Goal: Use online tool/utility: Utilize a website feature to perform a specific function

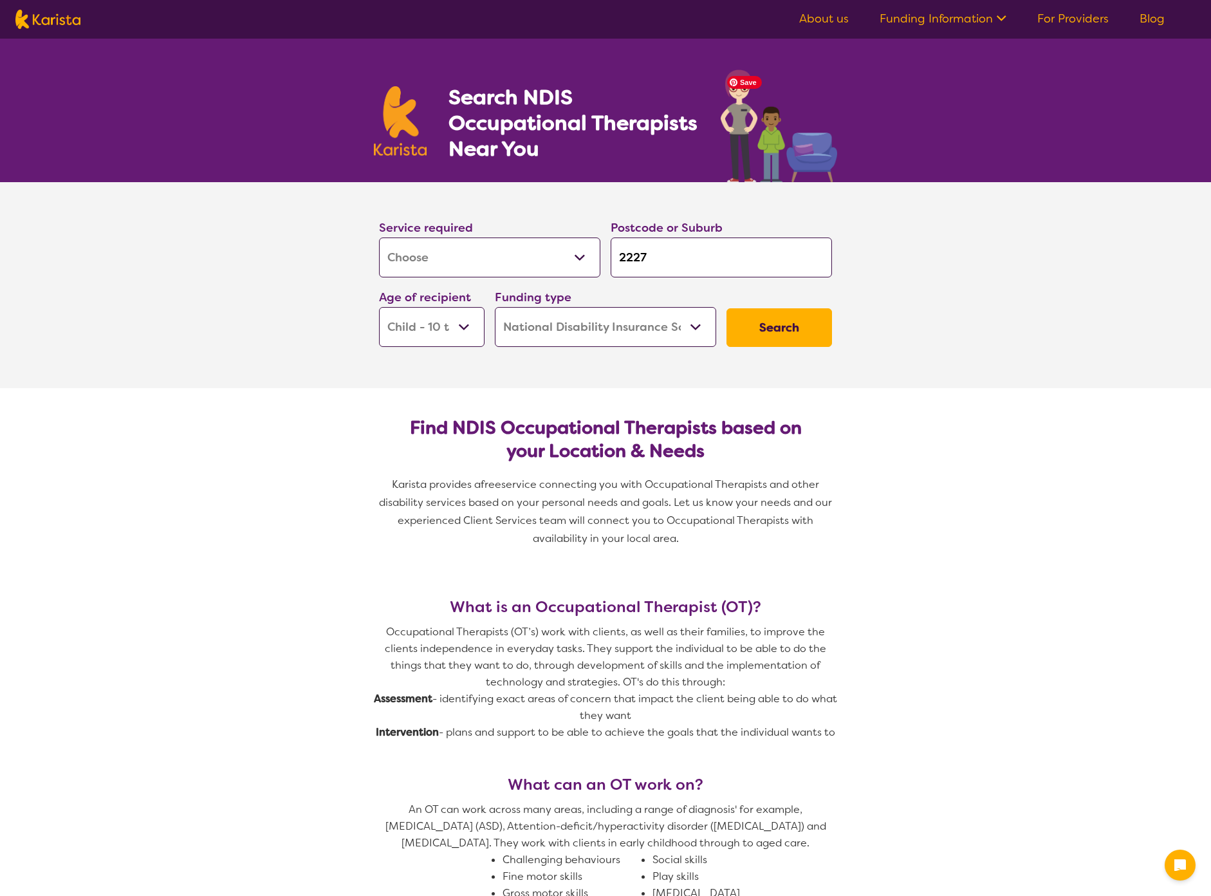
select select "[MEDICAL_DATA]"
select select "CH"
select select "NDIS"
select select "[MEDICAL_DATA]"
select select "CH"
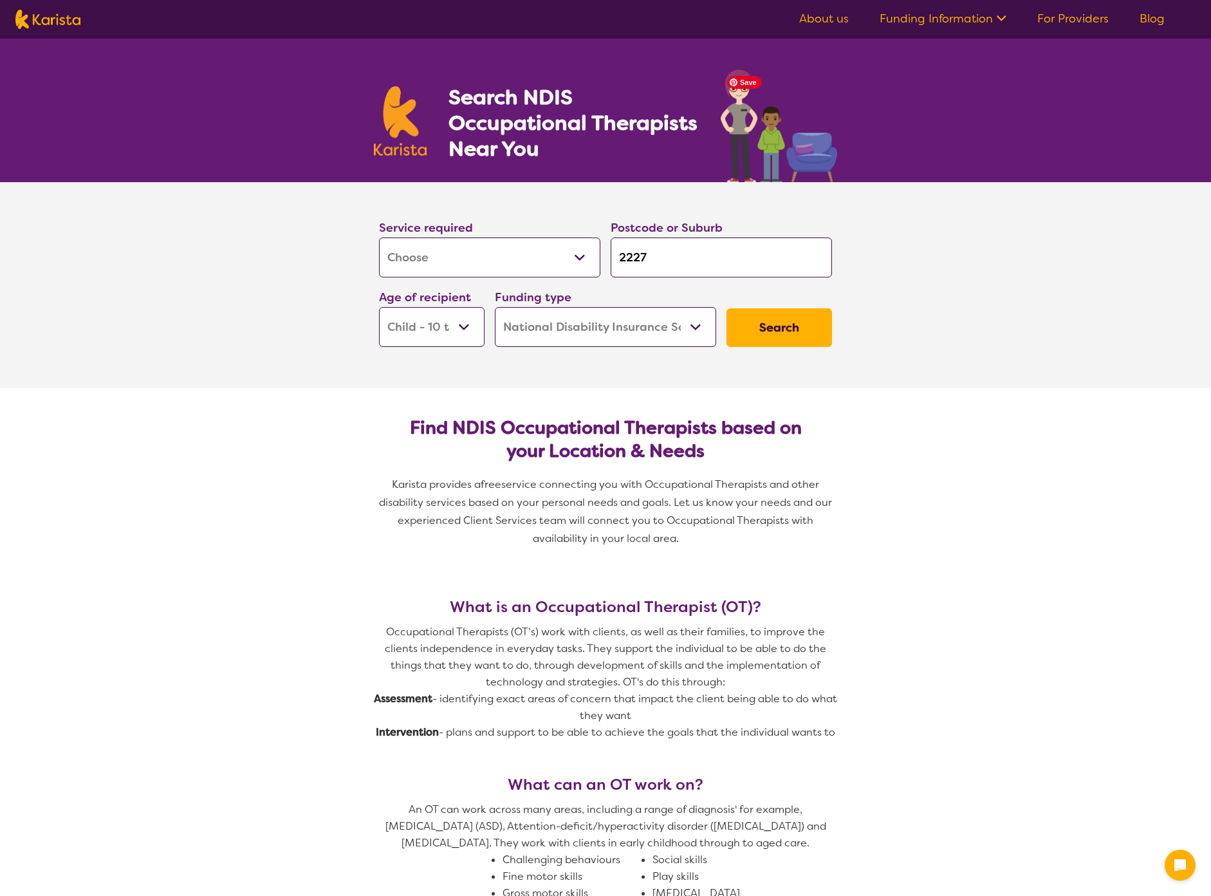
select select "NDIS"
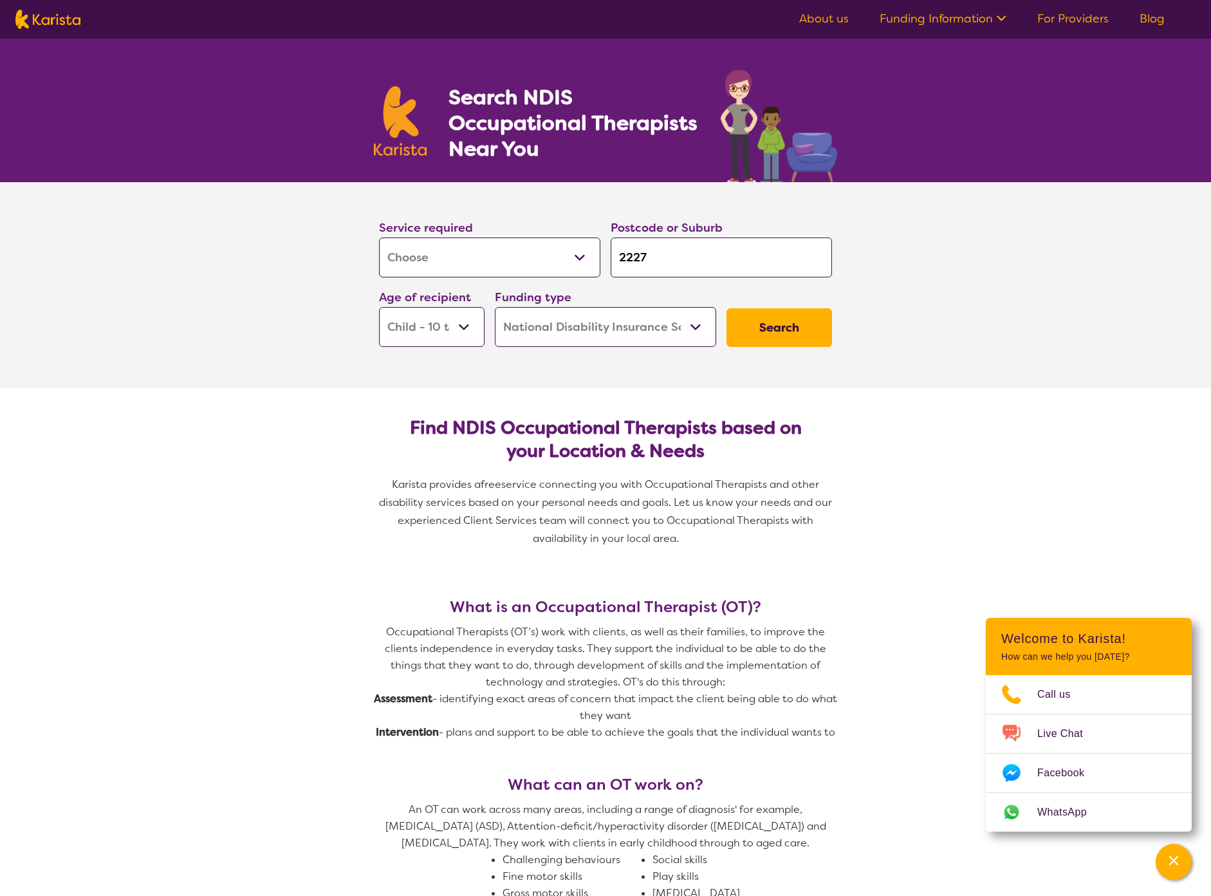
select select "[MEDICAL_DATA]"
select select "CH"
select select "NDIS"
select select "[MEDICAL_DATA]"
select select "CH"
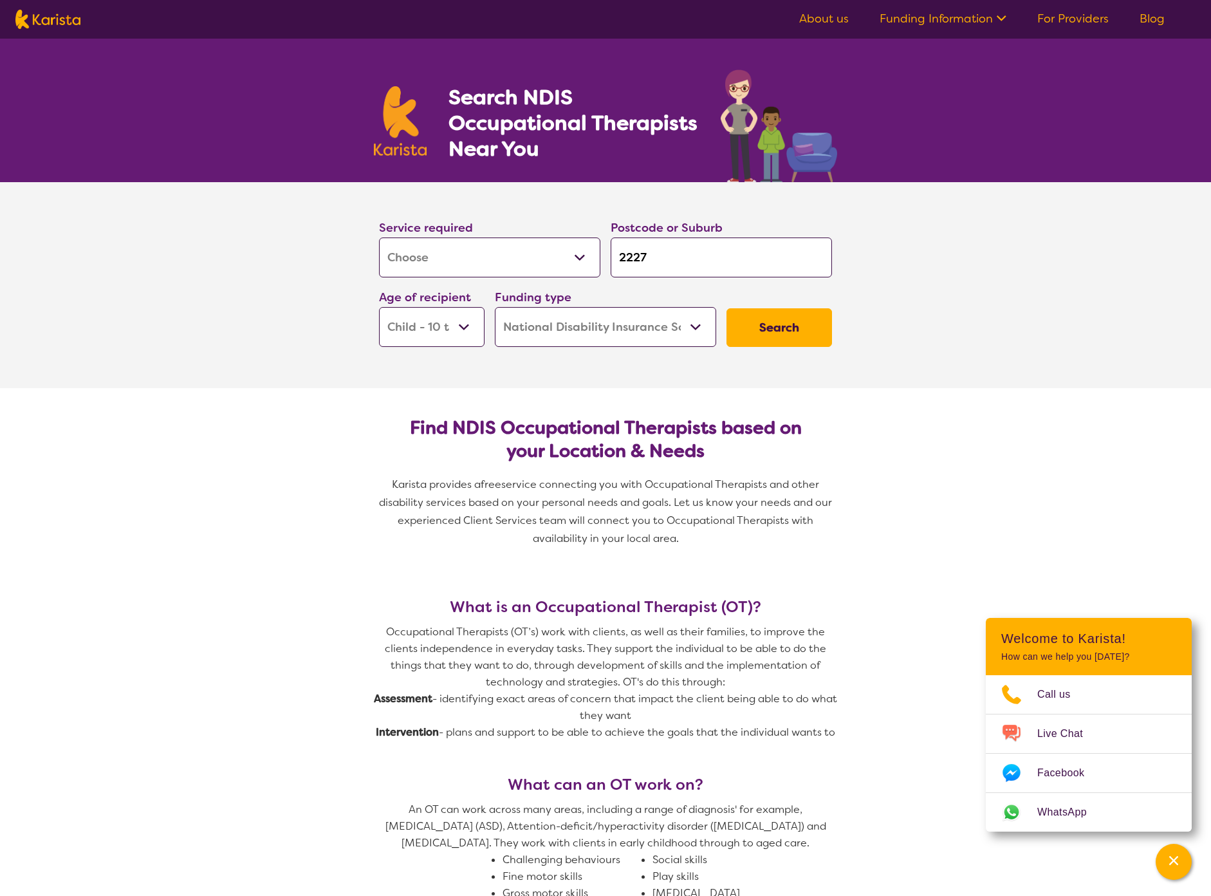
select select "NDIS"
click at [62, 21] on img at bounding box center [47, 19] width 65 height 19
select select "[MEDICAL_DATA]"
select select "CH"
select select "NDIS"
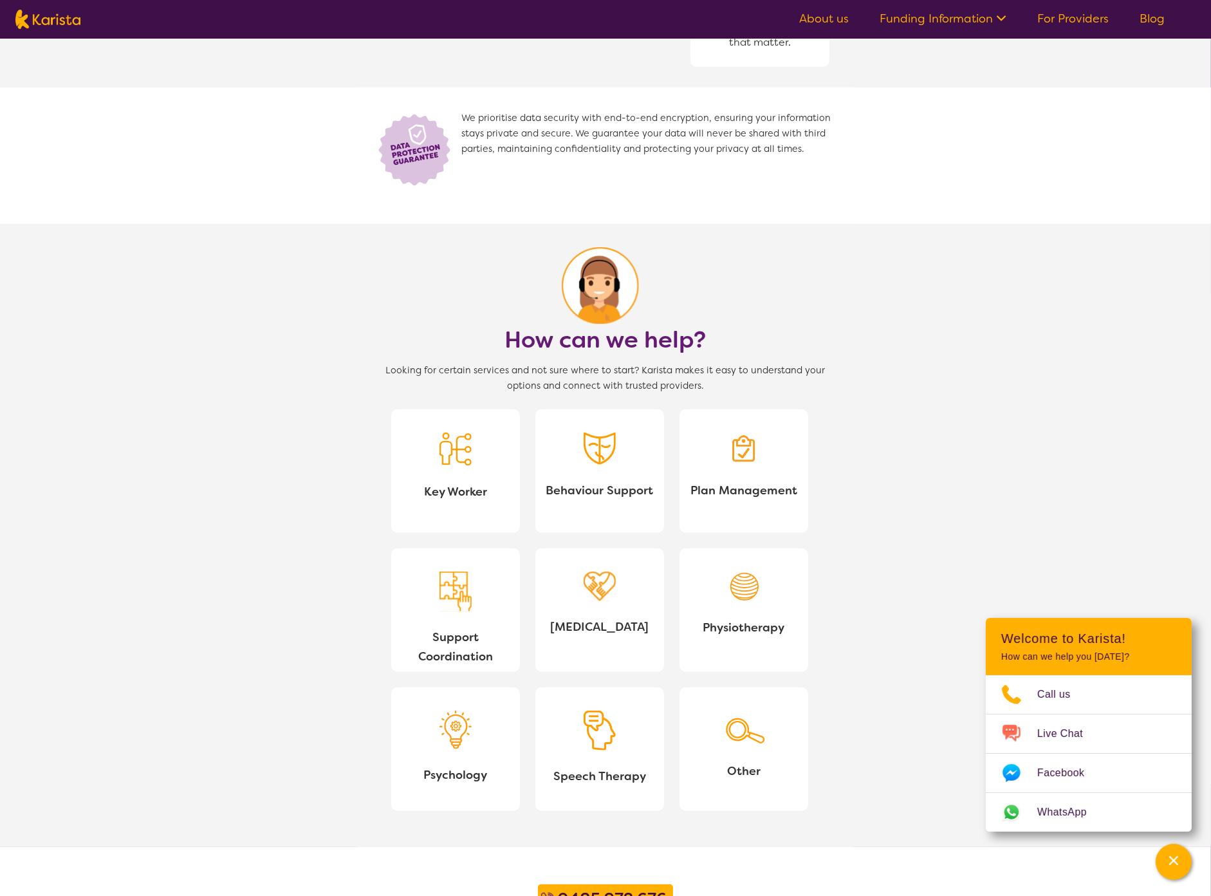
scroll to position [852, 0]
click at [586, 422] on link "Behaviour Support" at bounding box center [600, 471] width 129 height 124
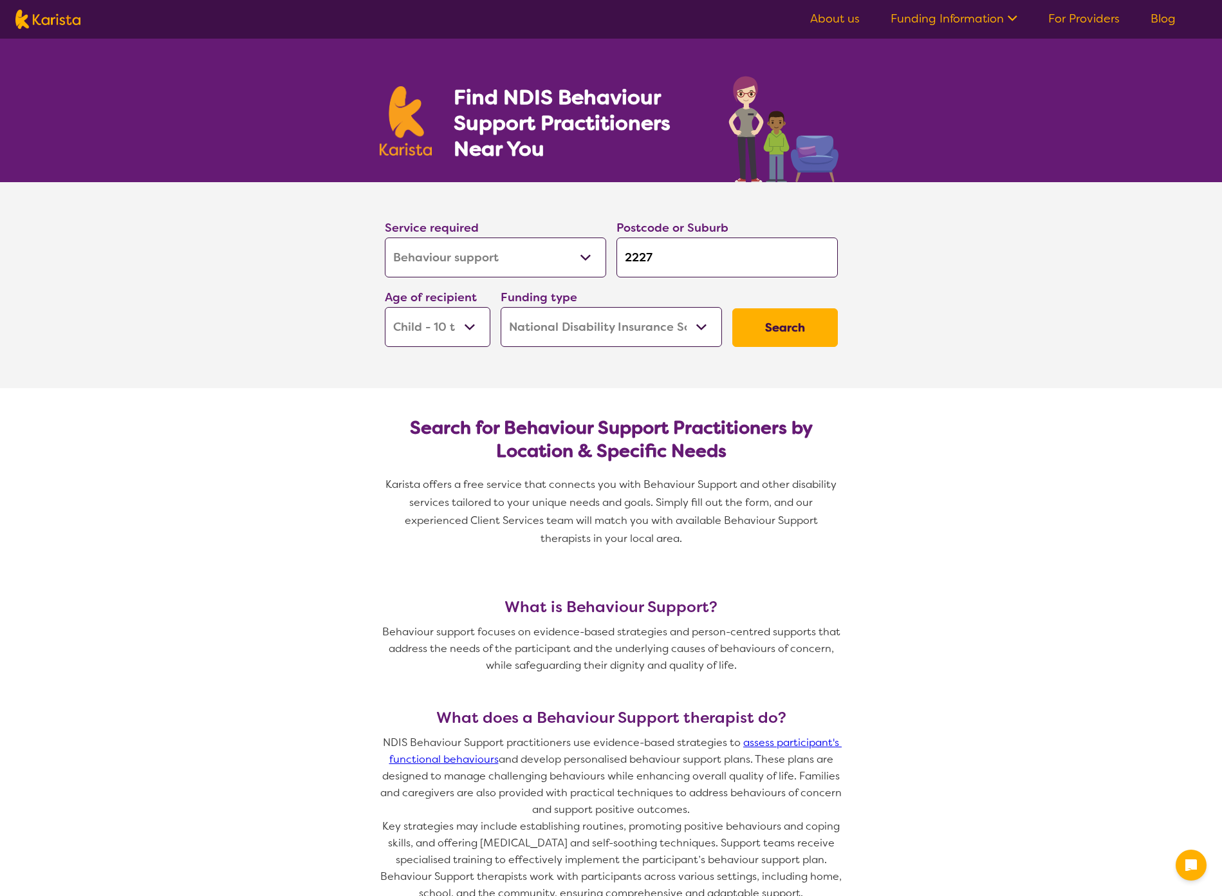
select select "Behaviour support"
select select "CH"
select select "NDIS"
select select "Behaviour support"
select select "CH"
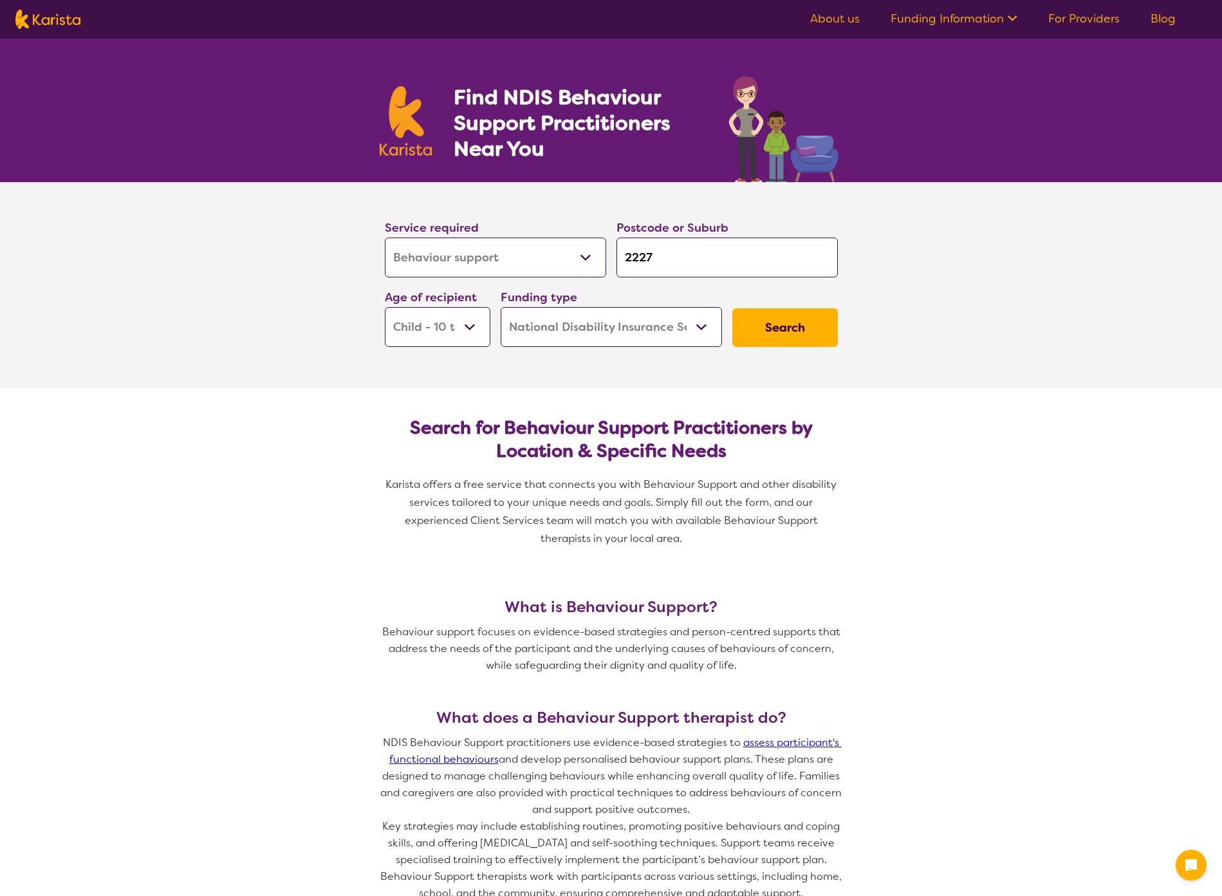
select select "NDIS"
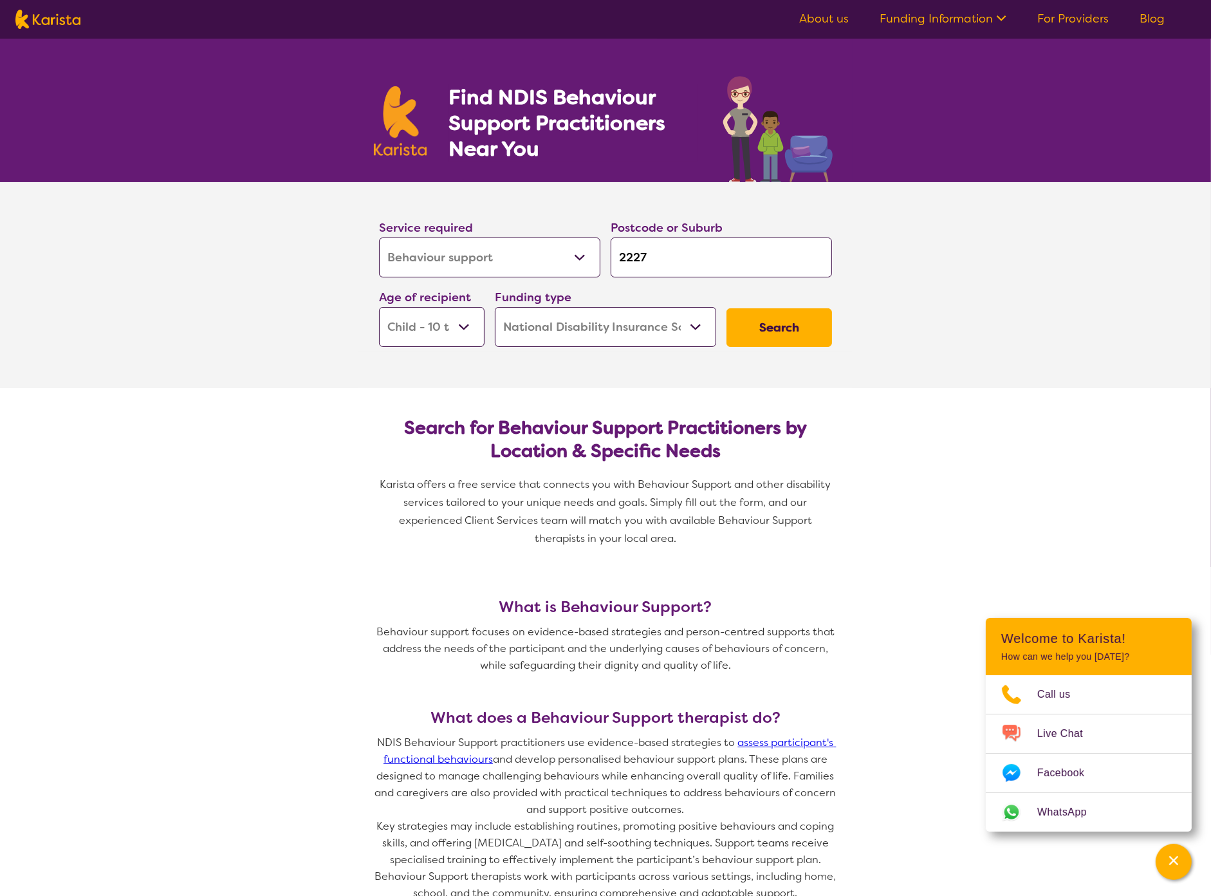
click at [438, 337] on select "Early Childhood - 0 to 9 Child - 10 to 11 Adolescent - 12 to 17 Adult - 18 to 6…" at bounding box center [432, 327] width 106 height 40
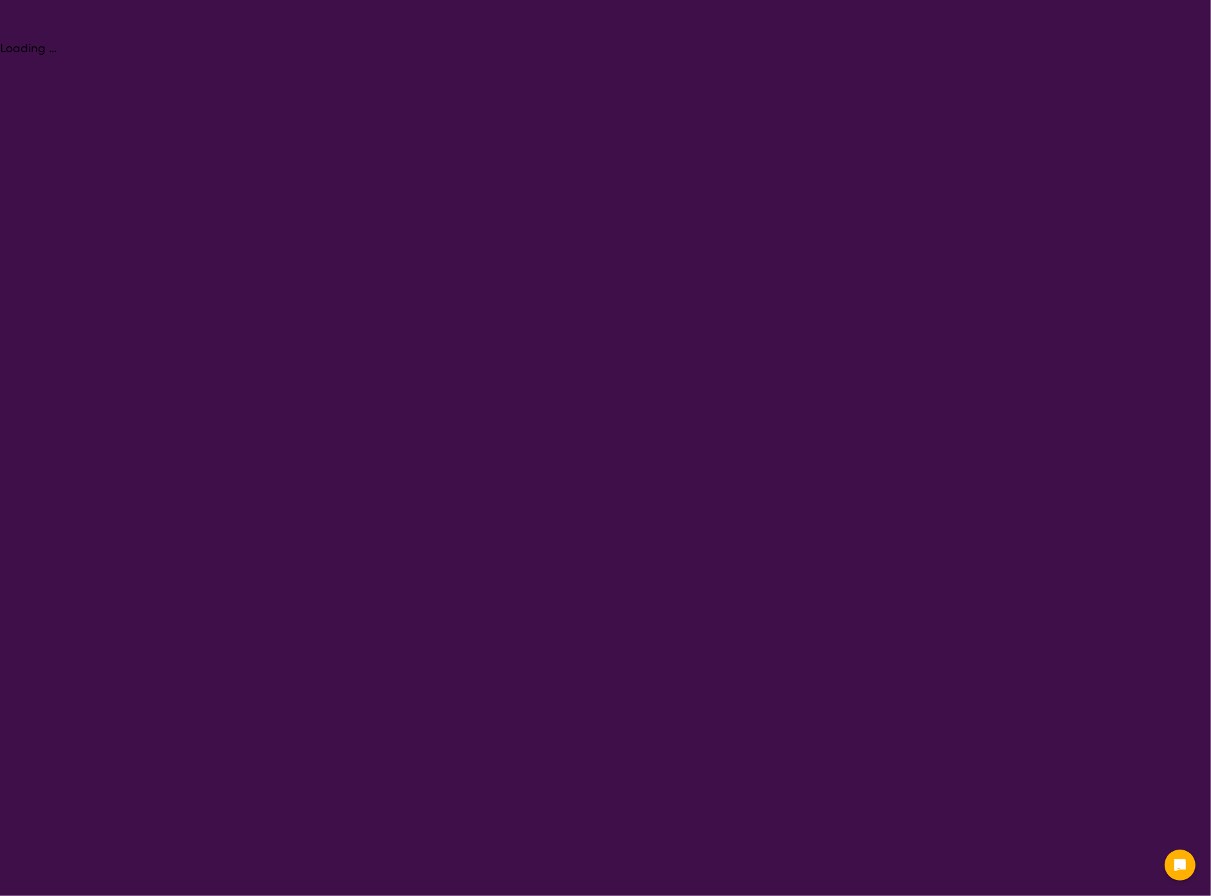
select select "Behaviour support"
select select "CH"
select select "NDIS"
select select "Behaviour support"
select select "CH"
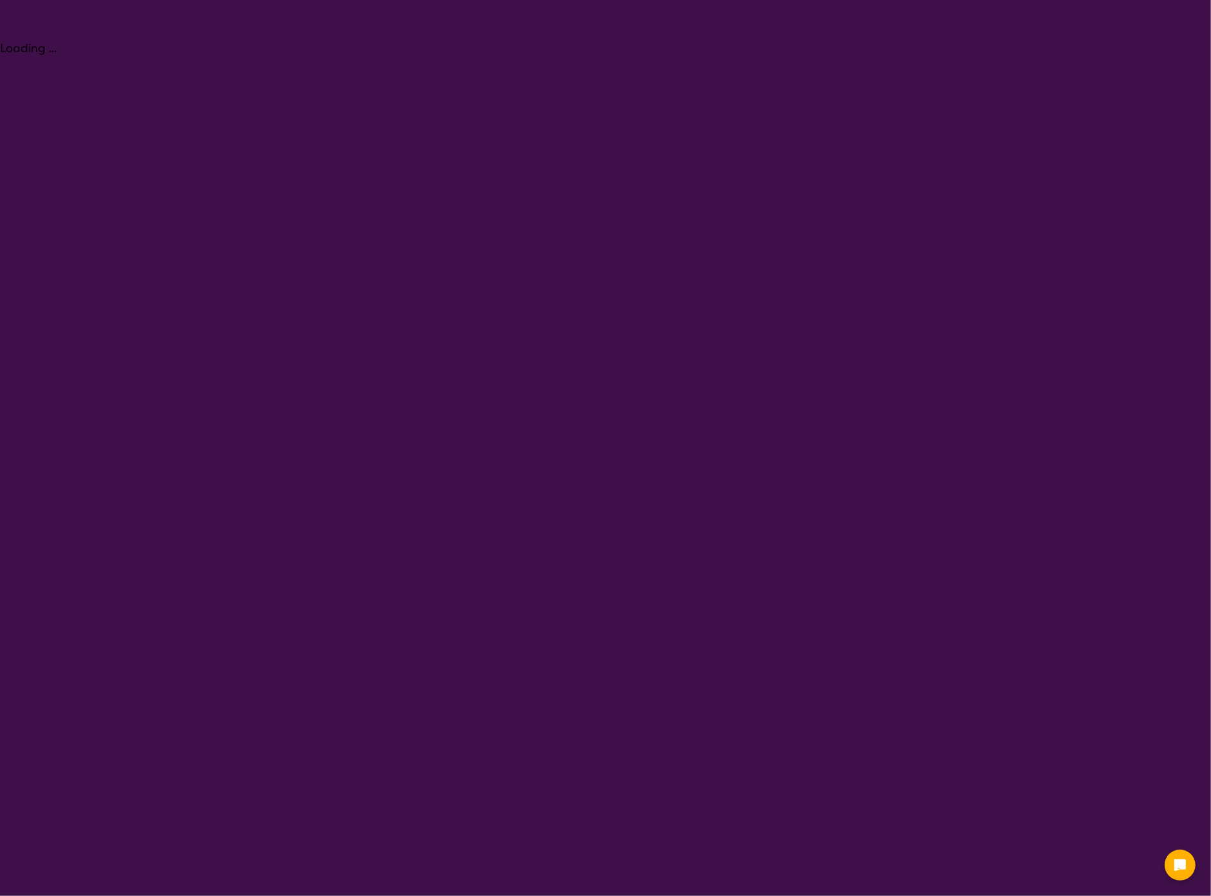
select select "NDIS"
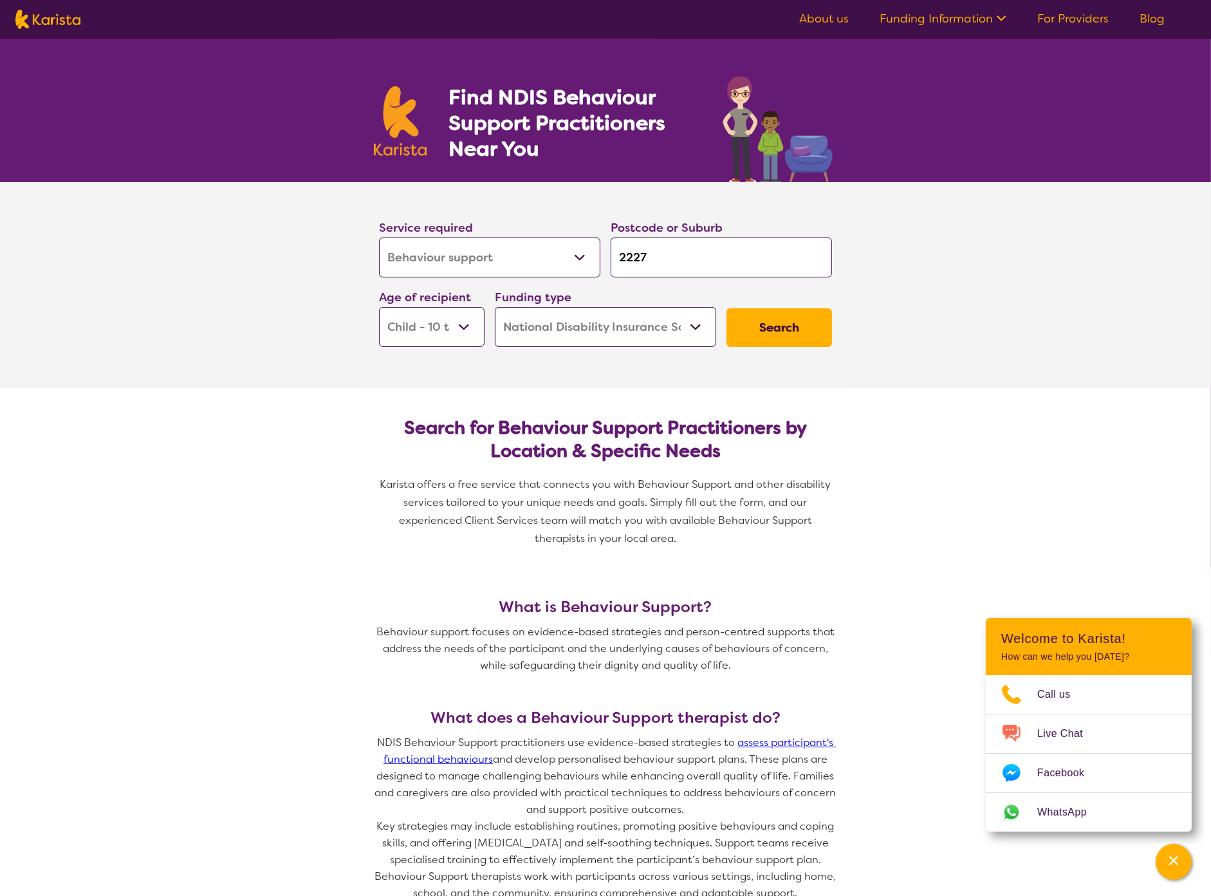
click at [82, 17] on nav "About us Funding Information NDIS - National Disability Insurance Scheme HCP - …" at bounding box center [605, 19] width 1211 height 39
click at [41, 23] on img at bounding box center [47, 19] width 65 height 19
select select "Behaviour support"
select select "CH"
select select "NDIS"
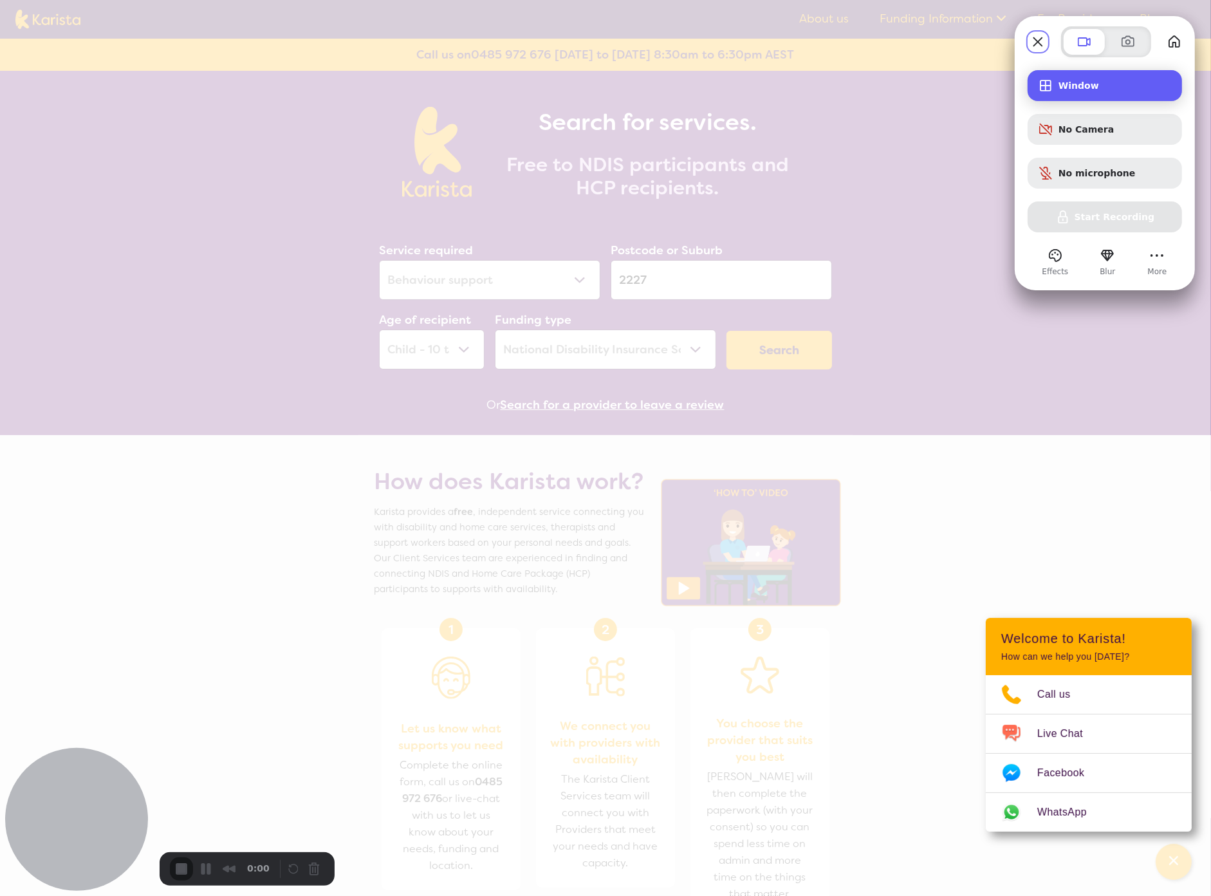
click at [1114, 89] on span "Window" at bounding box center [1115, 85] width 113 height 10
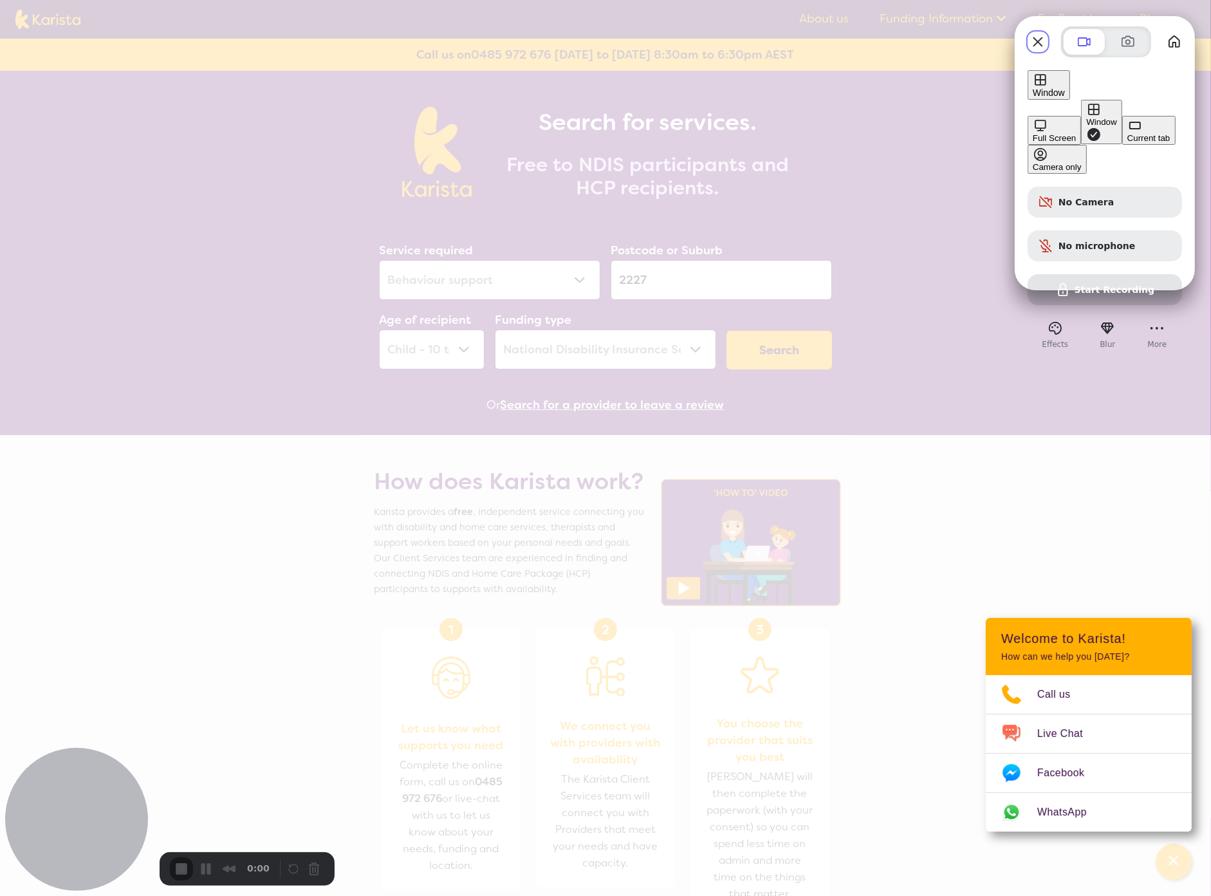
click at [1087, 117] on div "Window" at bounding box center [1102, 122] width 30 height 10
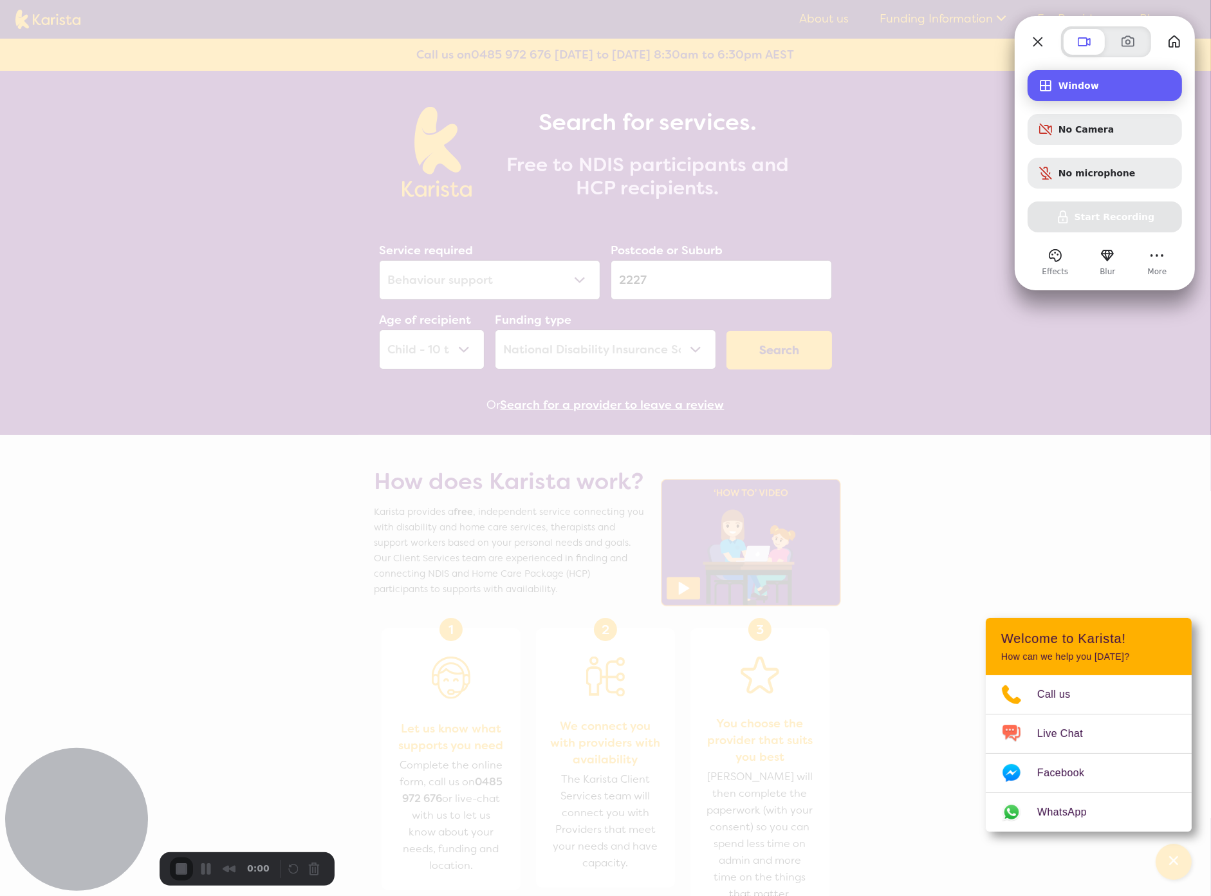
click at [1098, 79] on div "Window" at bounding box center [1105, 85] width 154 height 31
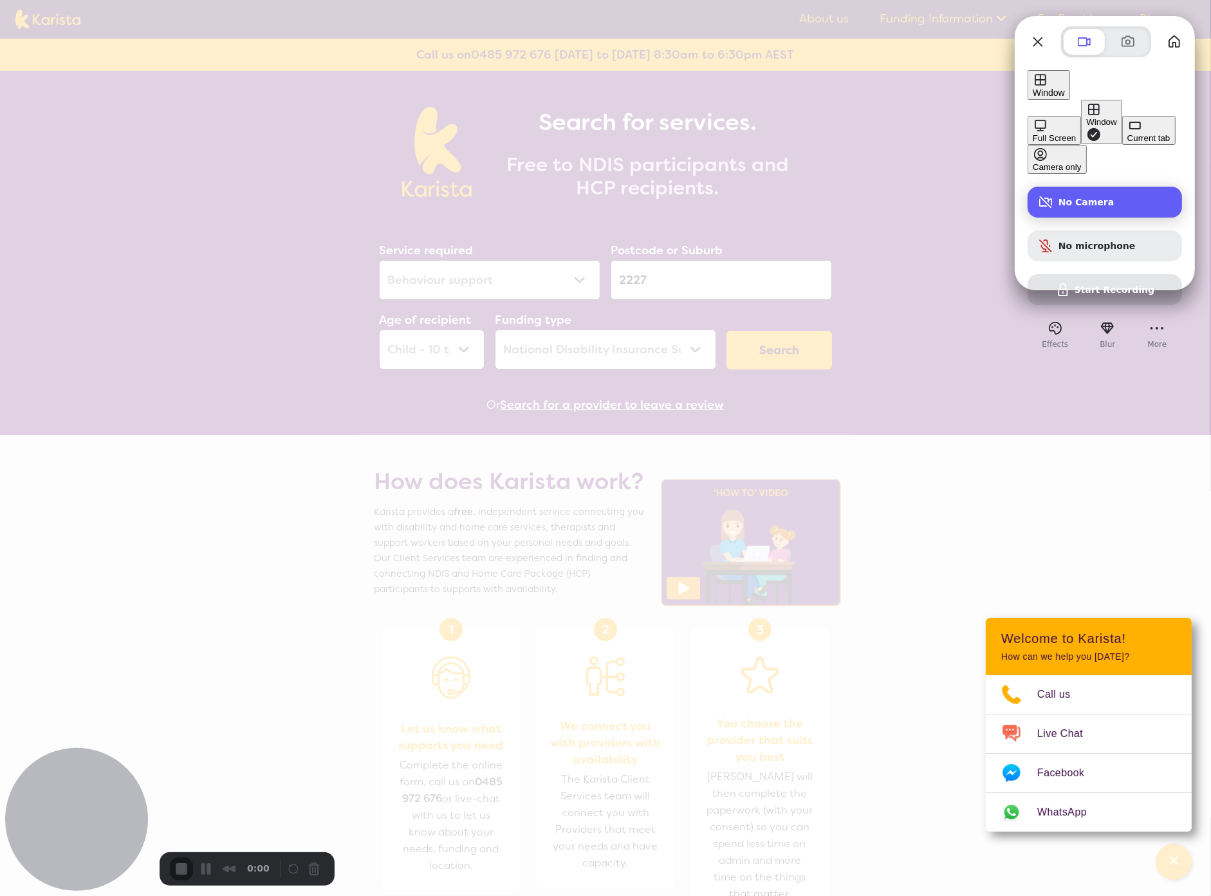
click at [1099, 197] on span "No Camera" at bounding box center [1115, 202] width 113 height 10
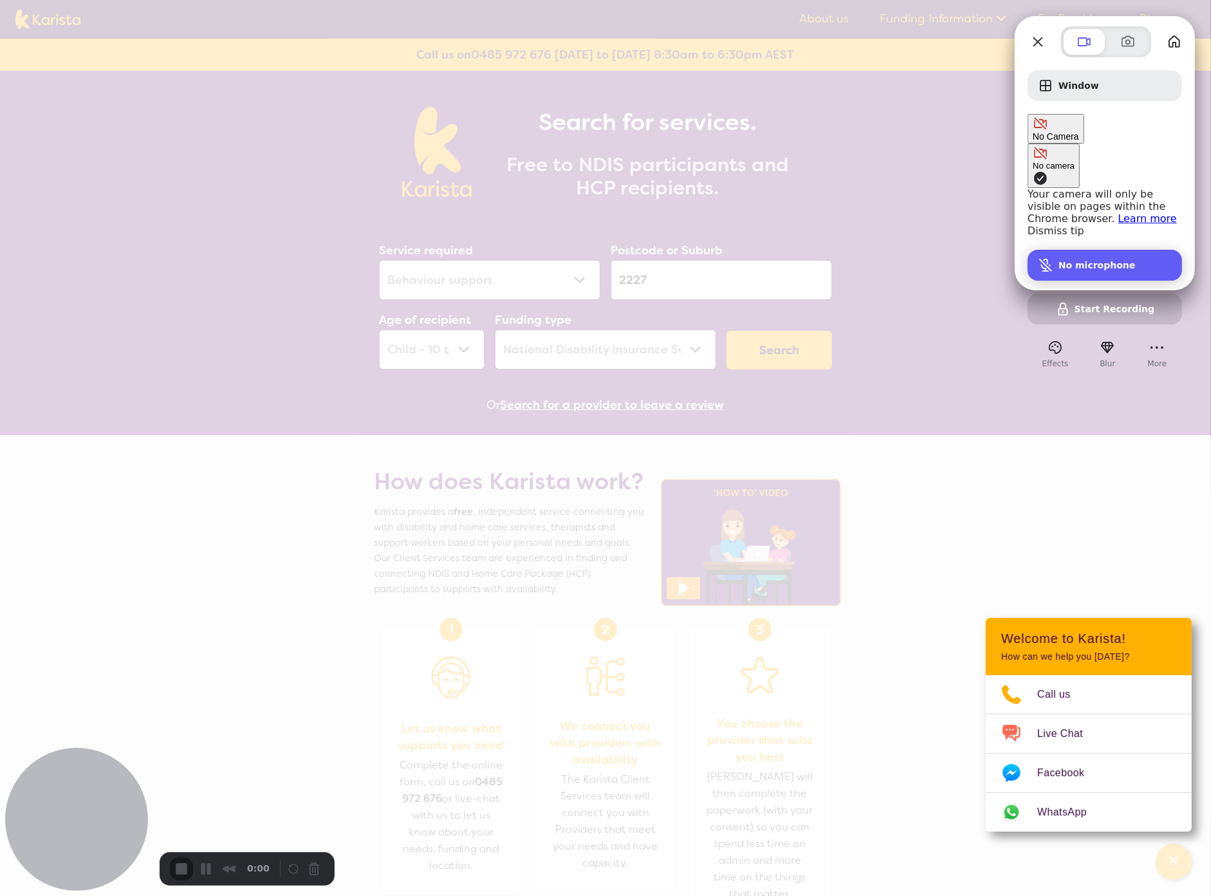
click at [1100, 260] on span "No microphone" at bounding box center [1097, 265] width 77 height 10
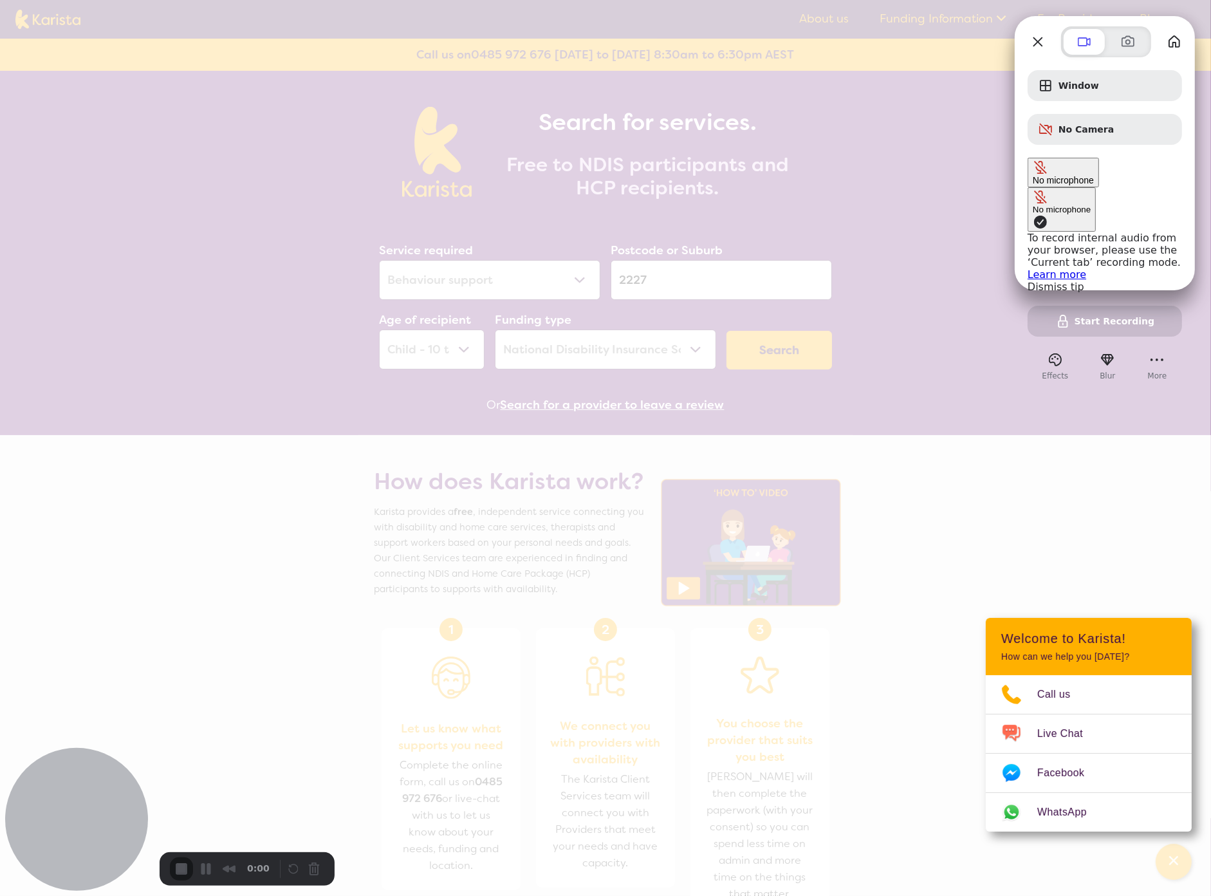
click at [1101, 219] on div "Window No Camera No microphone No microphone To record internal audio from your…" at bounding box center [1105, 203] width 154 height 267
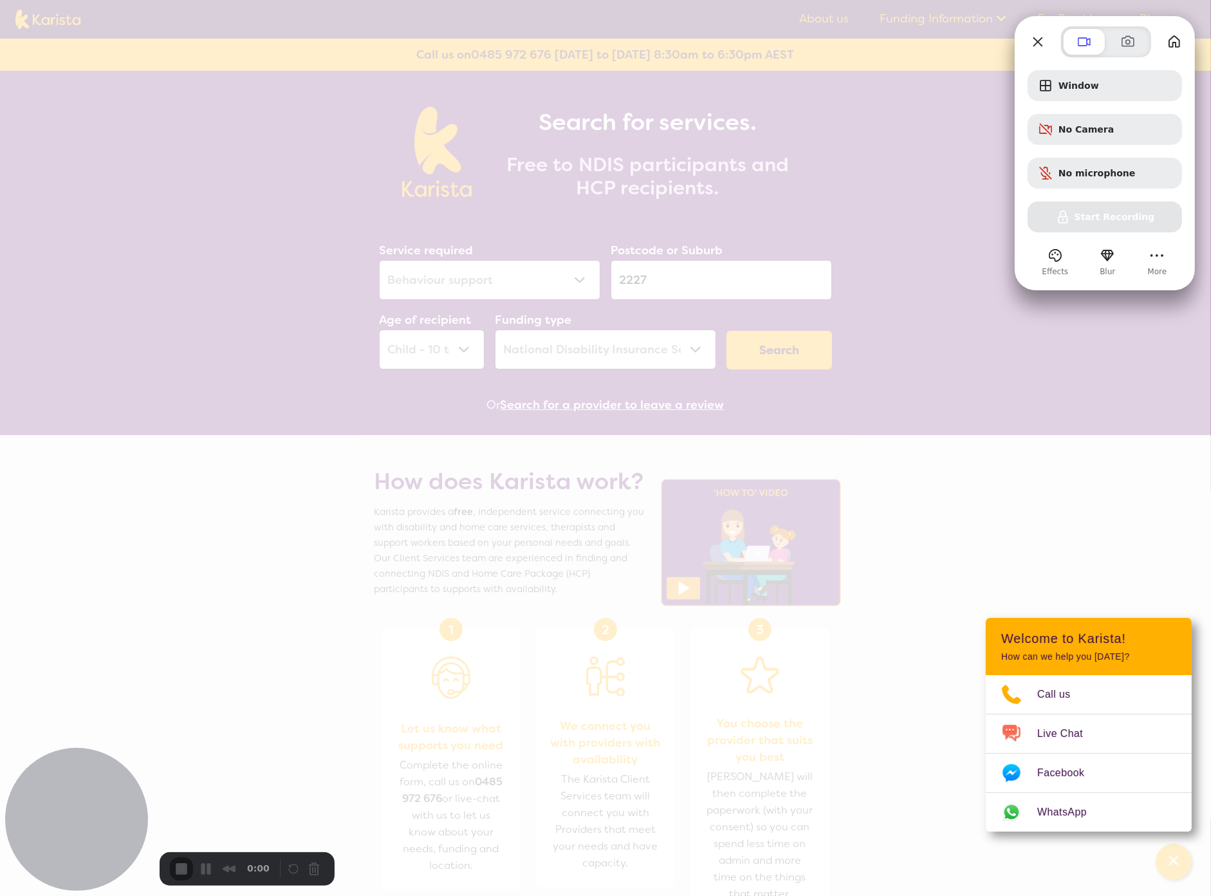
click at [1087, 220] on div "Window No Camera No microphone Start Recording" at bounding box center [1105, 151] width 154 height 162
click at [1166, 266] on span "More" at bounding box center [1157, 272] width 19 height 12
click at [1089, 36] on span at bounding box center [1084, 41] width 15 height 15
click at [1141, 37] on button at bounding box center [1128, 42] width 41 height 26
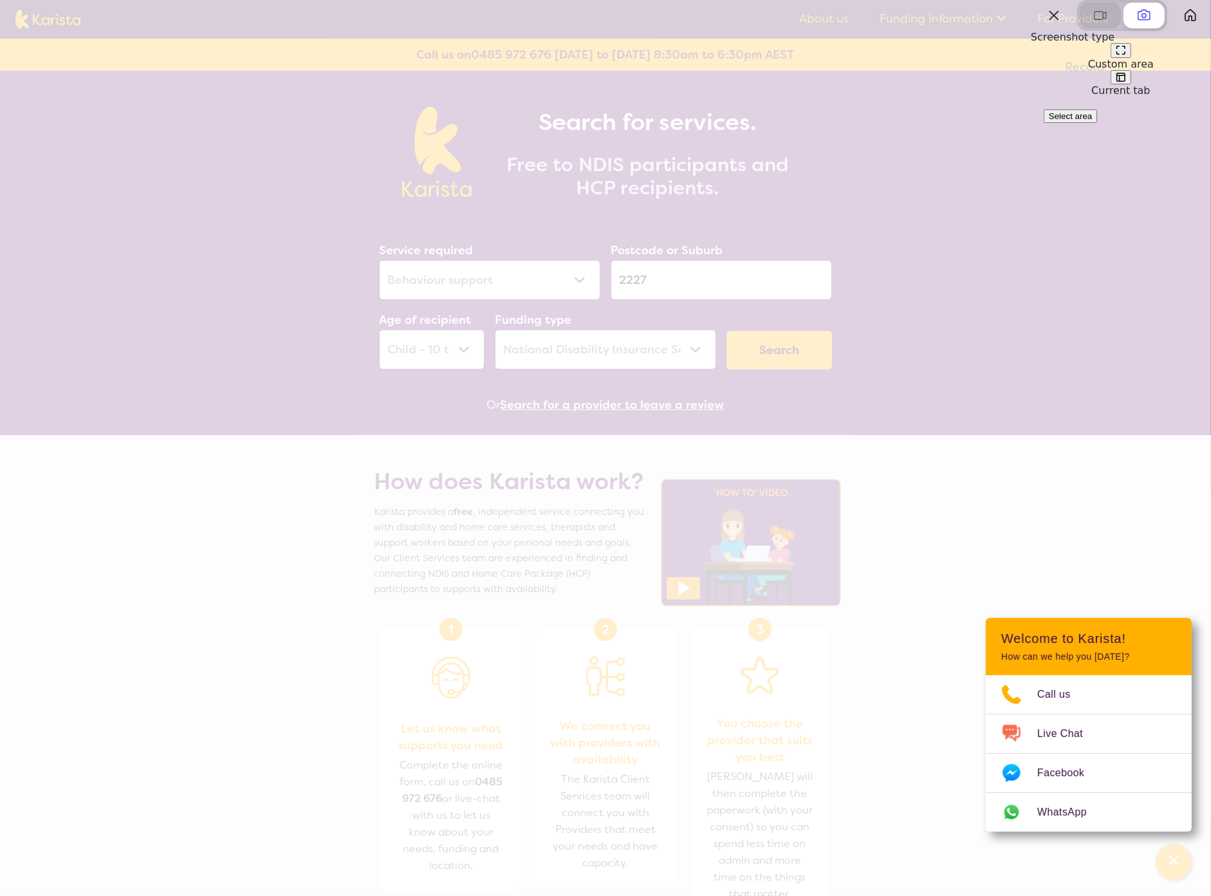
click at [1080, 28] on button at bounding box center [1100, 16] width 41 height 26
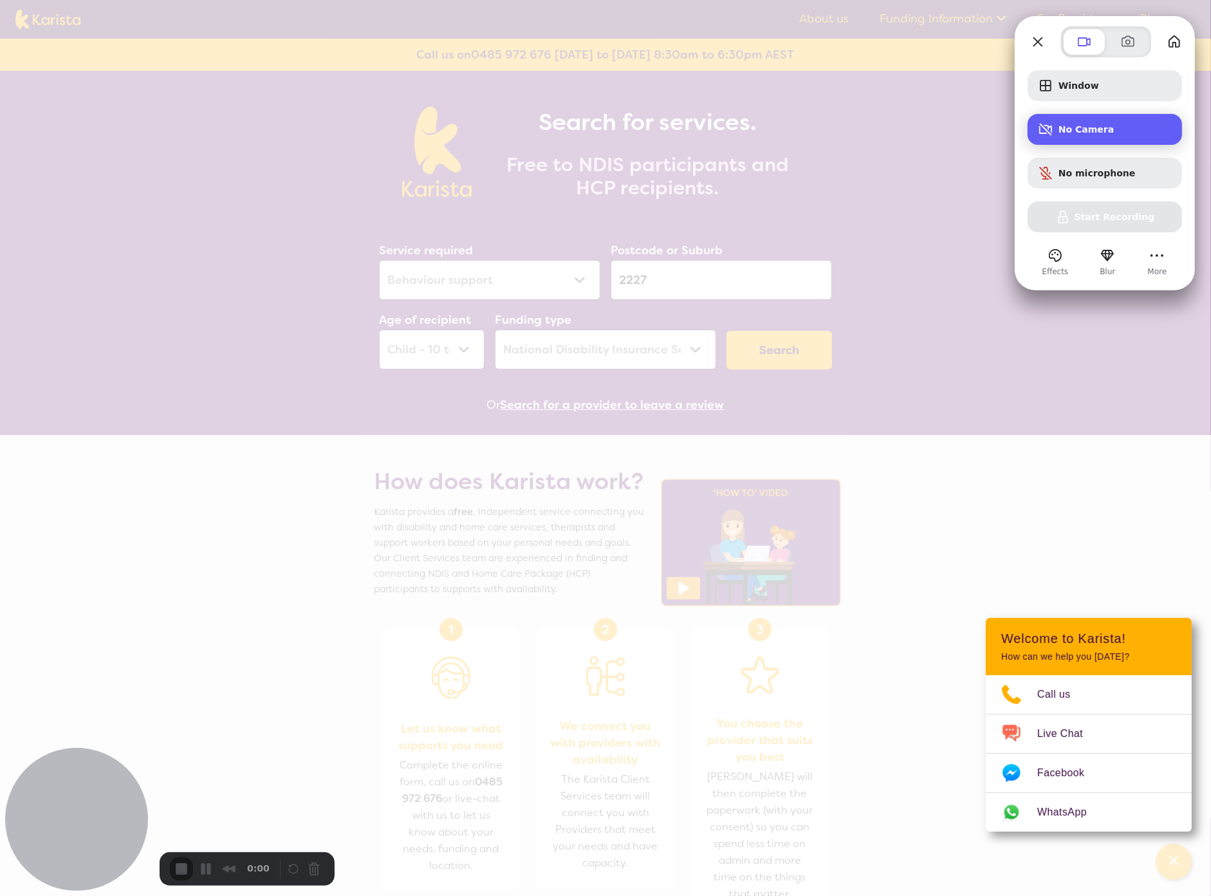
click at [1081, 124] on span "No Camera" at bounding box center [1115, 129] width 113 height 10
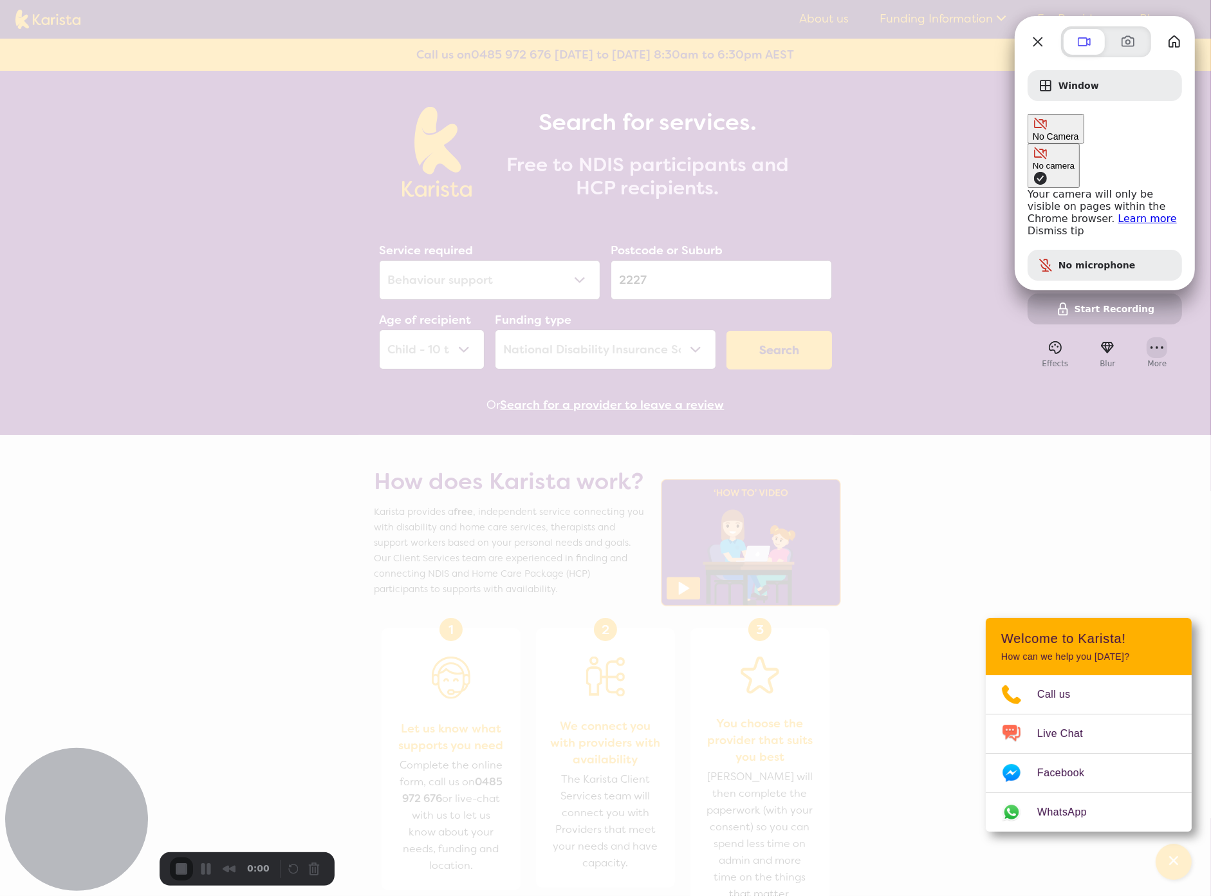
click at [1157, 337] on button "More" at bounding box center [1157, 347] width 21 height 21
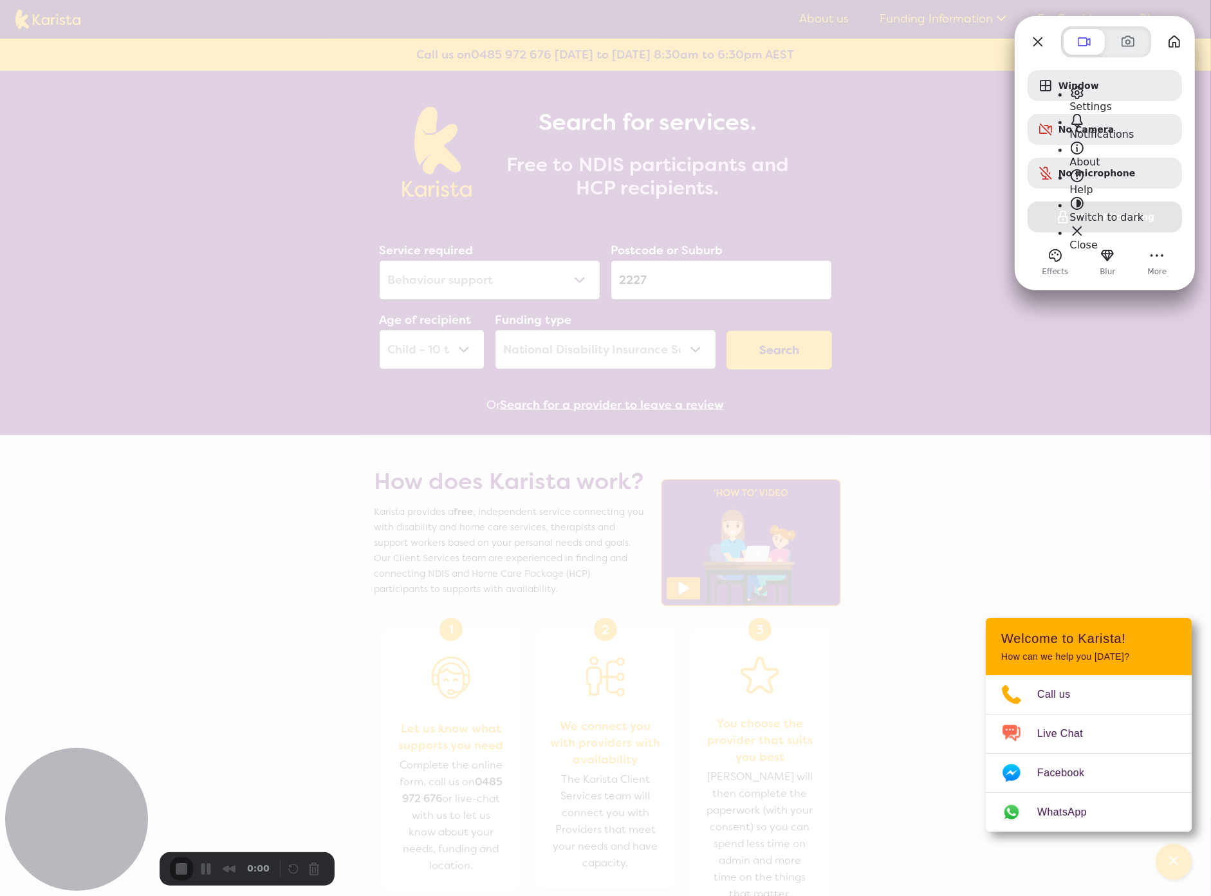
click at [1112, 100] on span "Settings" at bounding box center [1091, 106] width 42 height 12
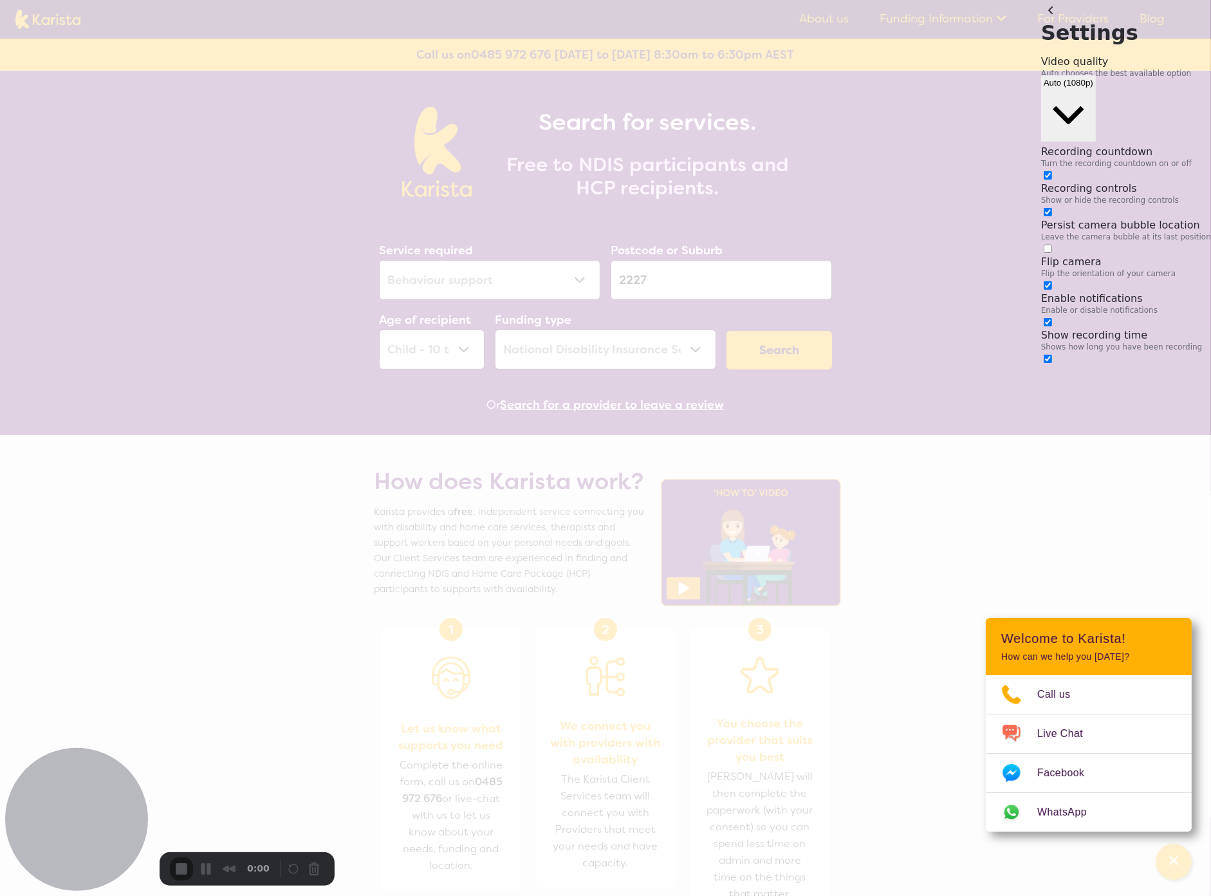
click at [1052, 281] on input "checkbox" at bounding box center [1048, 285] width 8 height 8
checkbox input "true"
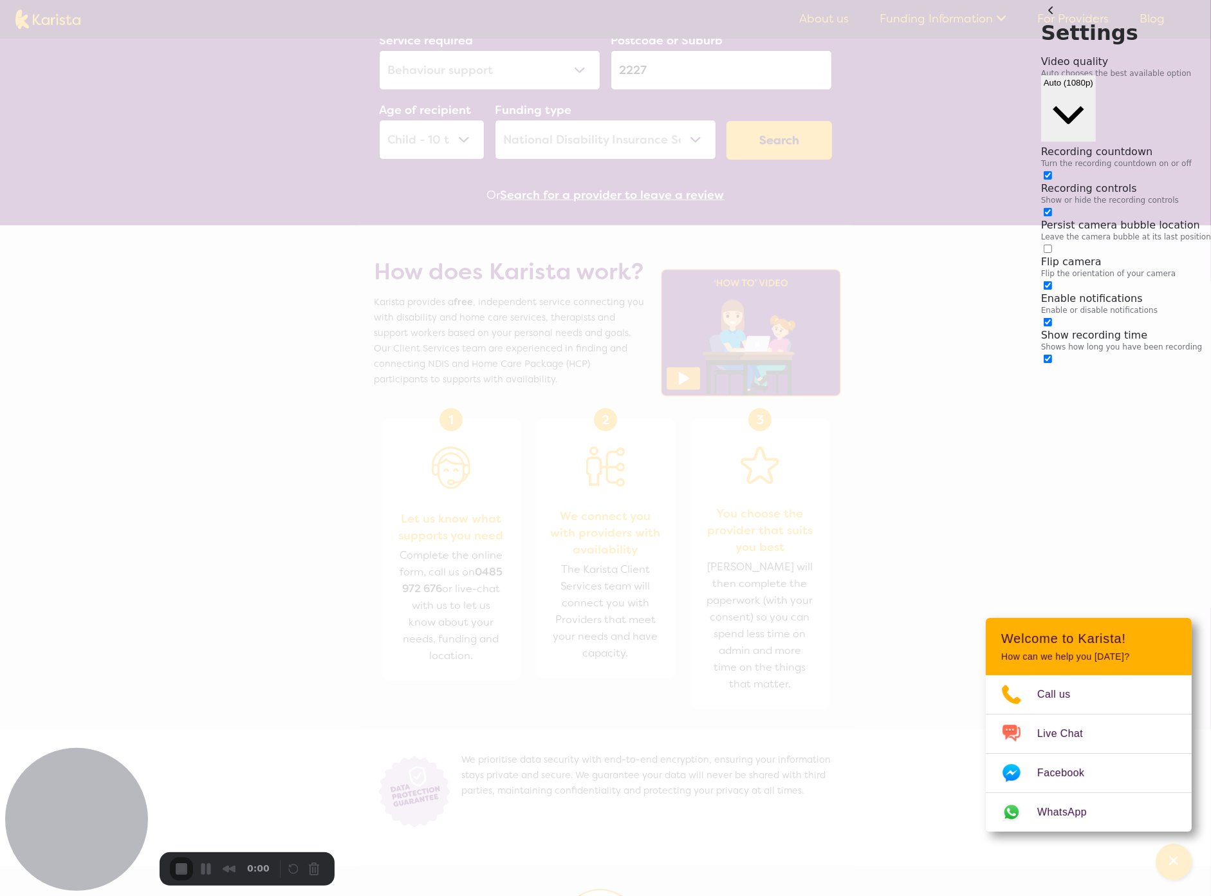
scroll to position [117, 0]
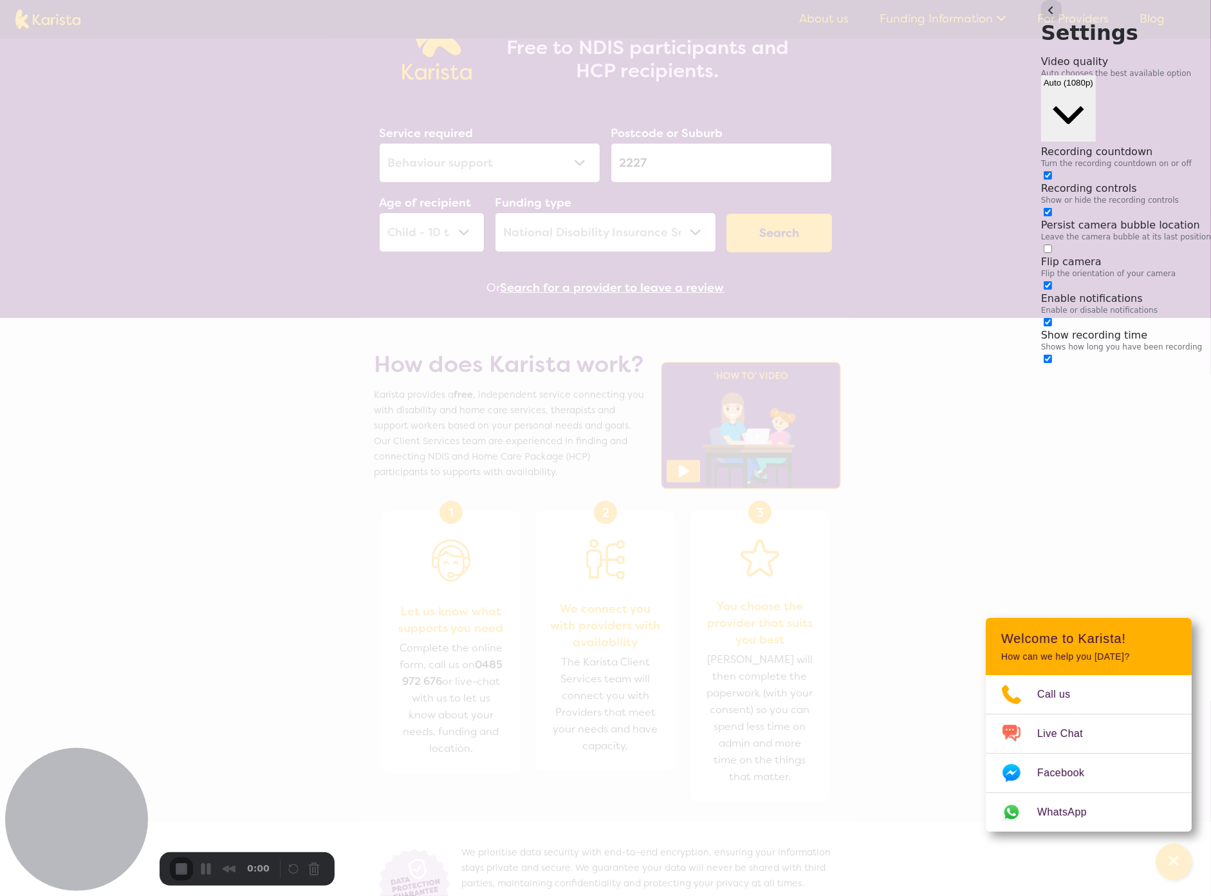
click at [1042, 21] on button "back" at bounding box center [1052, 10] width 21 height 21
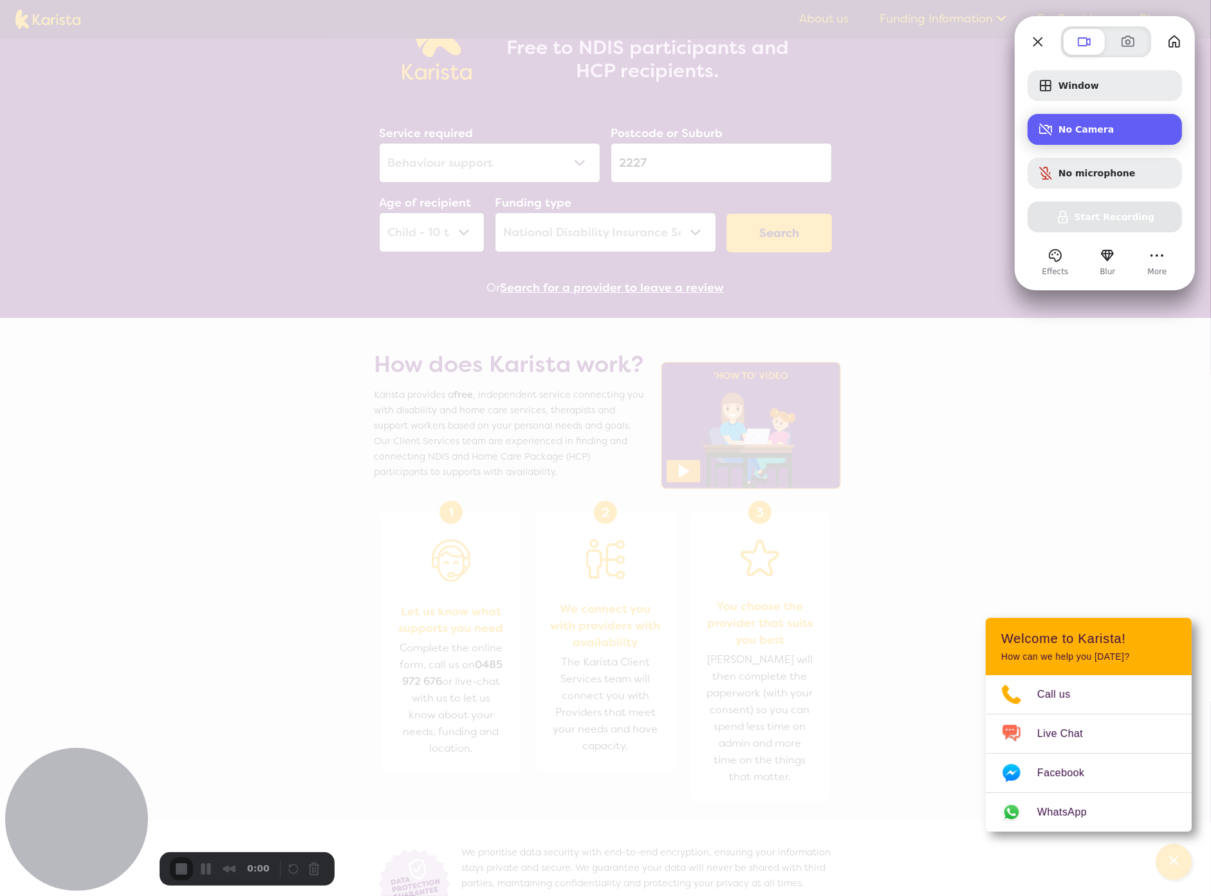
click at [1098, 130] on span "No Camera" at bounding box center [1115, 129] width 113 height 10
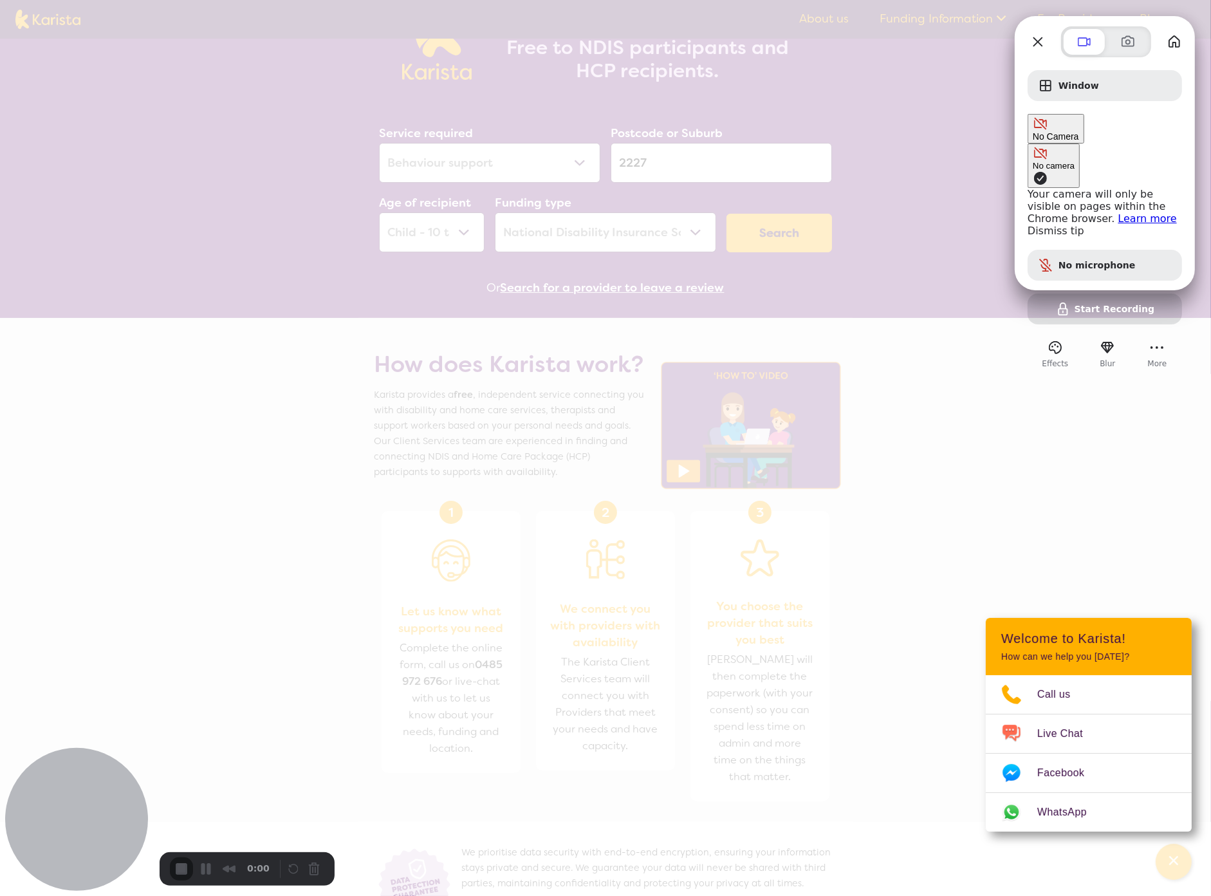
click at [1033, 171] on span "Camera options" at bounding box center [1040, 178] width 15 height 15
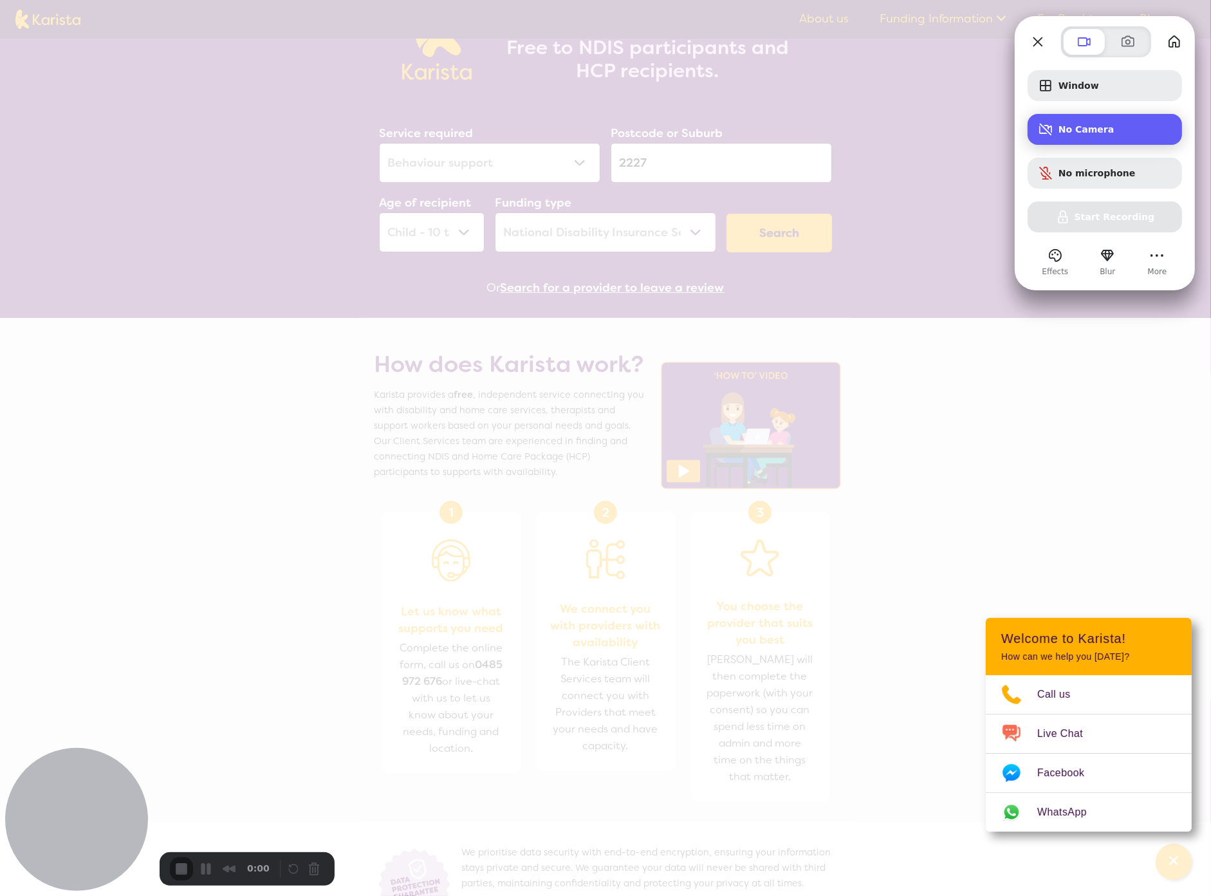
click at [1119, 133] on span "No Camera" at bounding box center [1115, 129] width 113 height 10
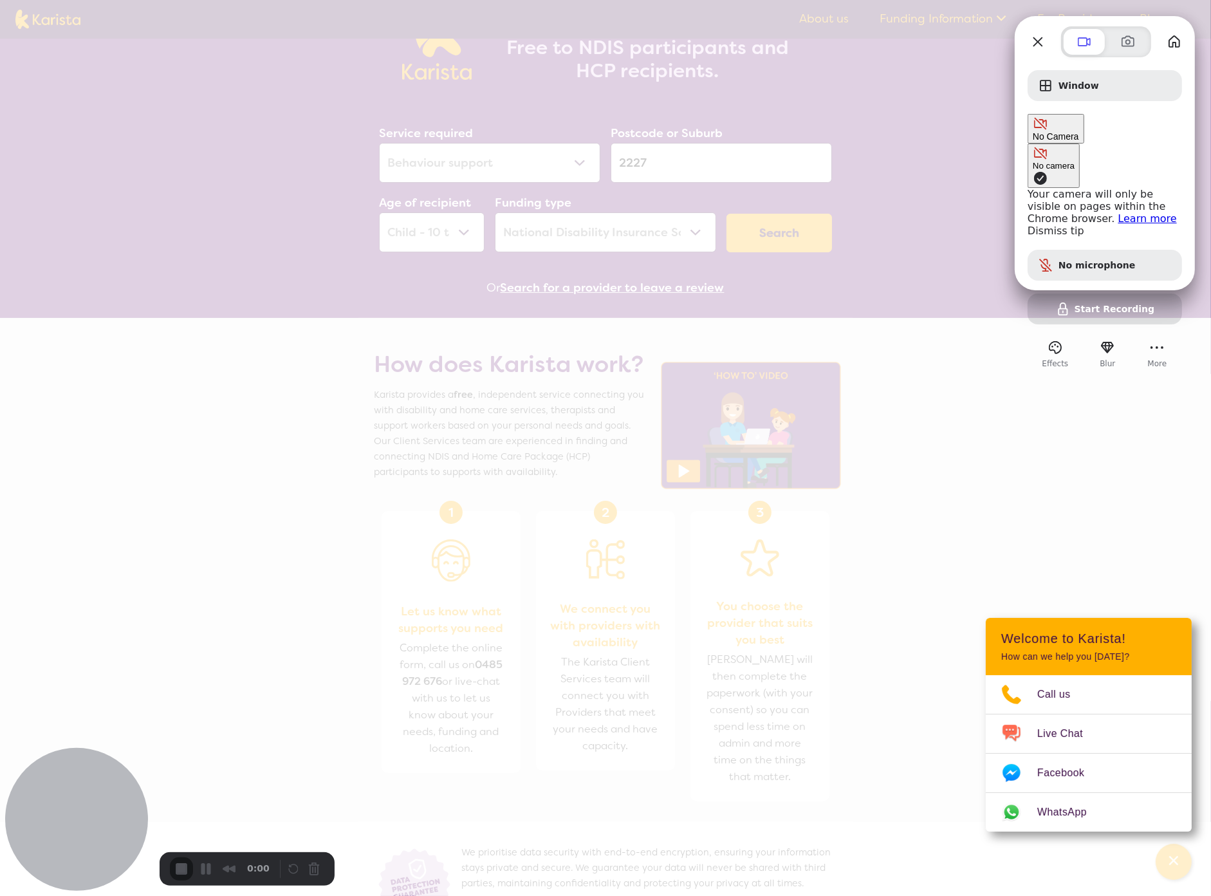
click at [1033, 171] on span "Camera options" at bounding box center [1040, 178] width 15 height 15
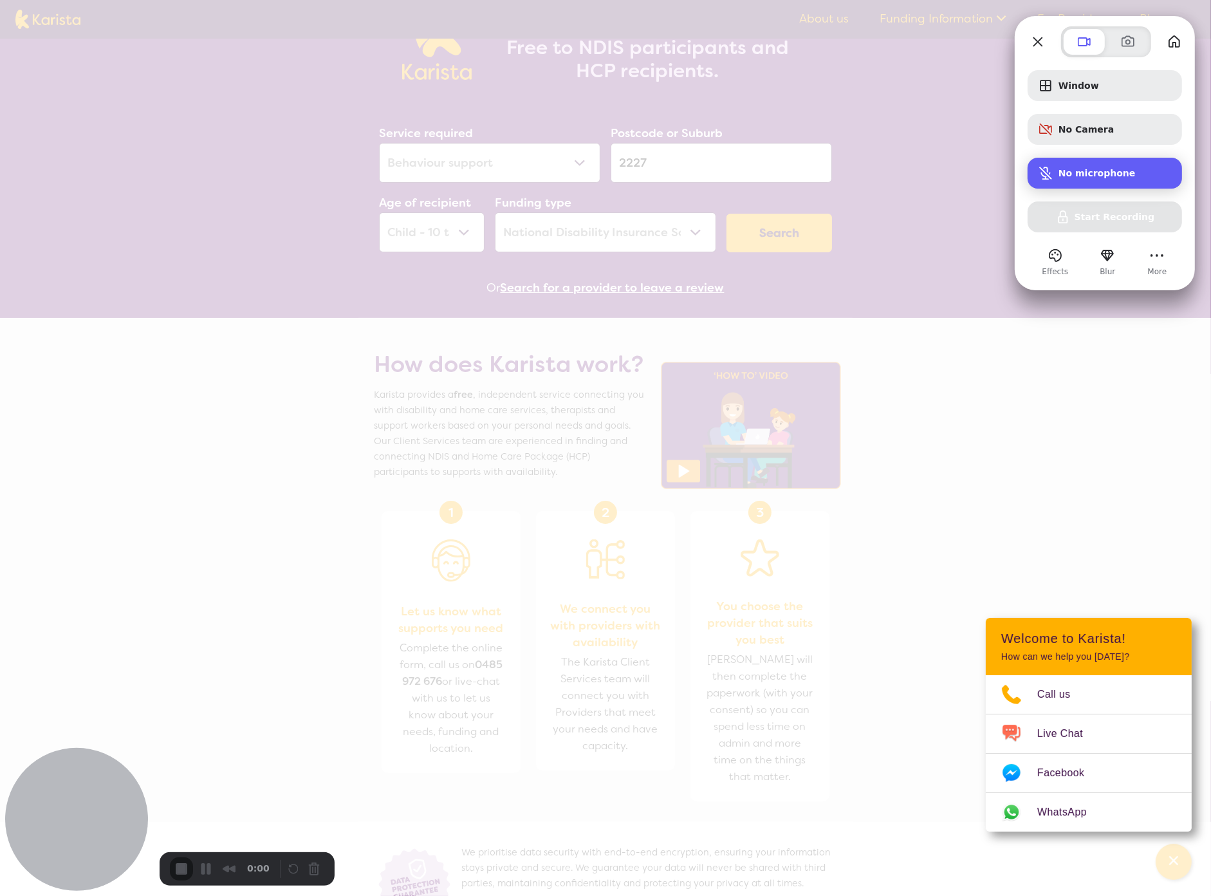
click at [1075, 172] on span "No microphone" at bounding box center [1097, 173] width 77 height 10
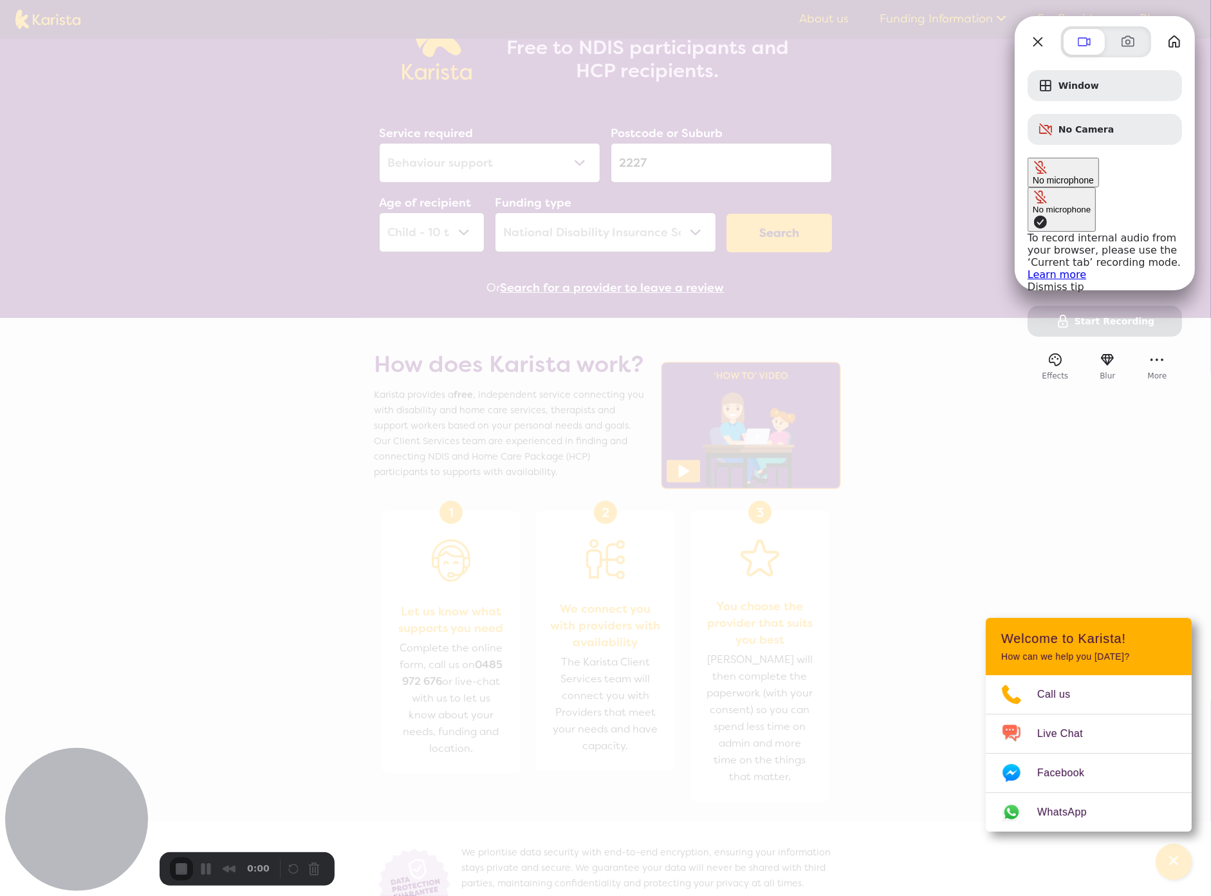
click at [1033, 214] on span "Microphone options" at bounding box center [1040, 221] width 15 height 15
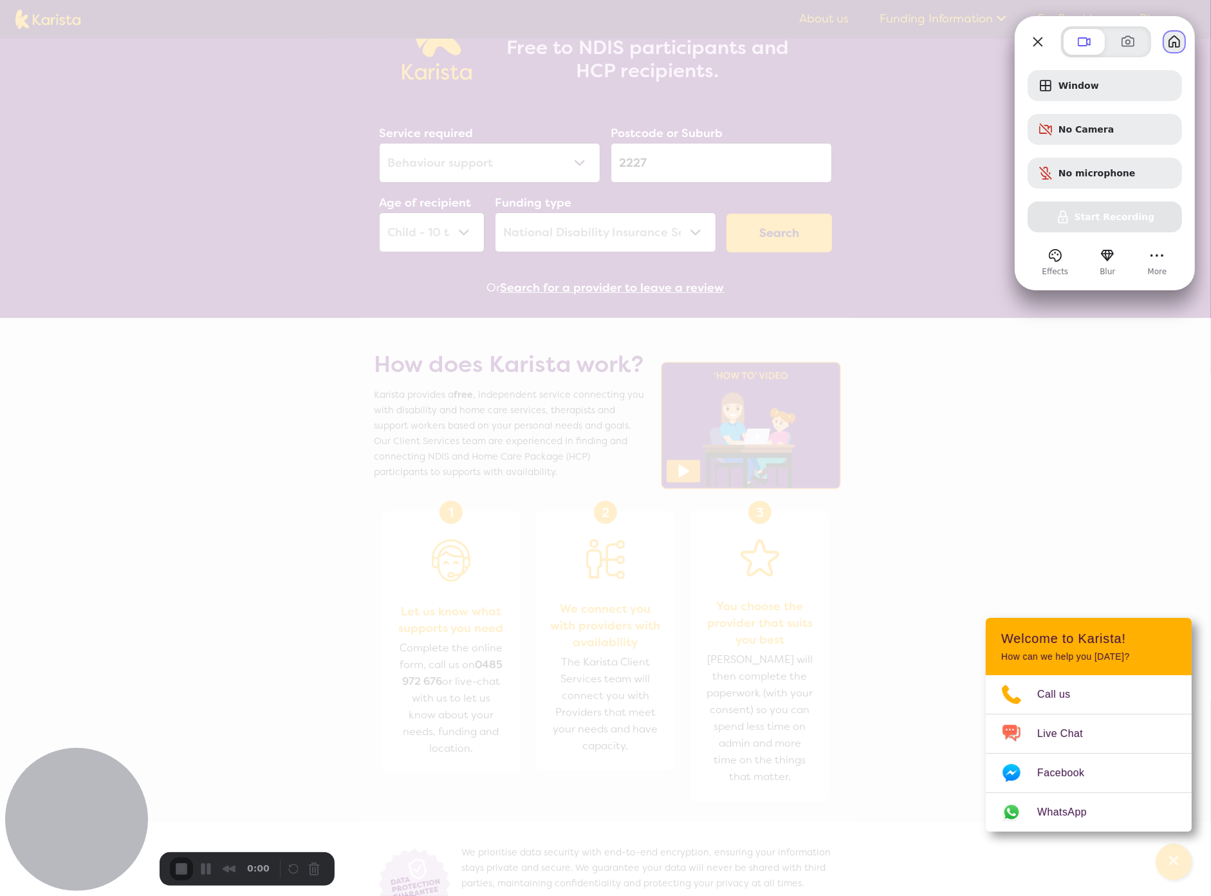
click at [1174, 40] on button "My library" at bounding box center [1175, 42] width 21 height 21
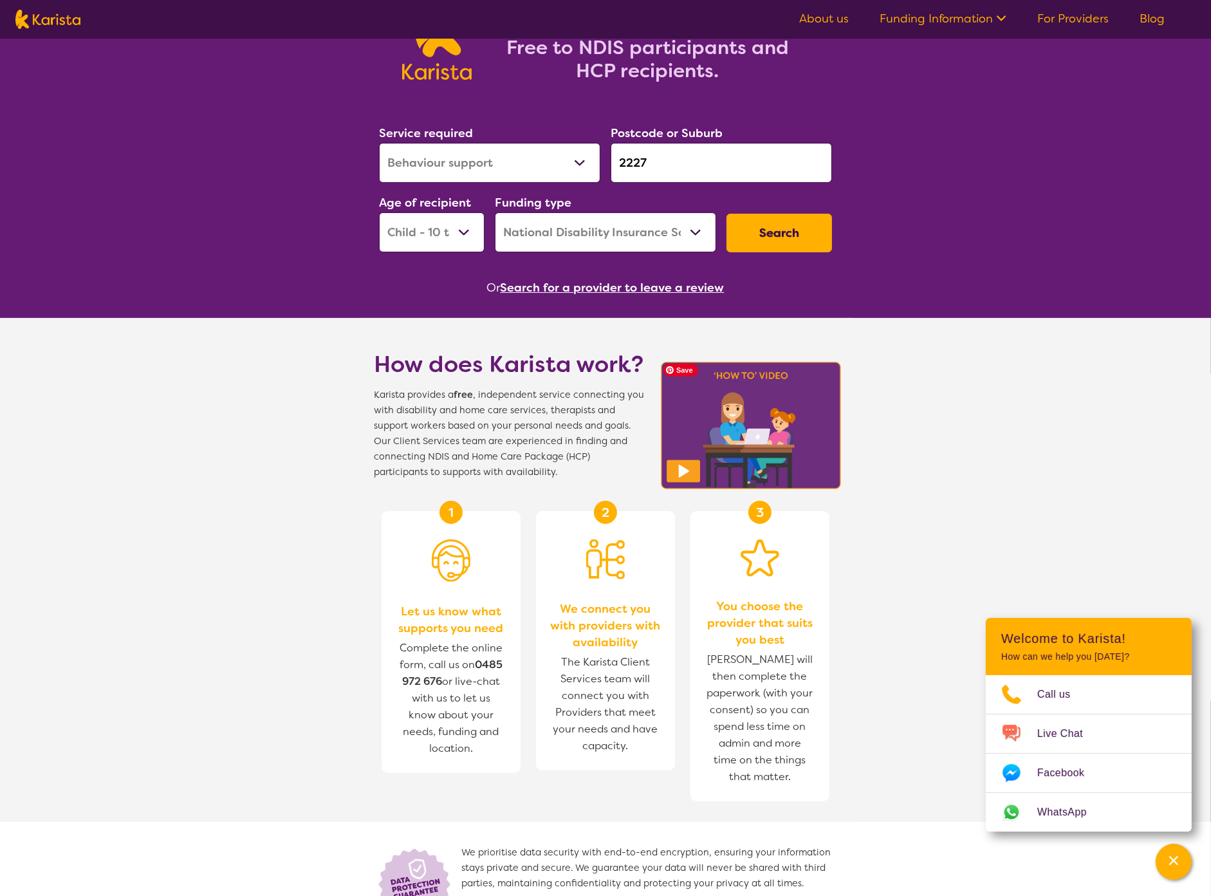
scroll to position [0, 0]
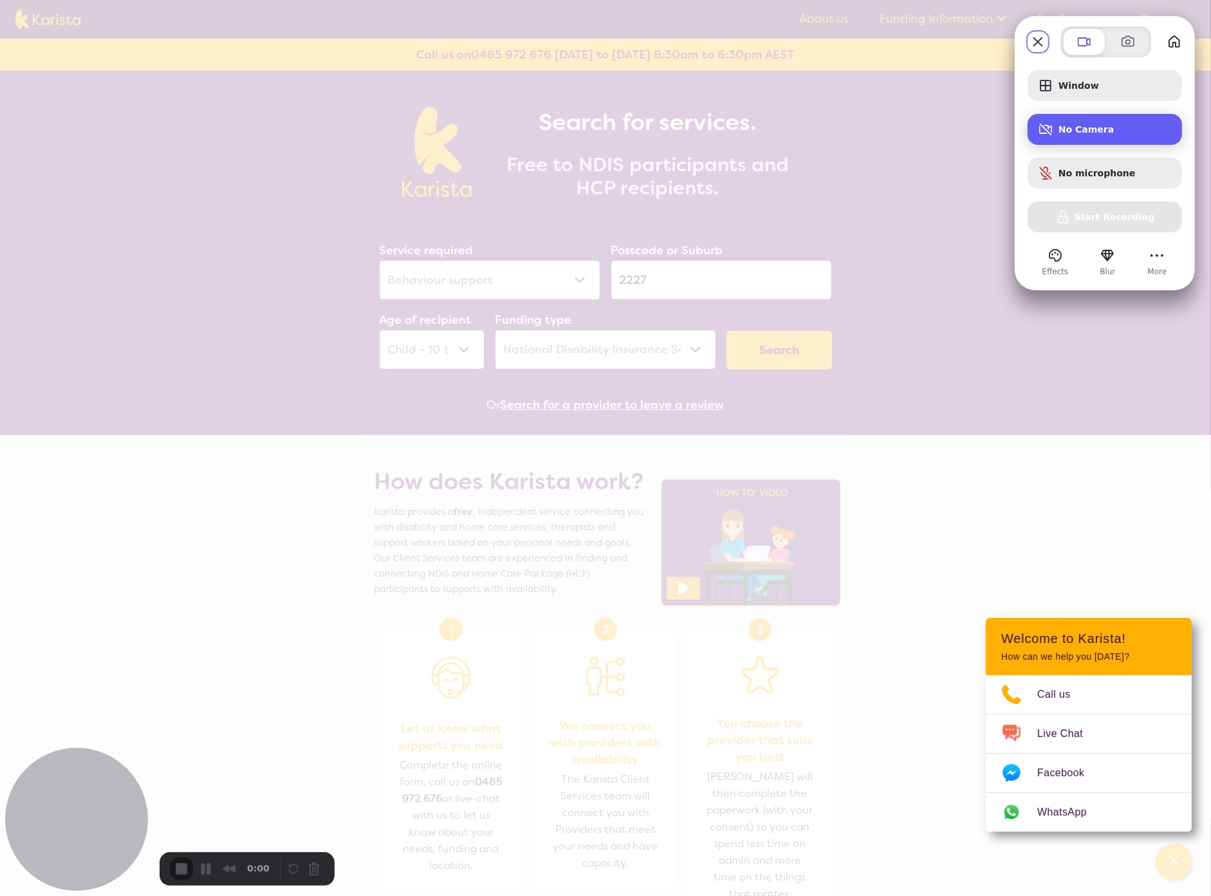
click at [1043, 125] on span "Camera options" at bounding box center [1045, 129] width 15 height 15
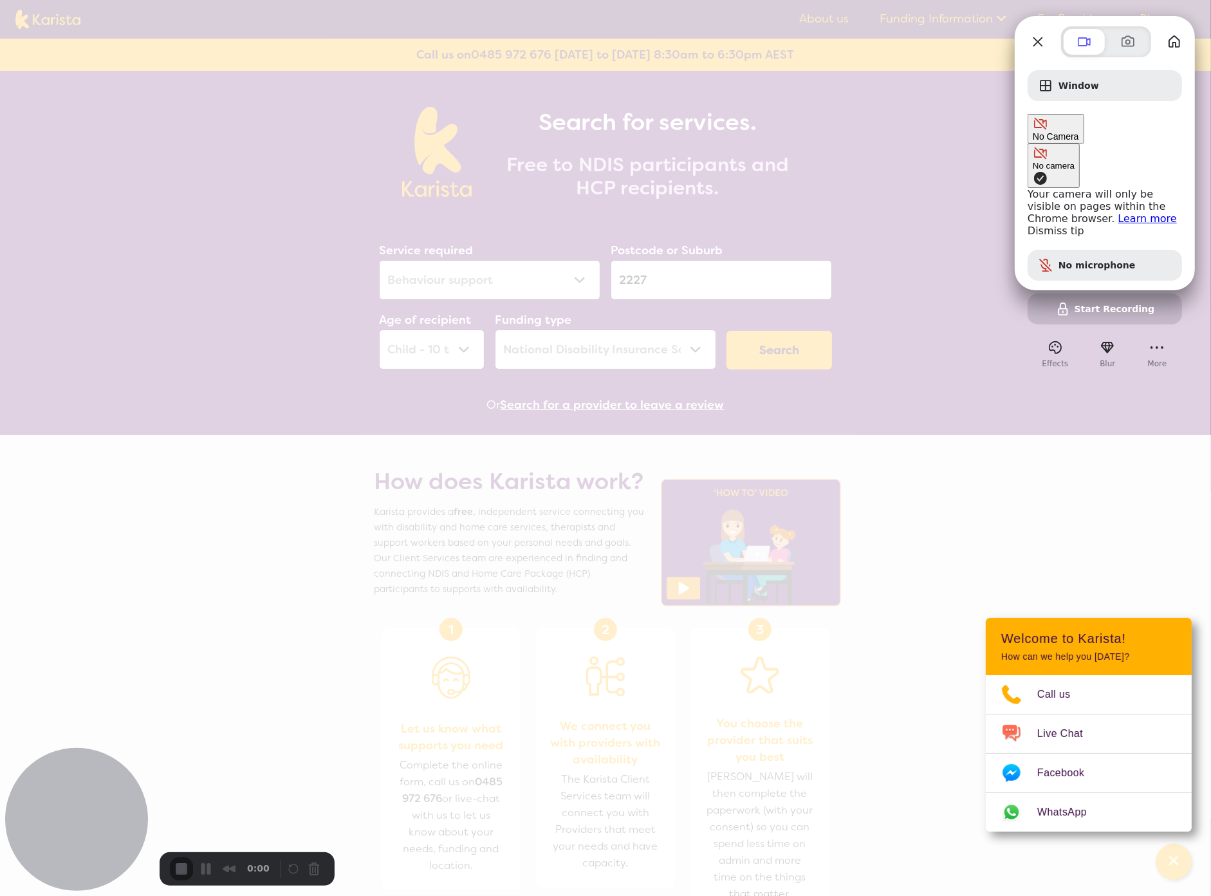
click at [1028, 225] on link "Dismiss tip" at bounding box center [1056, 231] width 57 height 12
click at [1033, 171] on span "Camera options" at bounding box center [1040, 178] width 15 height 15
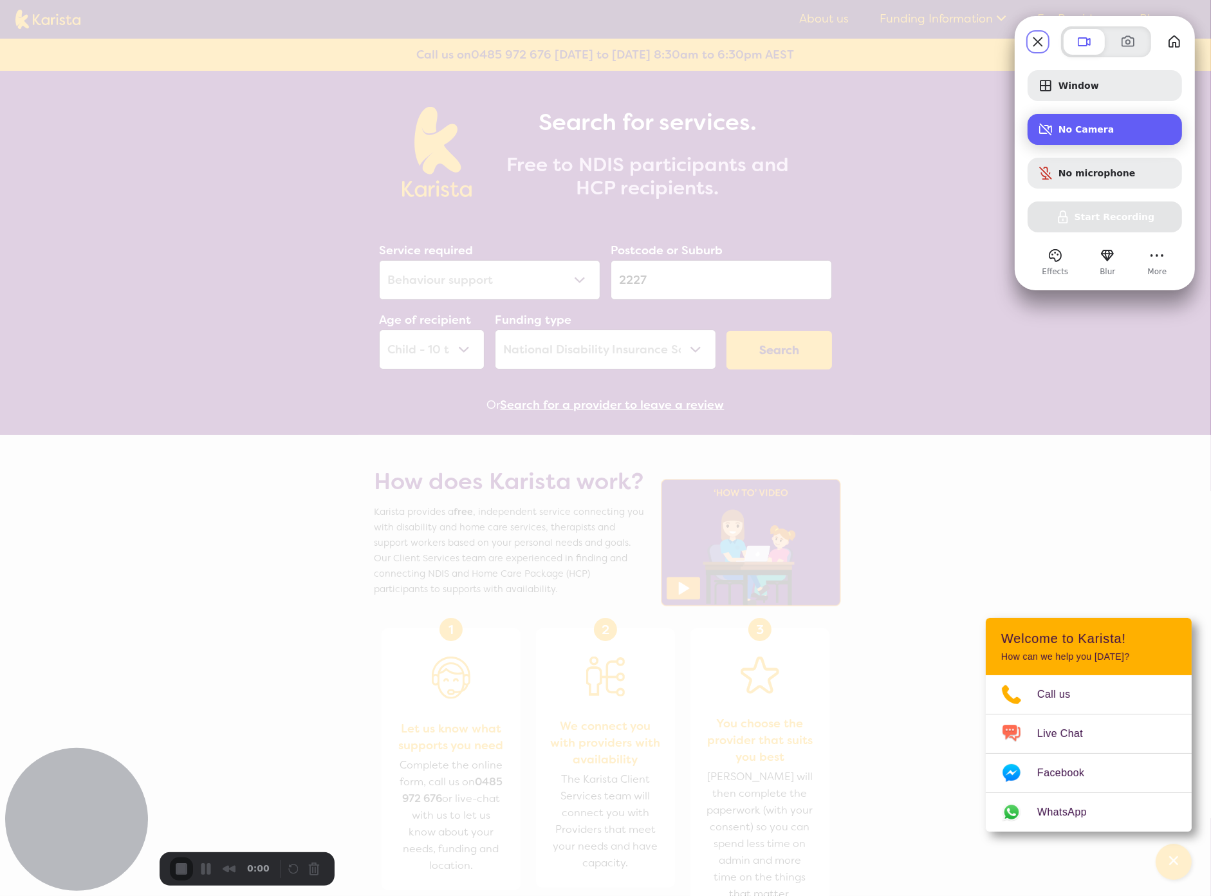
click at [1067, 142] on div "No Camera" at bounding box center [1105, 129] width 154 height 31
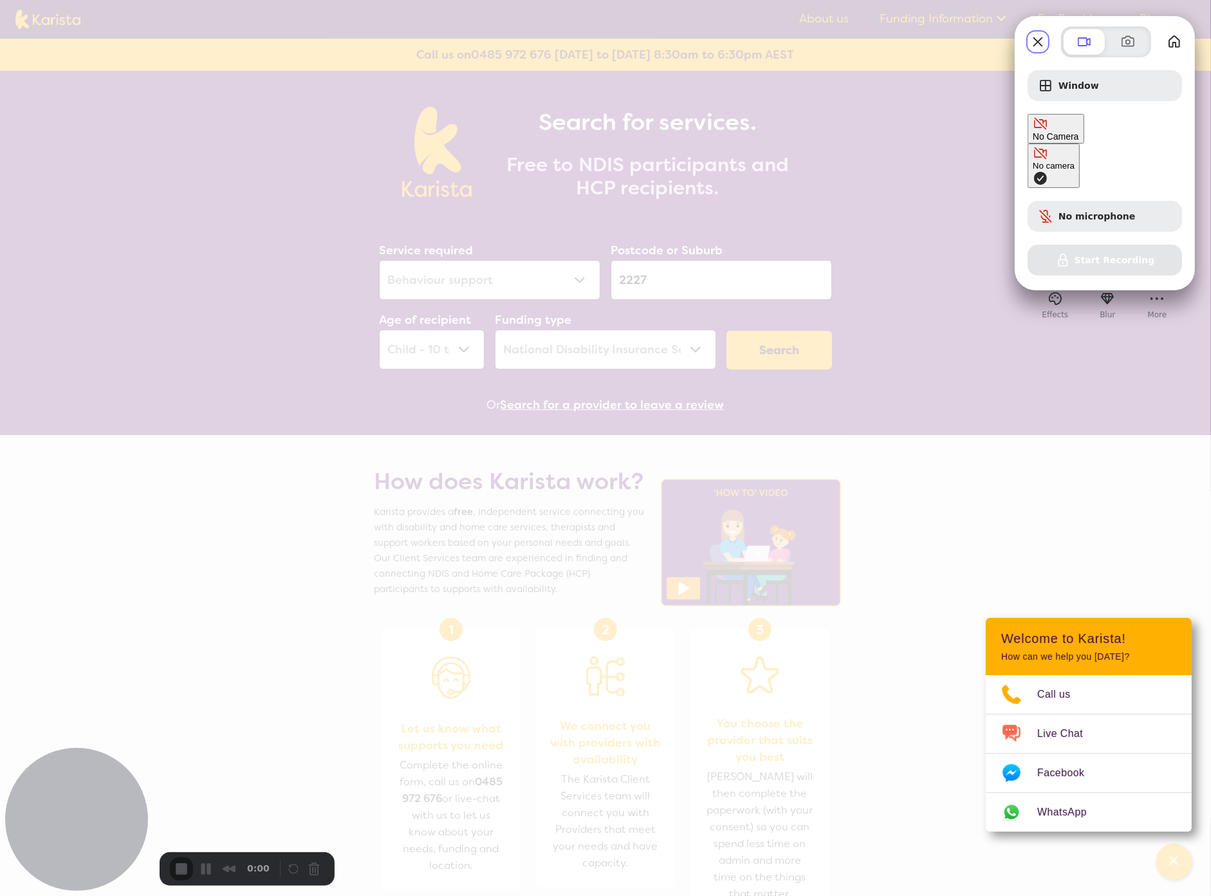
click at [1033, 161] on div "No camera" at bounding box center [1054, 166] width 42 height 10
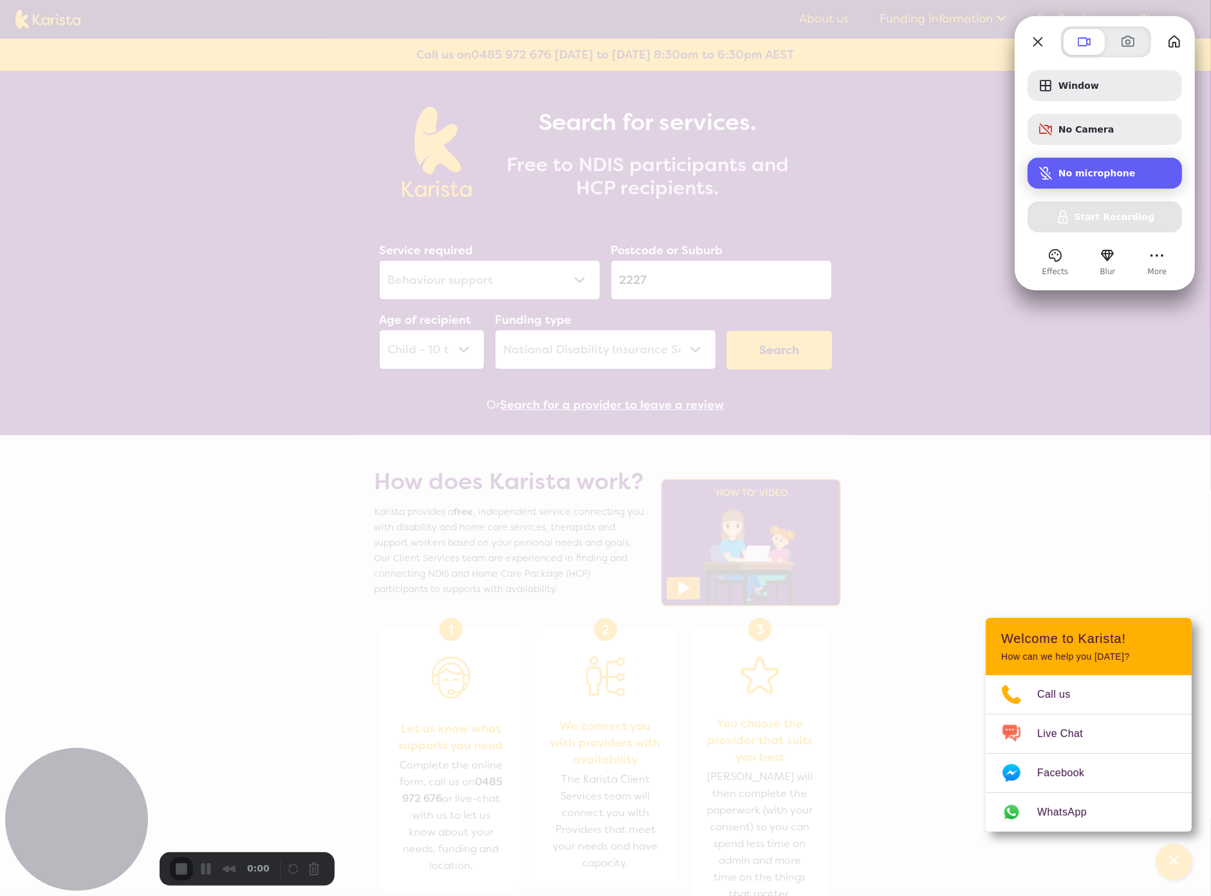
click at [1049, 173] on span "Microphone options" at bounding box center [1045, 172] width 15 height 15
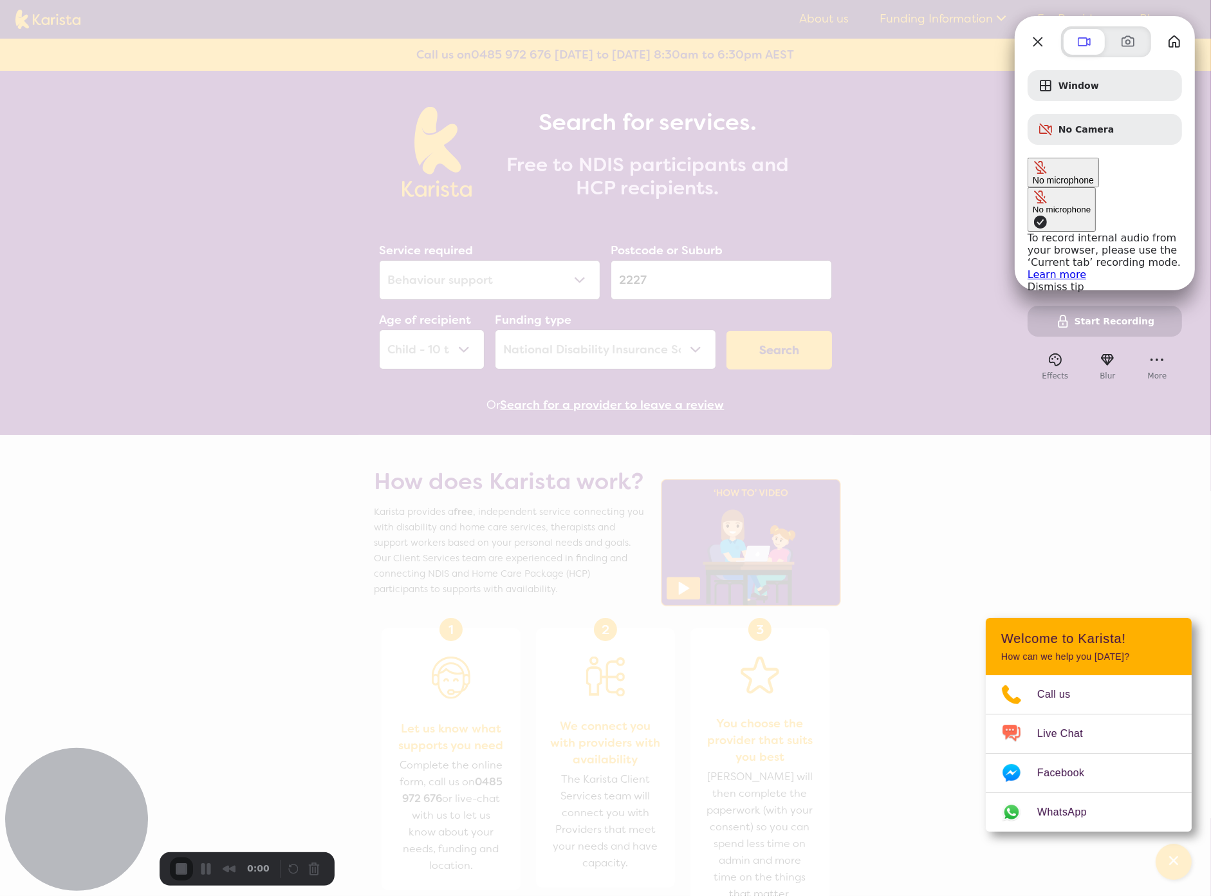
click at [1028, 281] on link "Dismiss tip" at bounding box center [1056, 287] width 57 height 12
click at [1117, 218] on div "Window No Camera No microphone No microphone Start Recording" at bounding box center [1105, 172] width 154 height 205
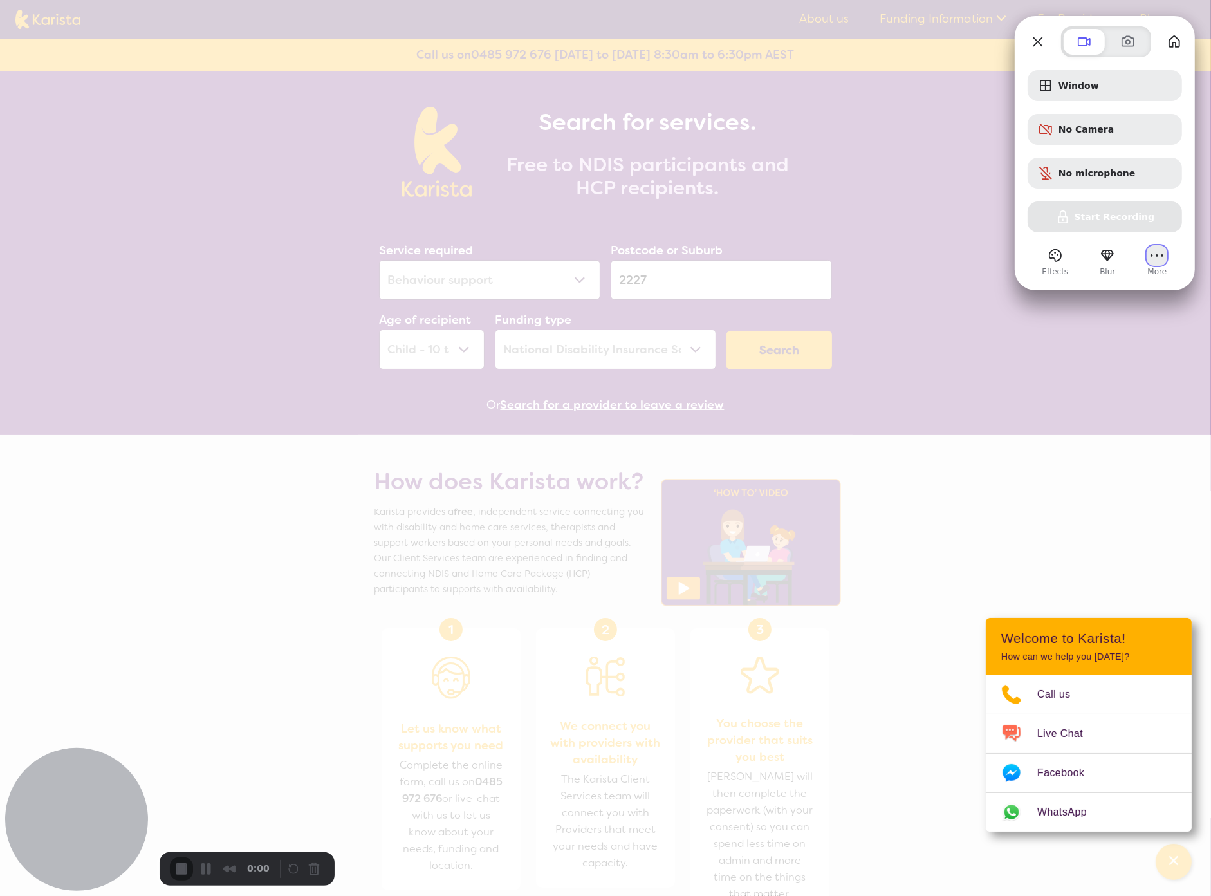
click at [1155, 260] on button "More" at bounding box center [1157, 255] width 21 height 21
click at [1112, 100] on span "Settings" at bounding box center [1091, 106] width 42 height 12
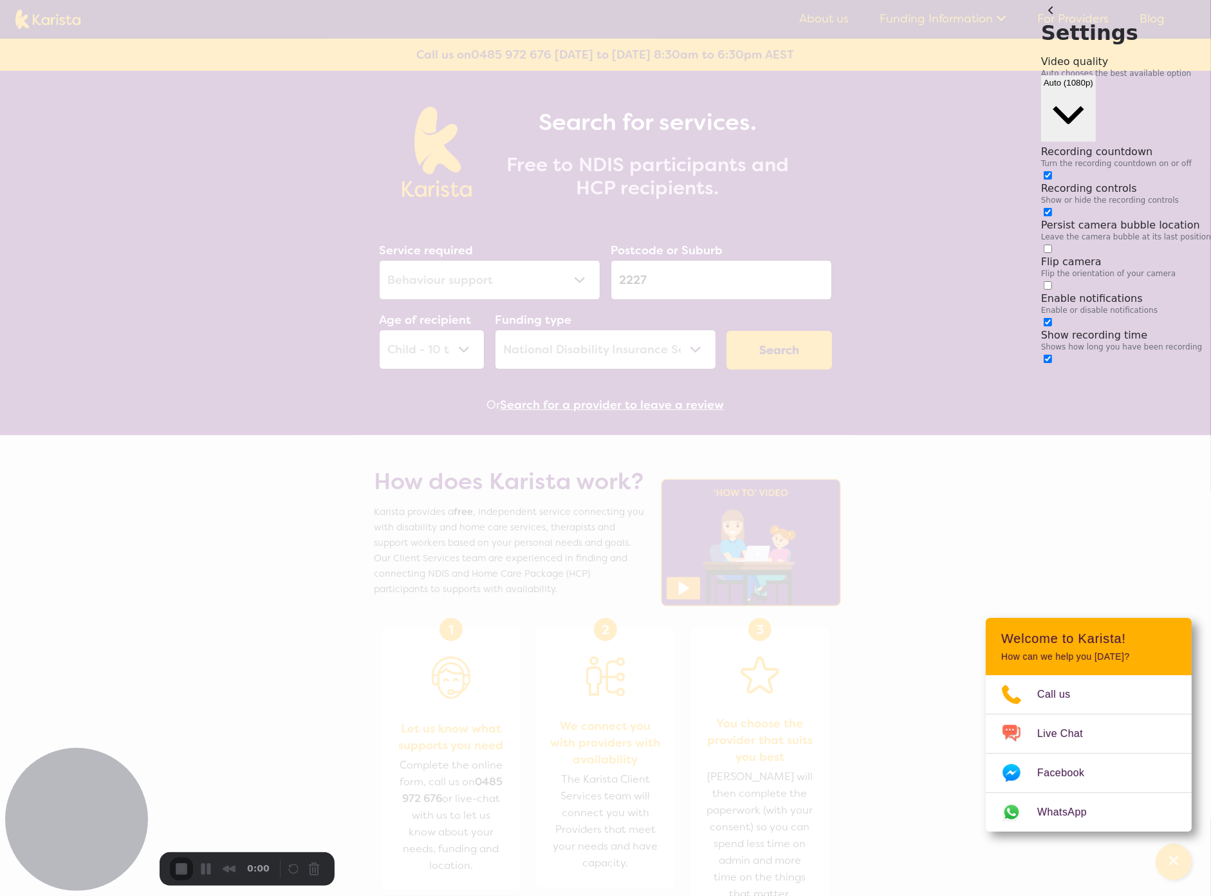
click at [1052, 245] on input "checkbox" at bounding box center [1048, 249] width 8 height 8
checkbox input "false"
click at [1042, 21] on button "back" at bounding box center [1052, 10] width 21 height 21
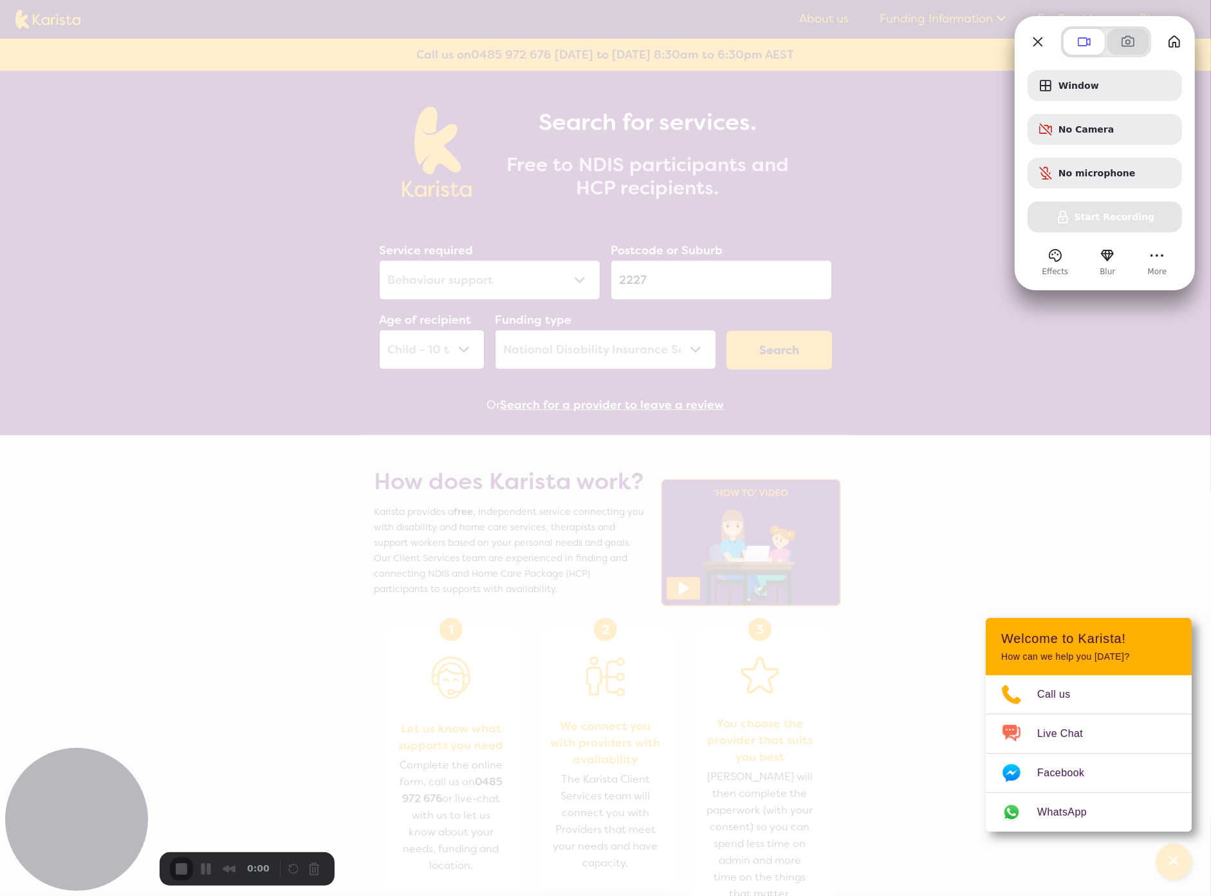
click at [1125, 41] on span at bounding box center [1128, 41] width 15 height 15
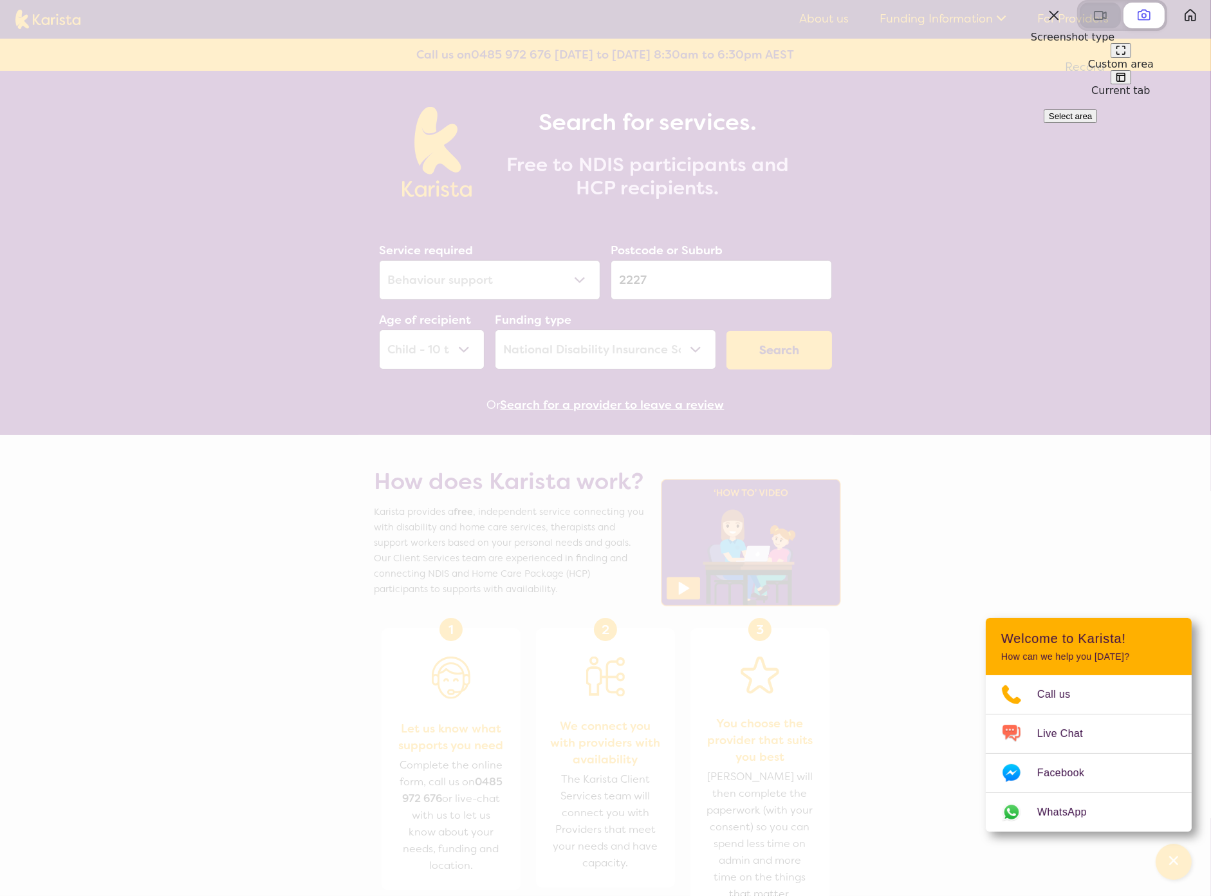
click at [1093, 23] on span at bounding box center [1100, 15] width 15 height 15
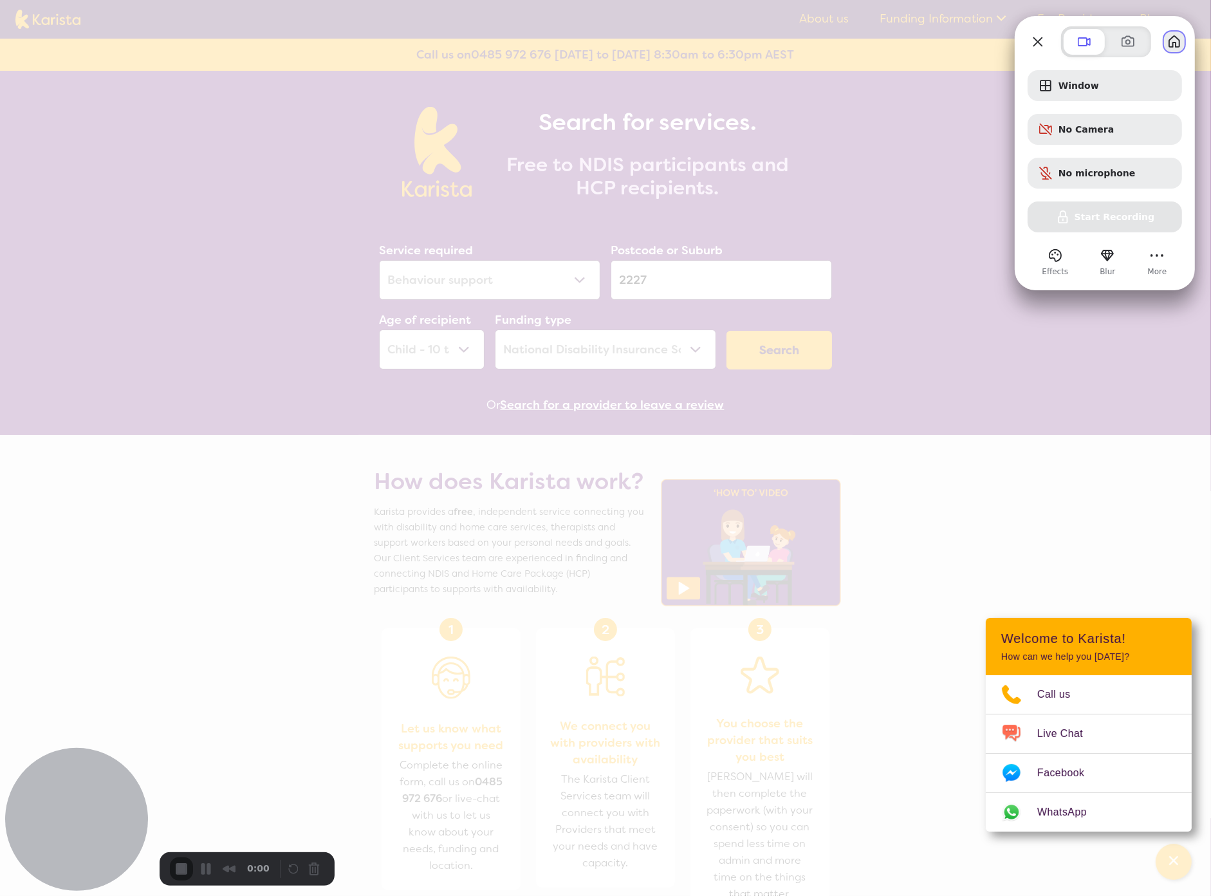
click at [1170, 49] on button "My library" at bounding box center [1175, 42] width 21 height 21
click at [1036, 37] on button "Close" at bounding box center [1038, 42] width 21 height 21
click at [71, 794] on div at bounding box center [76, 819] width 143 height 143
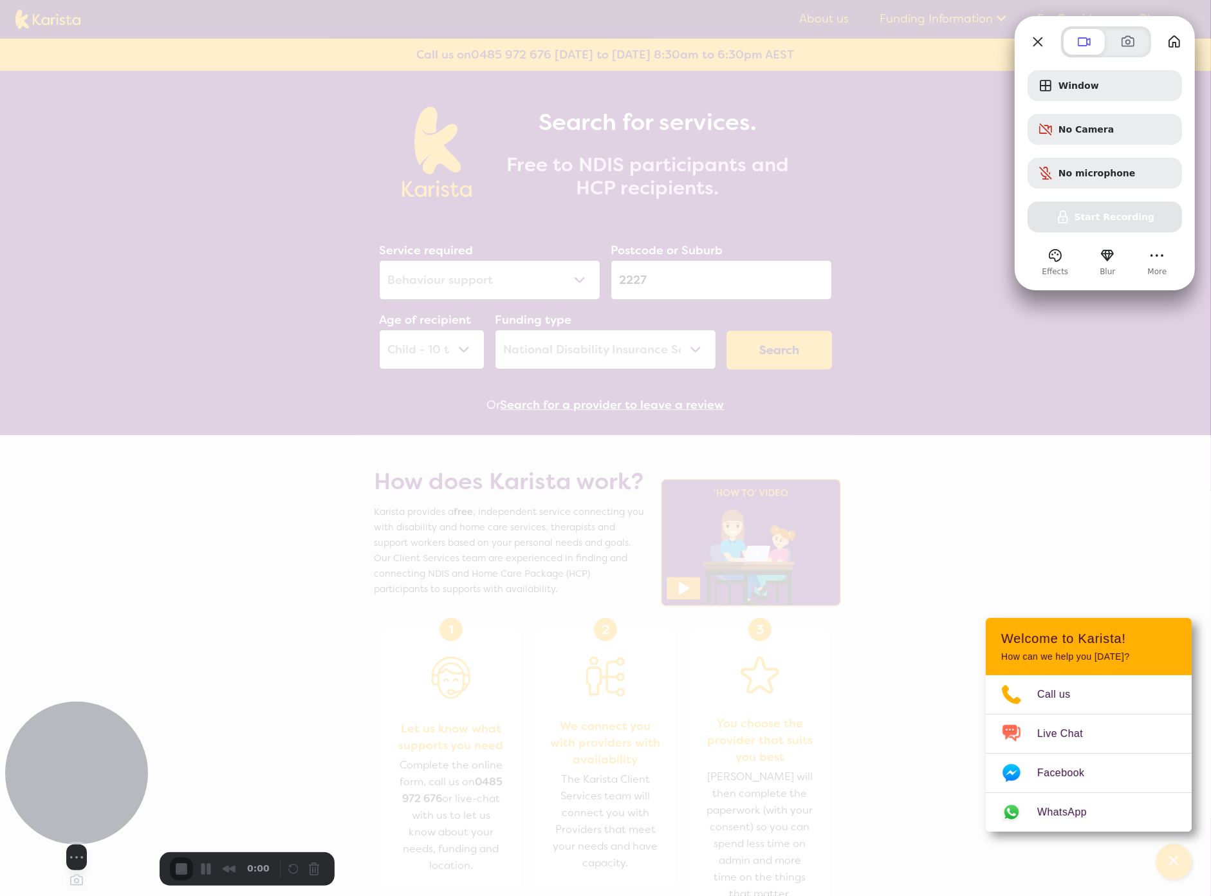
click at [73, 870] on button "Change photo" at bounding box center [76, 880] width 21 height 21
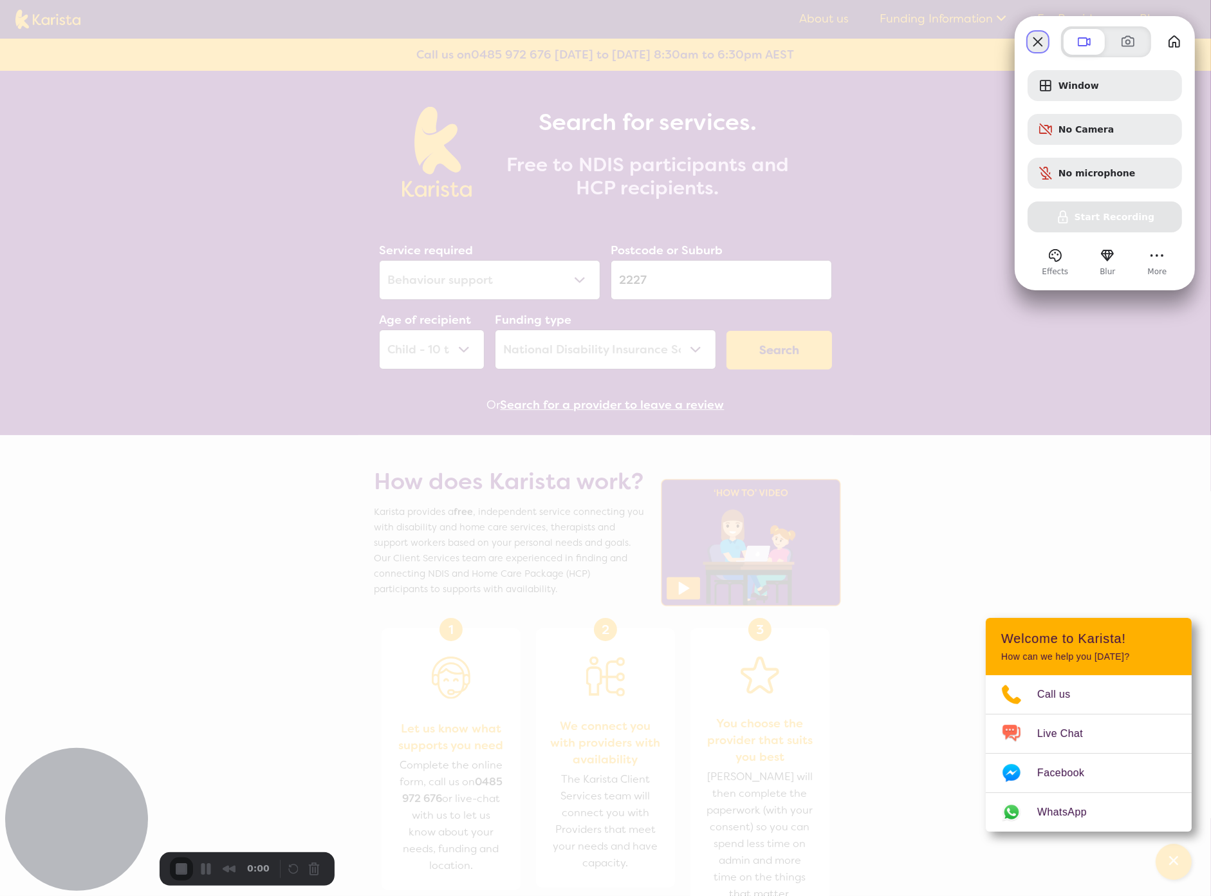
click at [1033, 37] on button "Close" at bounding box center [1038, 42] width 21 height 21
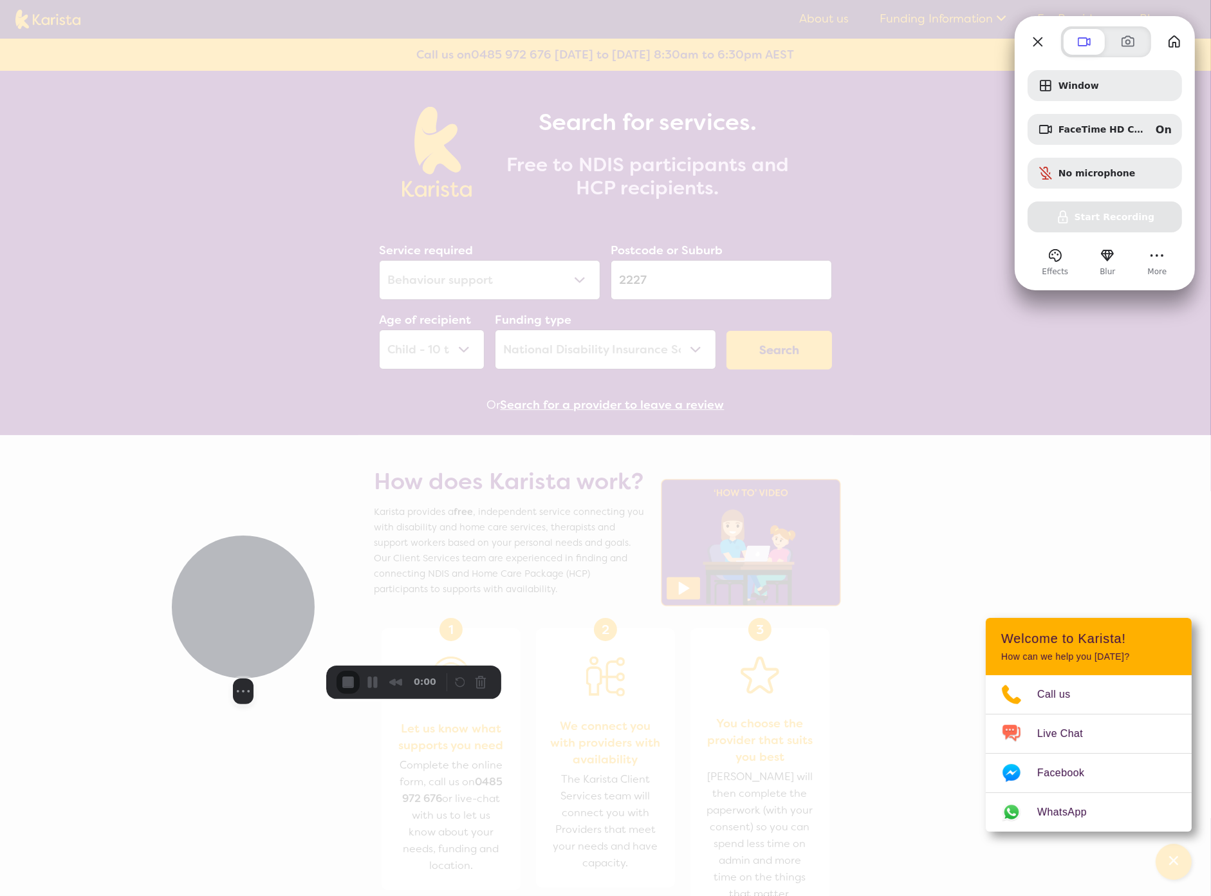
drag, startPoint x: 101, startPoint y: 797, endPoint x: 268, endPoint y: 610, distance: 250.3
click at [268, 610] on div at bounding box center [243, 607] width 143 height 143
click at [244, 686] on fieldset "Select video screen size" at bounding box center [260, 691] width 57 height 21
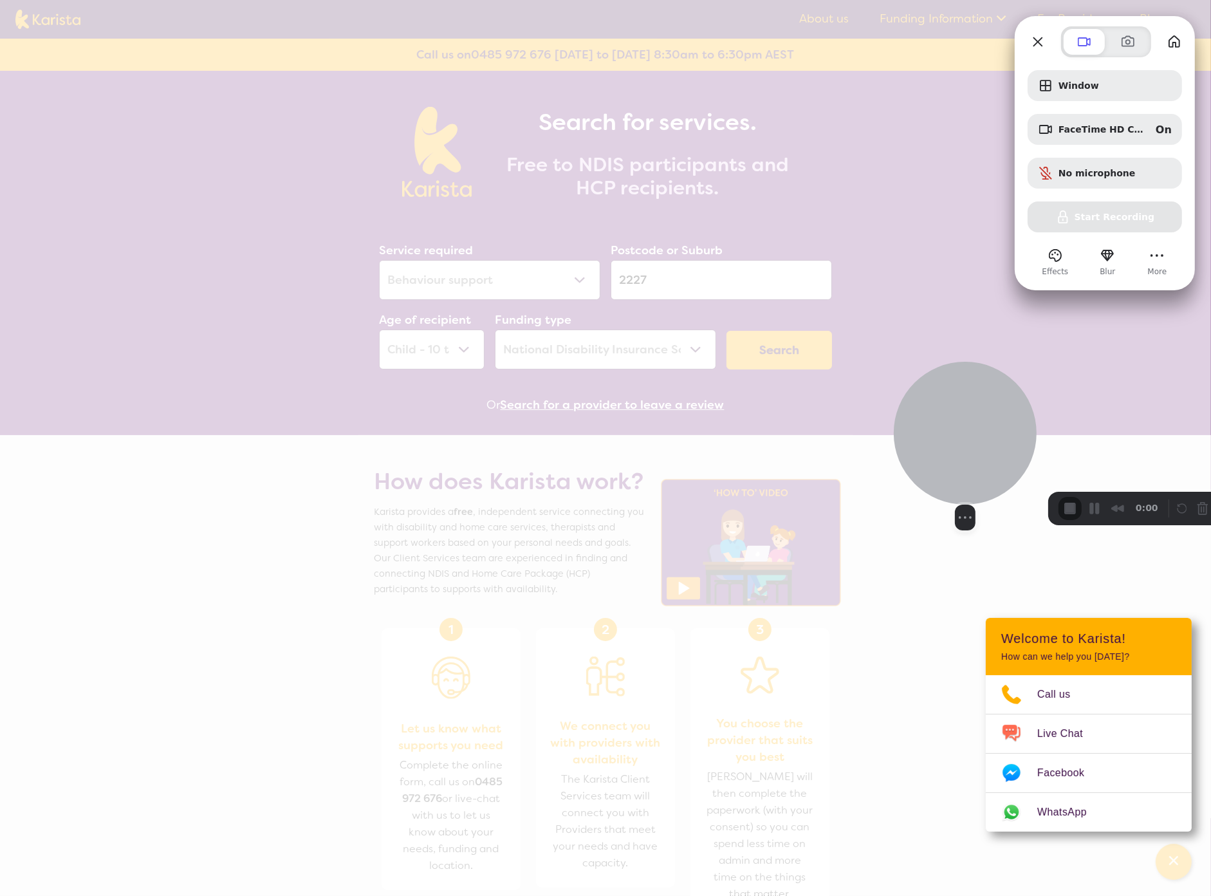
drag, startPoint x: 267, startPoint y: 621, endPoint x: 1078, endPoint y: 431, distance: 833.0
click at [1037, 431] on div at bounding box center [965, 433] width 143 height 143
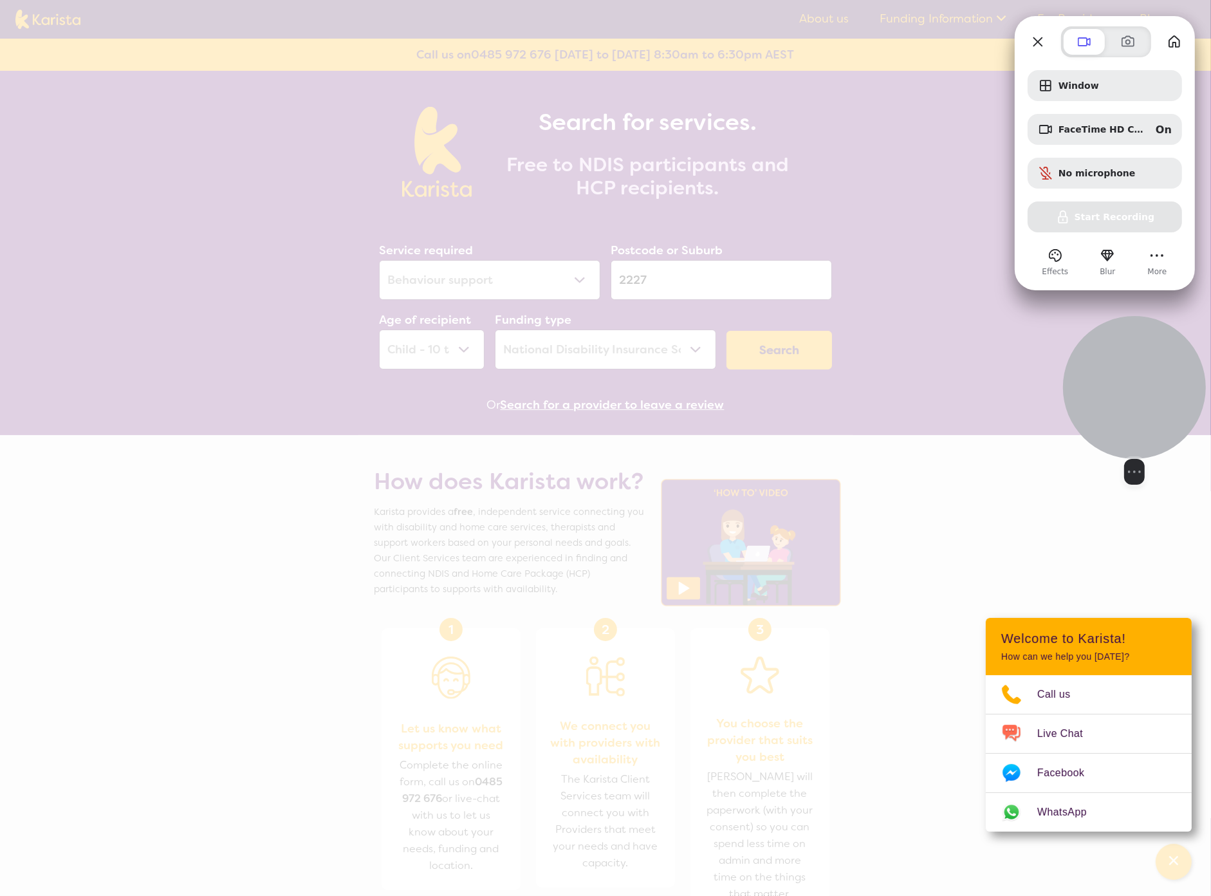
drag, startPoint x: 1130, startPoint y: 434, endPoint x: 1160, endPoint y: 381, distance: 60.8
click at [1160, 381] on div at bounding box center [1134, 387] width 143 height 143
click at [1160, 381] on div at bounding box center [1134, 348] width 143 height 143
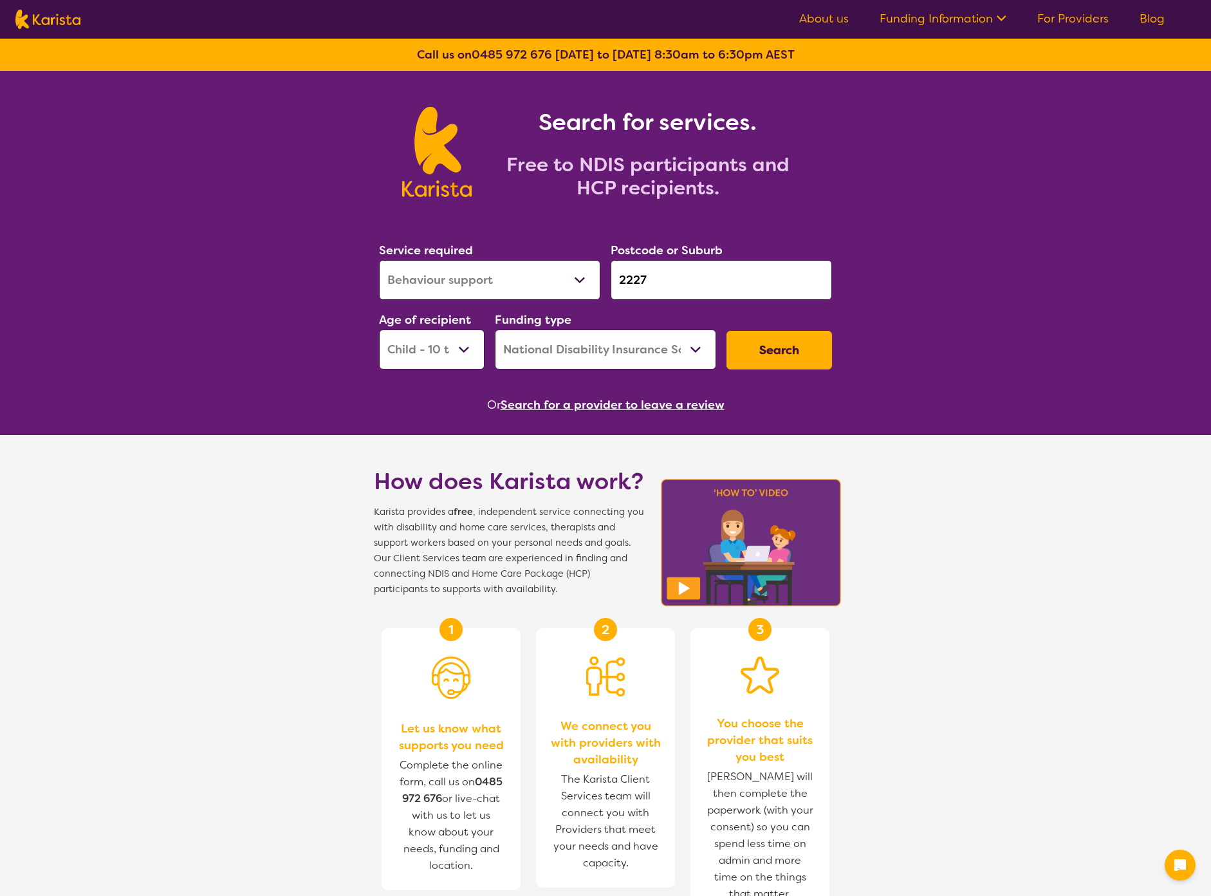
select select "Behaviour support"
select select "CH"
select select "NDIS"
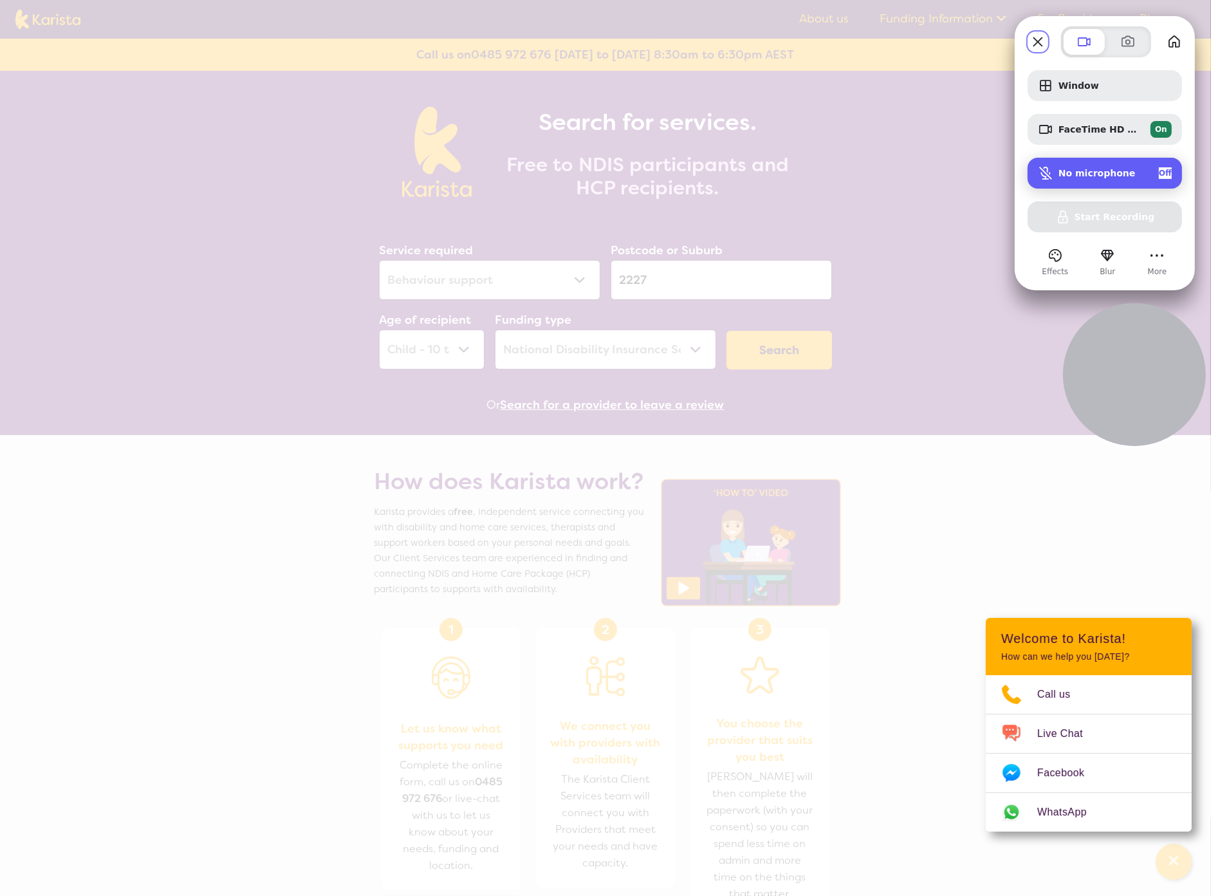
click at [1159, 176] on span "Off" at bounding box center [1165, 173] width 13 height 12
click at [1166, 176] on span "On" at bounding box center [1172, 182] width 12 height 12
click at [1128, 215] on div "Window FaceTime HD Camera (Built-in) (05ac:8511) On No microphone Off Start Rec…" at bounding box center [1105, 151] width 154 height 162
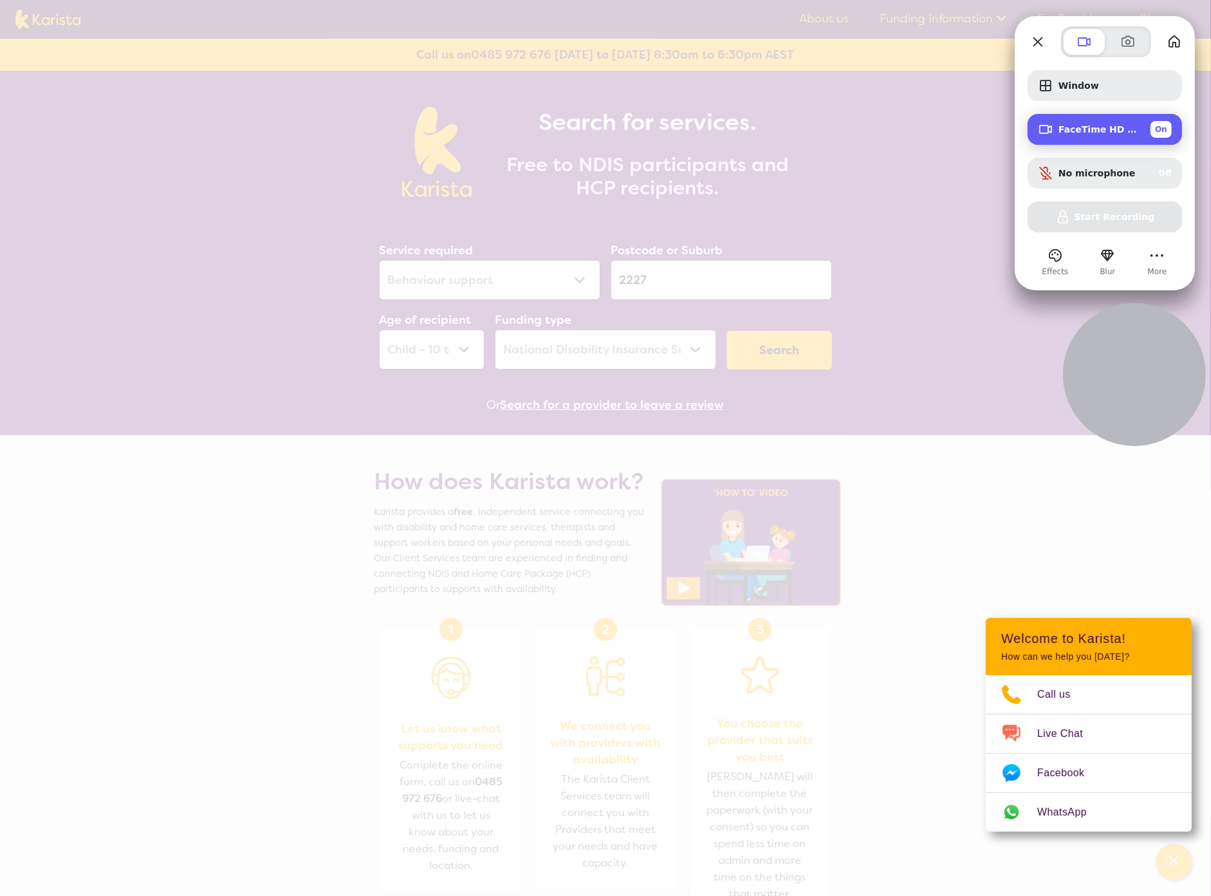
click at [1182, 128] on div "FaceTime HD Camera (Built-in) (05ac:8511) On" at bounding box center [1105, 129] width 154 height 31
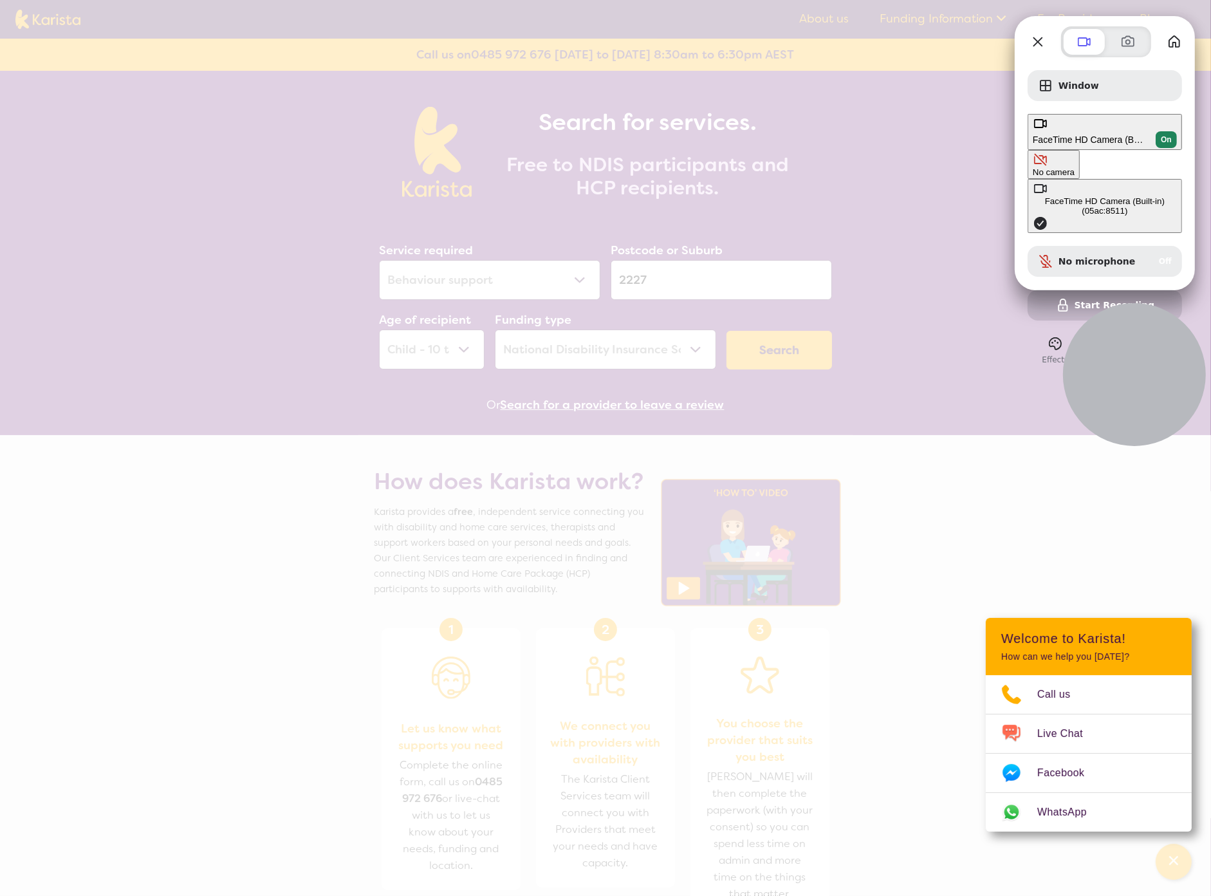
click at [1166, 134] on span "On" at bounding box center [1166, 140] width 11 height 12
click at [1055, 62] on div "Window No Camera Off No camera FaceTime HD Camera (Built-in) (05ac:8511) No mic…" at bounding box center [1105, 208] width 180 height 303
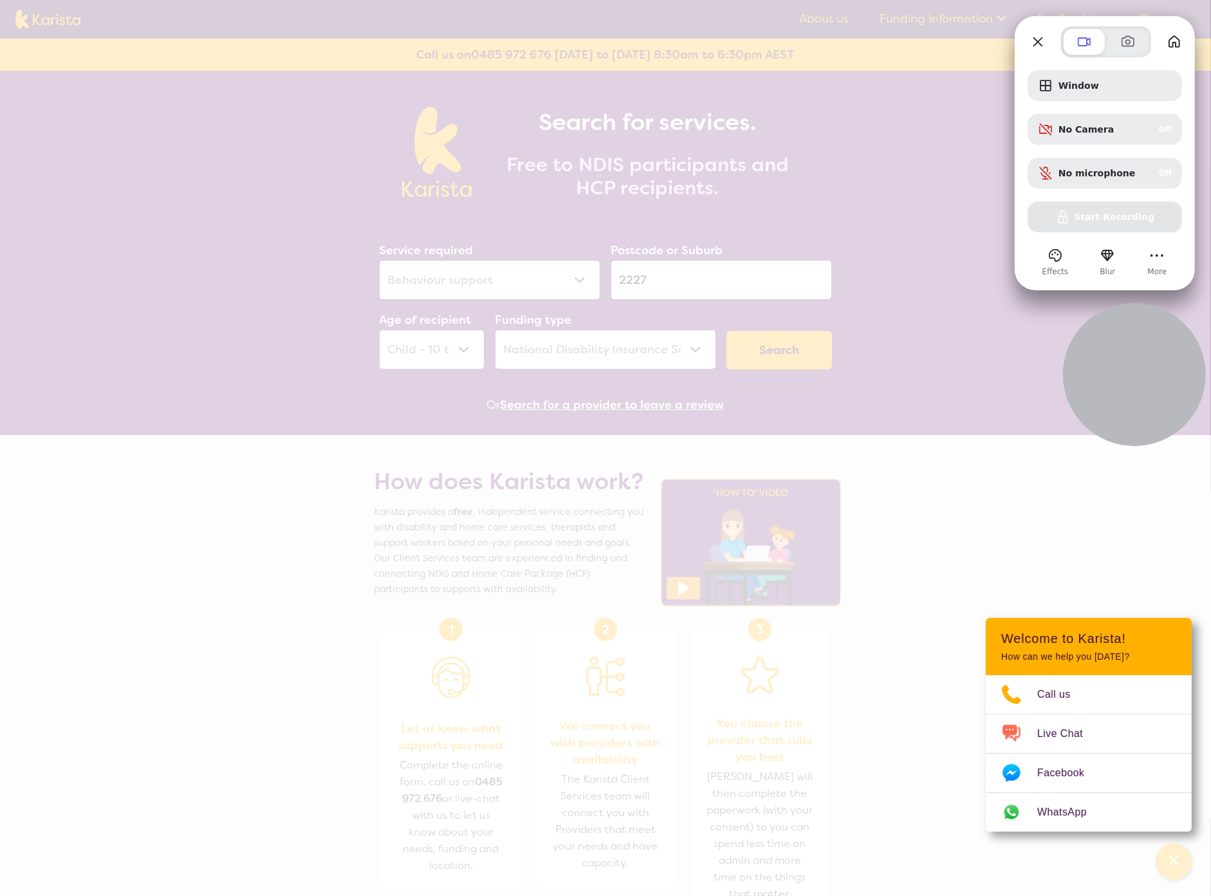
drag, startPoint x: 1051, startPoint y: 28, endPoint x: 1182, endPoint y: 3, distance: 133.6
click at [1182, 3] on div "Window No Camera Off No microphone Off Start Recording Effects Blur More Click …" at bounding box center [605, 448] width 1211 height 896
click at [1114, 220] on div "Window No Camera Off No microphone Off Start Recording" at bounding box center [1105, 151] width 154 height 162
click at [1157, 259] on button "More" at bounding box center [1157, 255] width 21 height 21
click at [1106, 100] on span "Settings" at bounding box center [1091, 106] width 42 height 12
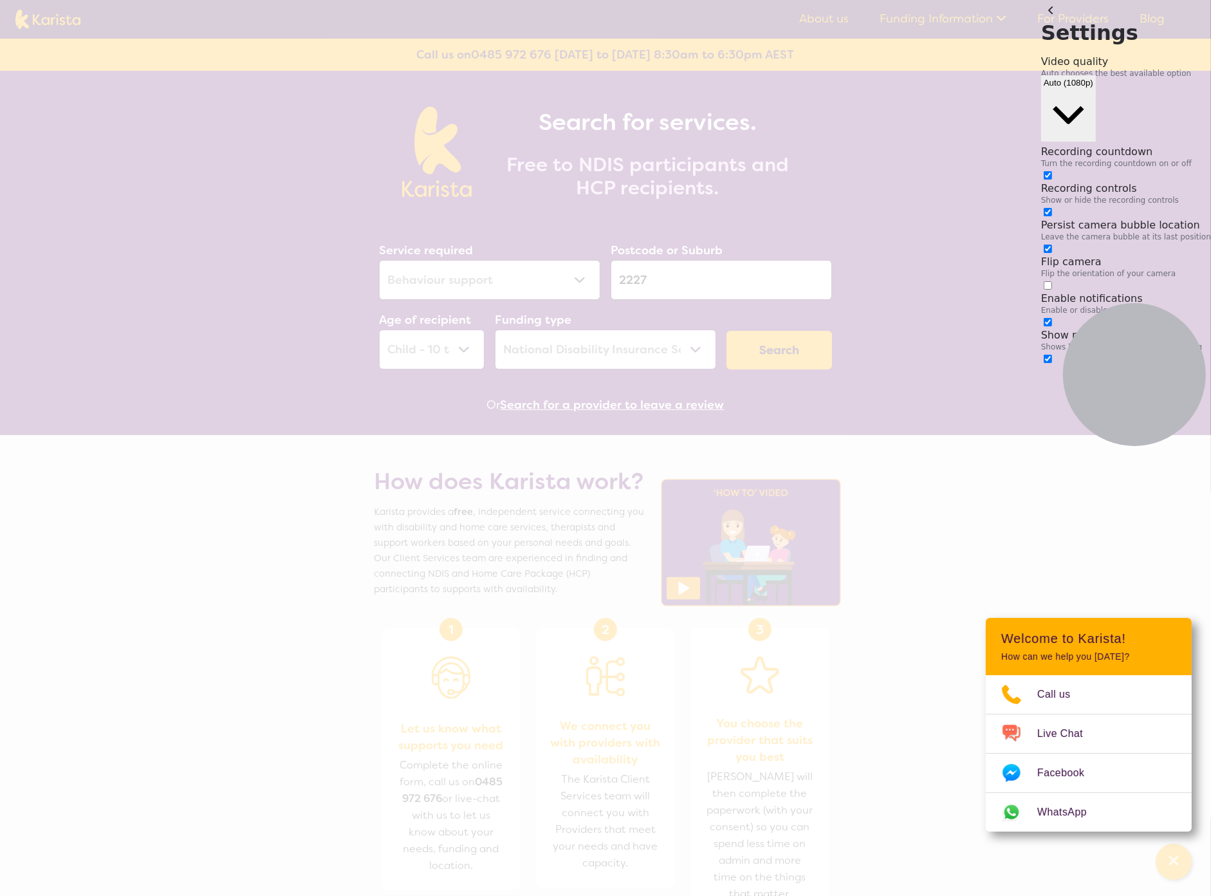
click at [1052, 281] on input "checkbox" at bounding box center [1048, 285] width 8 height 8
checkbox input "false"
click at [1084, 106] on icon "open menu" at bounding box center [1068, 115] width 31 height 18
click at [1084, 106] on icon "close menu" at bounding box center [1068, 115] width 31 height 18
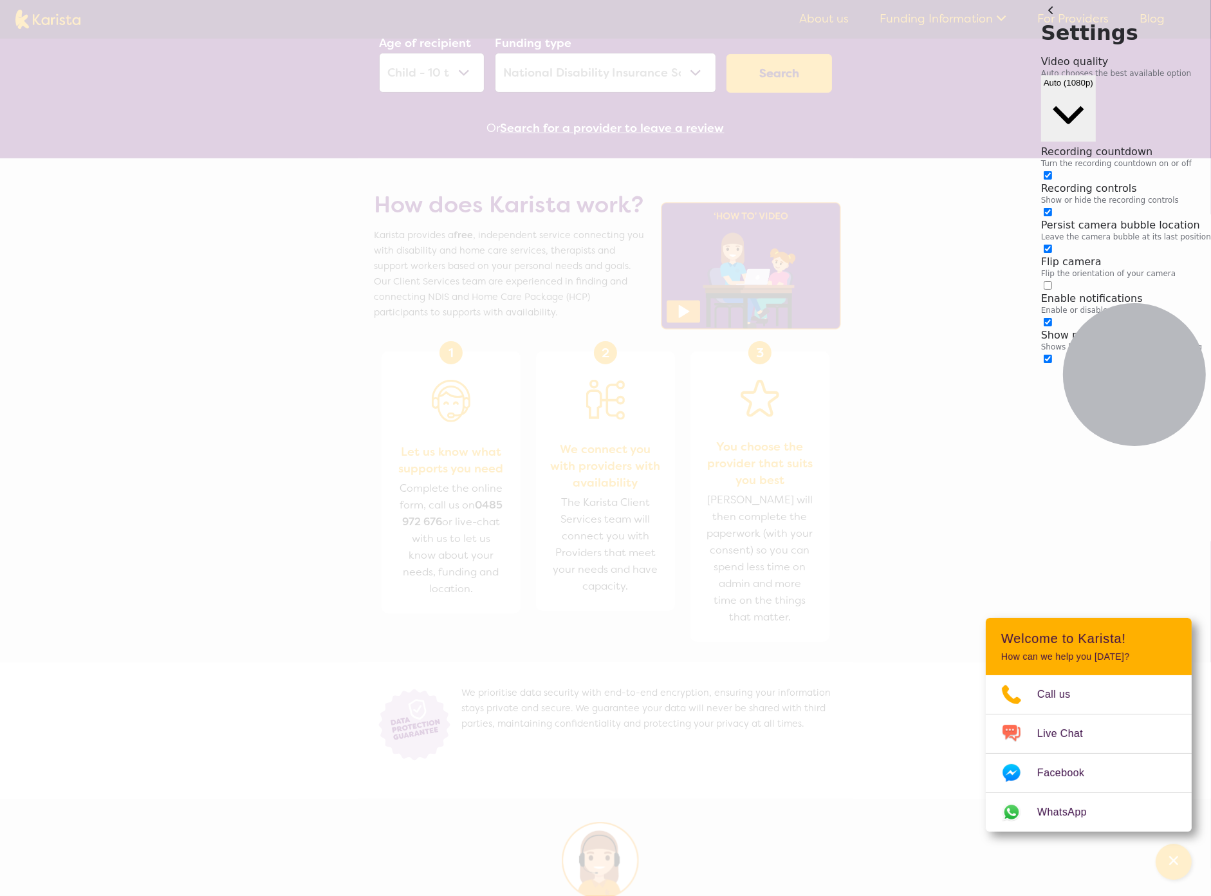
scroll to position [277, 0]
click at [1042, 21] on button "back" at bounding box center [1052, 10] width 21 height 21
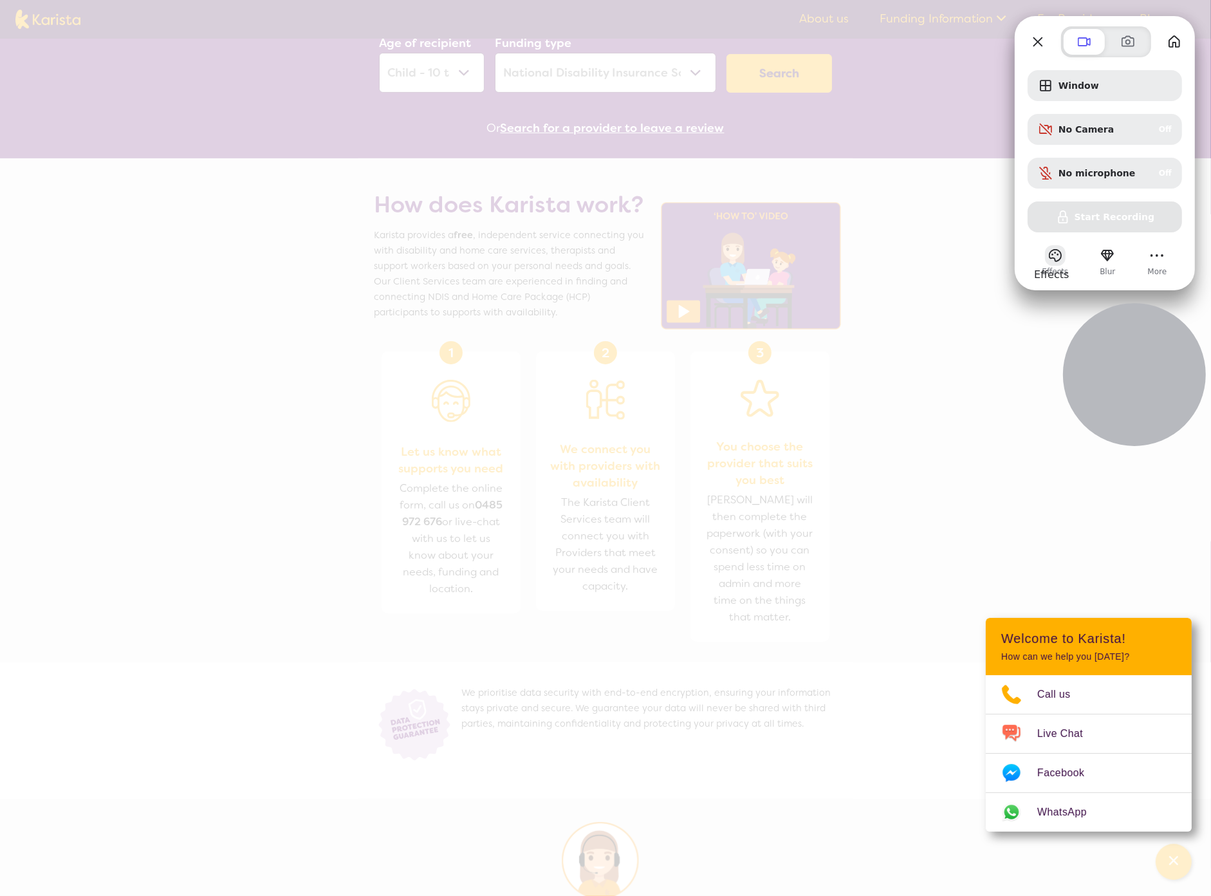
click at [1054, 252] on button "Effects" at bounding box center [1055, 255] width 21 height 21
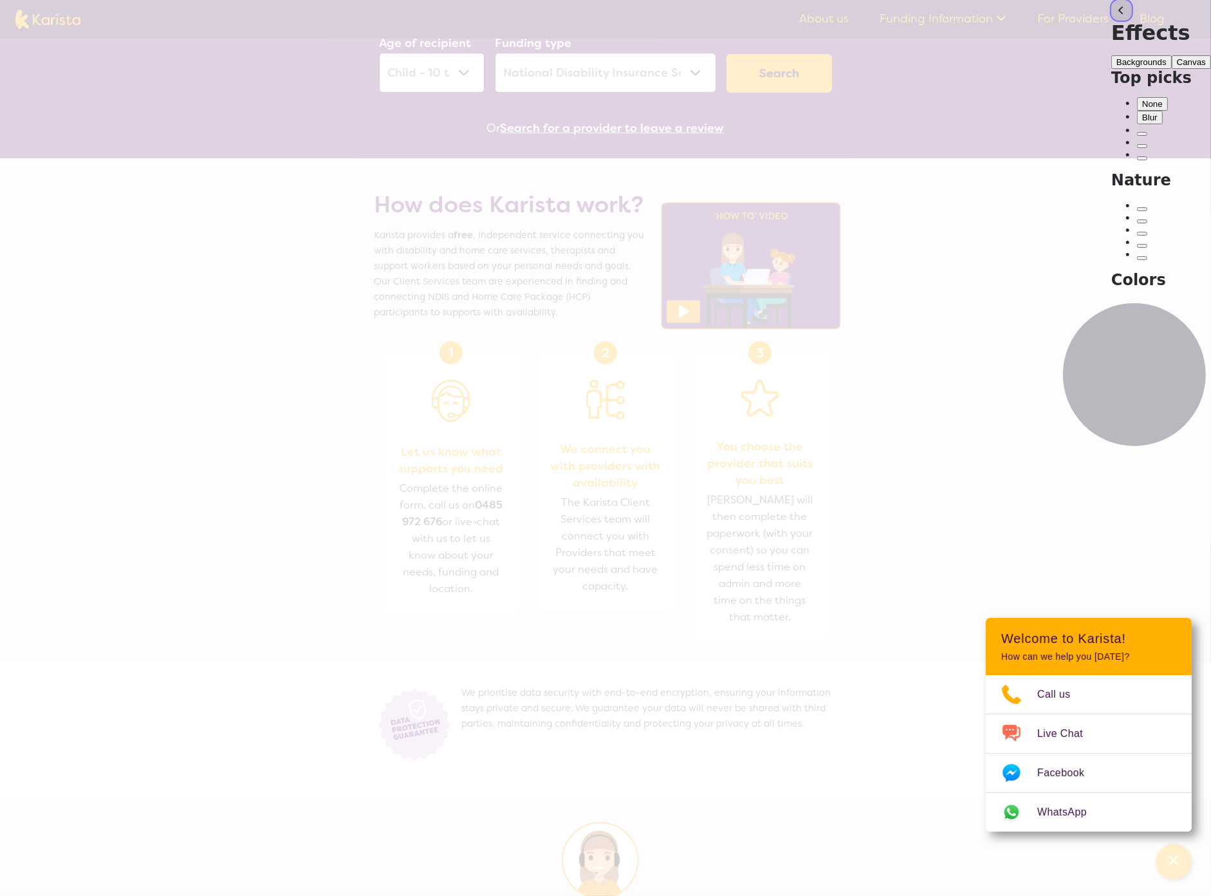
click at [1112, 21] on button "back" at bounding box center [1122, 10] width 21 height 21
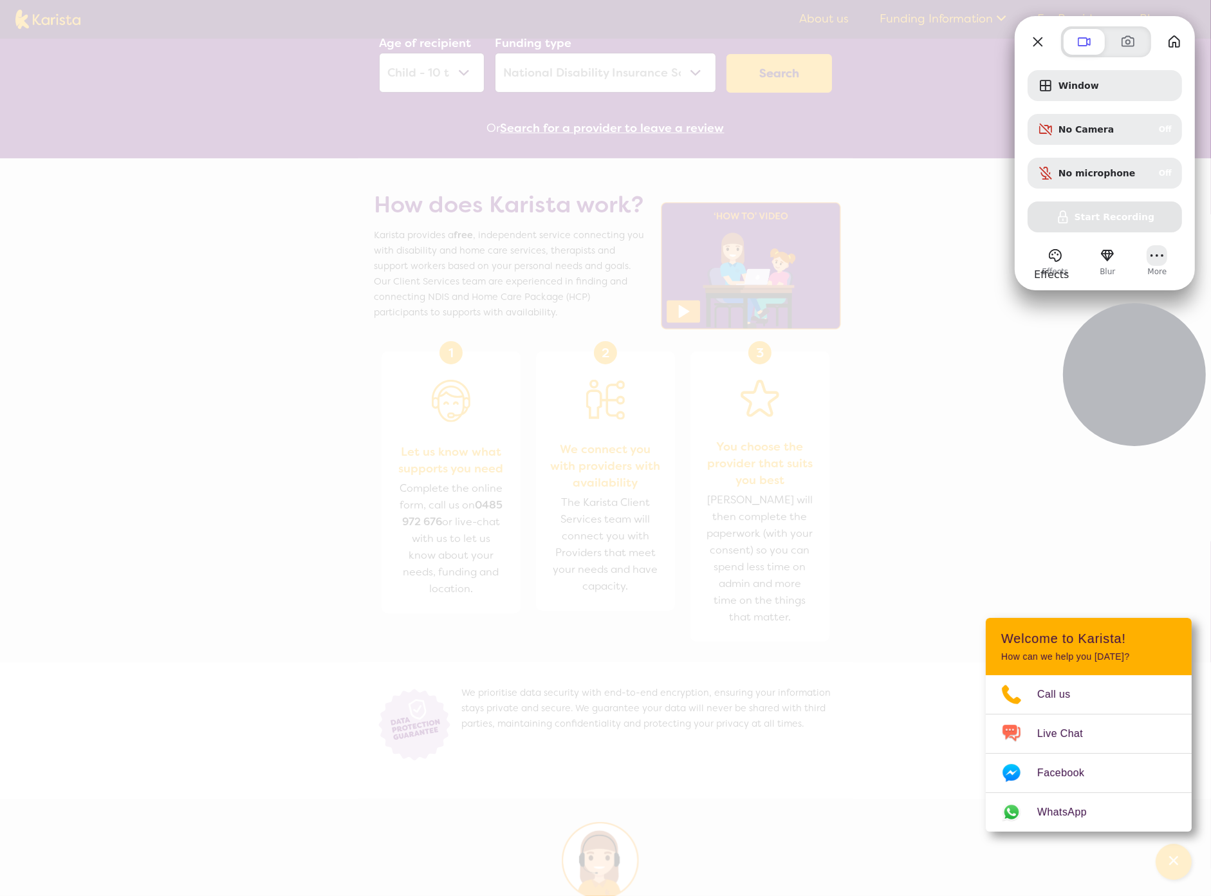
click at [1157, 261] on button "More" at bounding box center [1157, 255] width 21 height 21
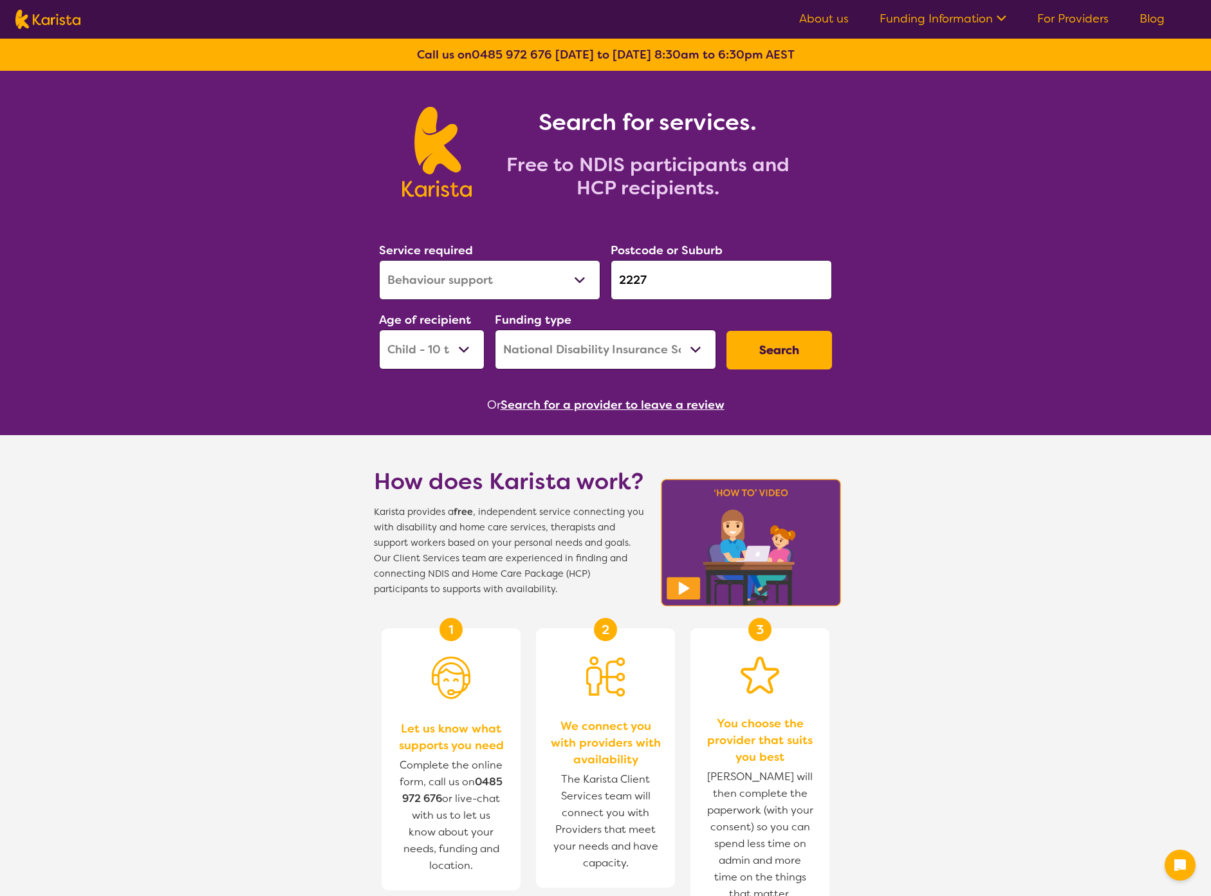
select select "Behaviour support"
select select "CH"
select select "NDIS"
click at [58, 13] on img at bounding box center [47, 19] width 65 height 19
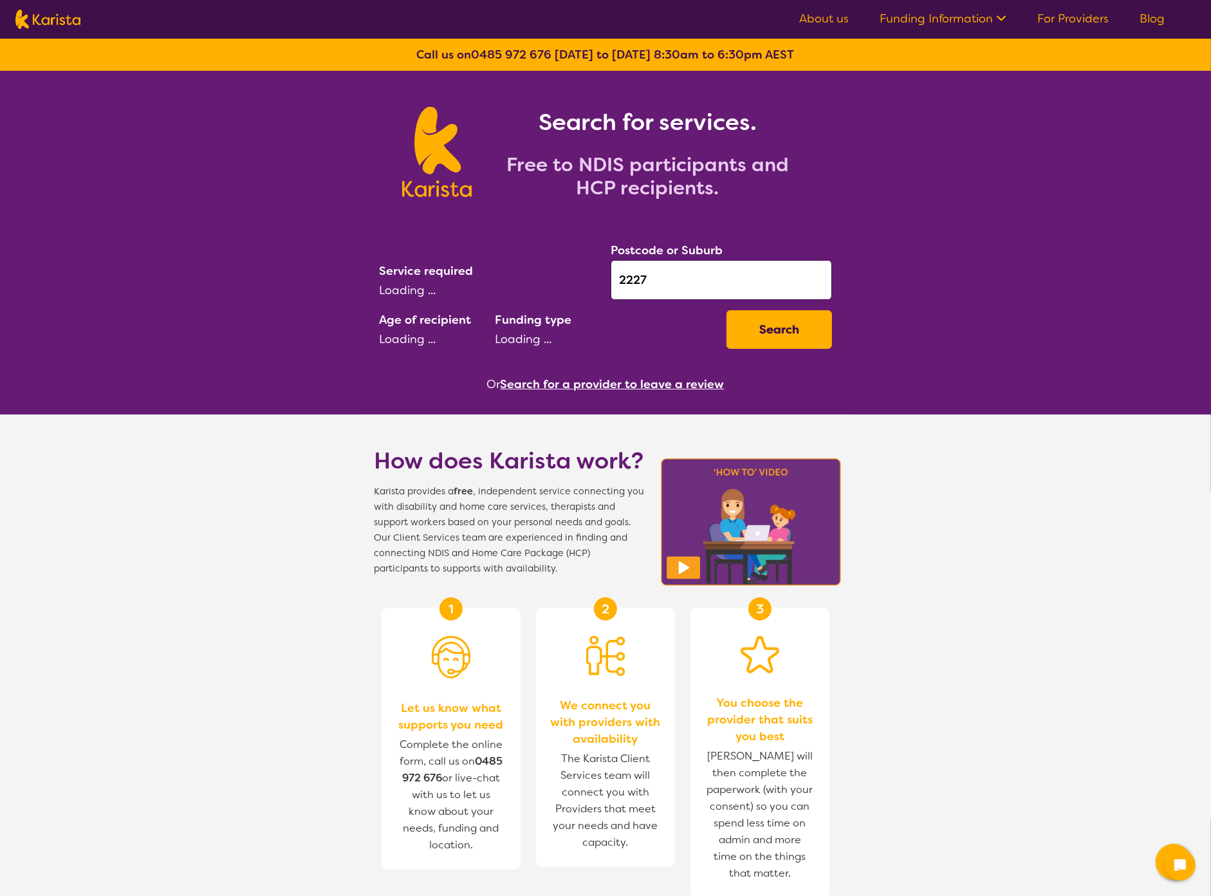
select select "Behaviour support"
select select "CH"
select select "NDIS"
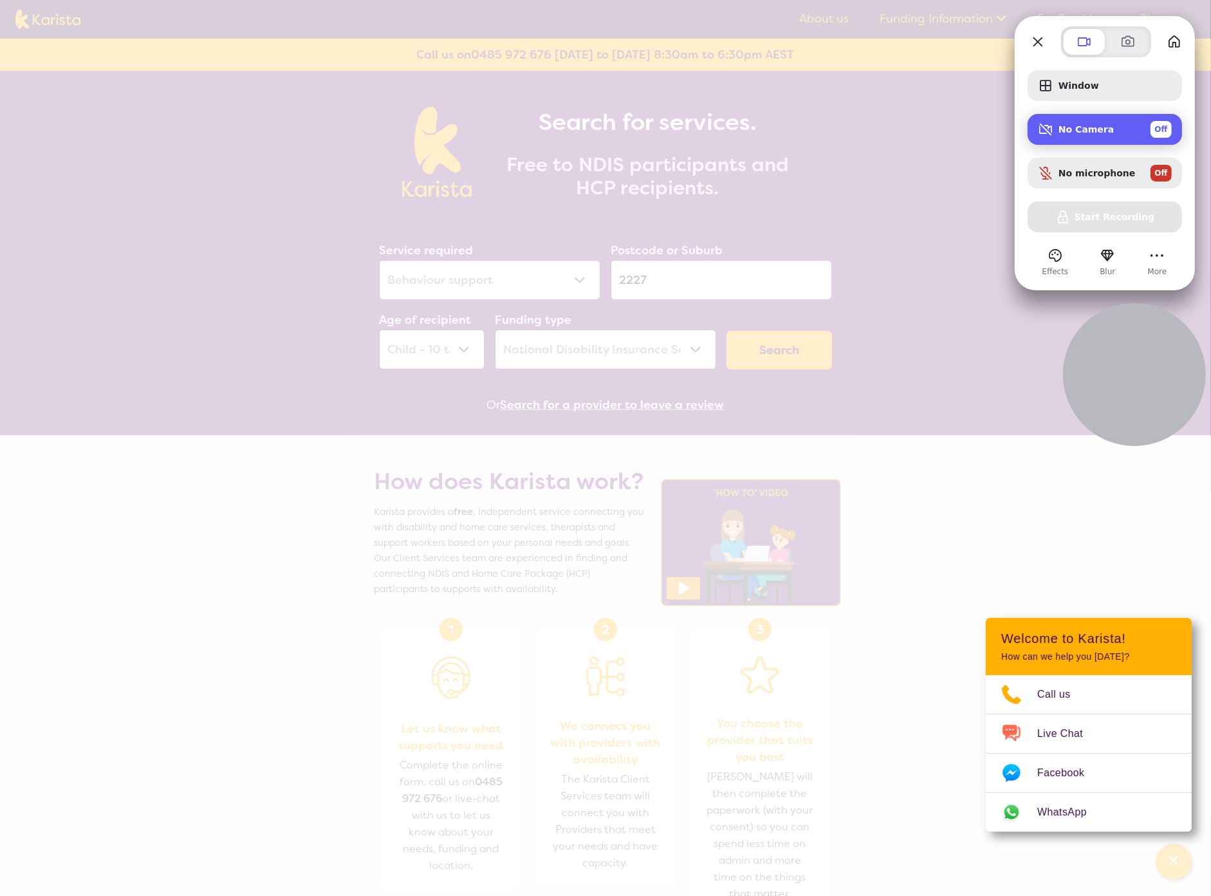
click at [1157, 131] on span "Off" at bounding box center [1161, 130] width 13 height 12
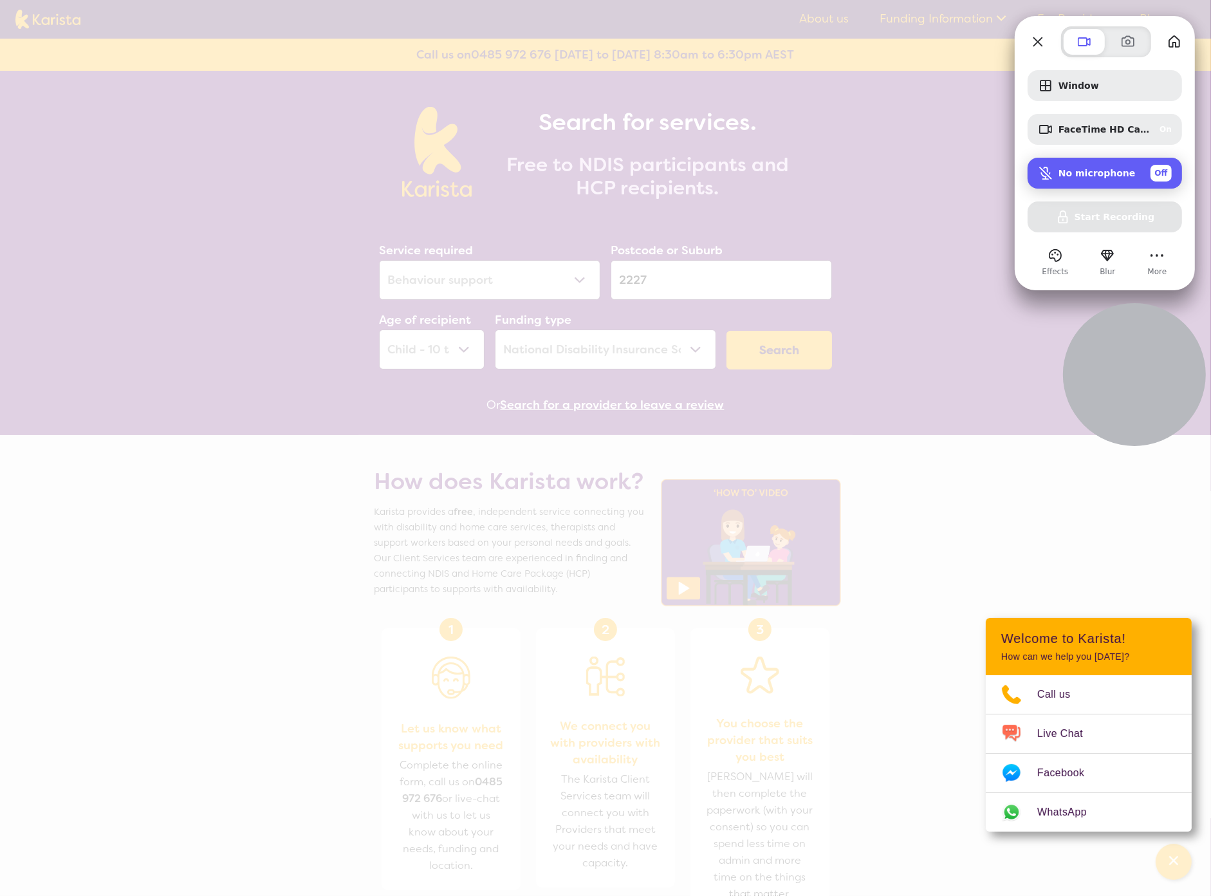
click at [1161, 168] on span "Off" at bounding box center [1161, 173] width 13 height 12
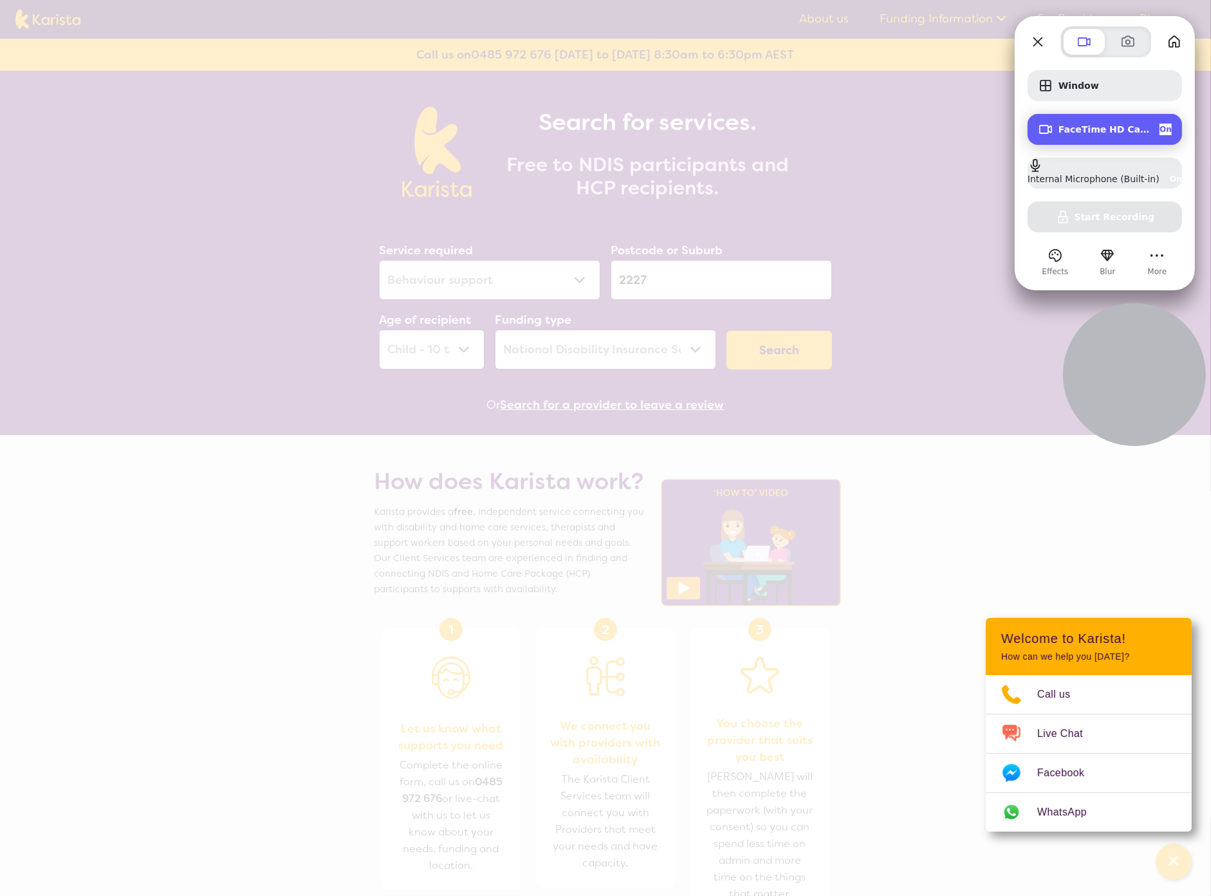
click at [1167, 127] on div "On" at bounding box center [1166, 130] width 12 height 12
click at [1098, 217] on div "Window No Camera Off Internal Microphone (Built-in) On Start Recording" at bounding box center [1105, 151] width 154 height 162
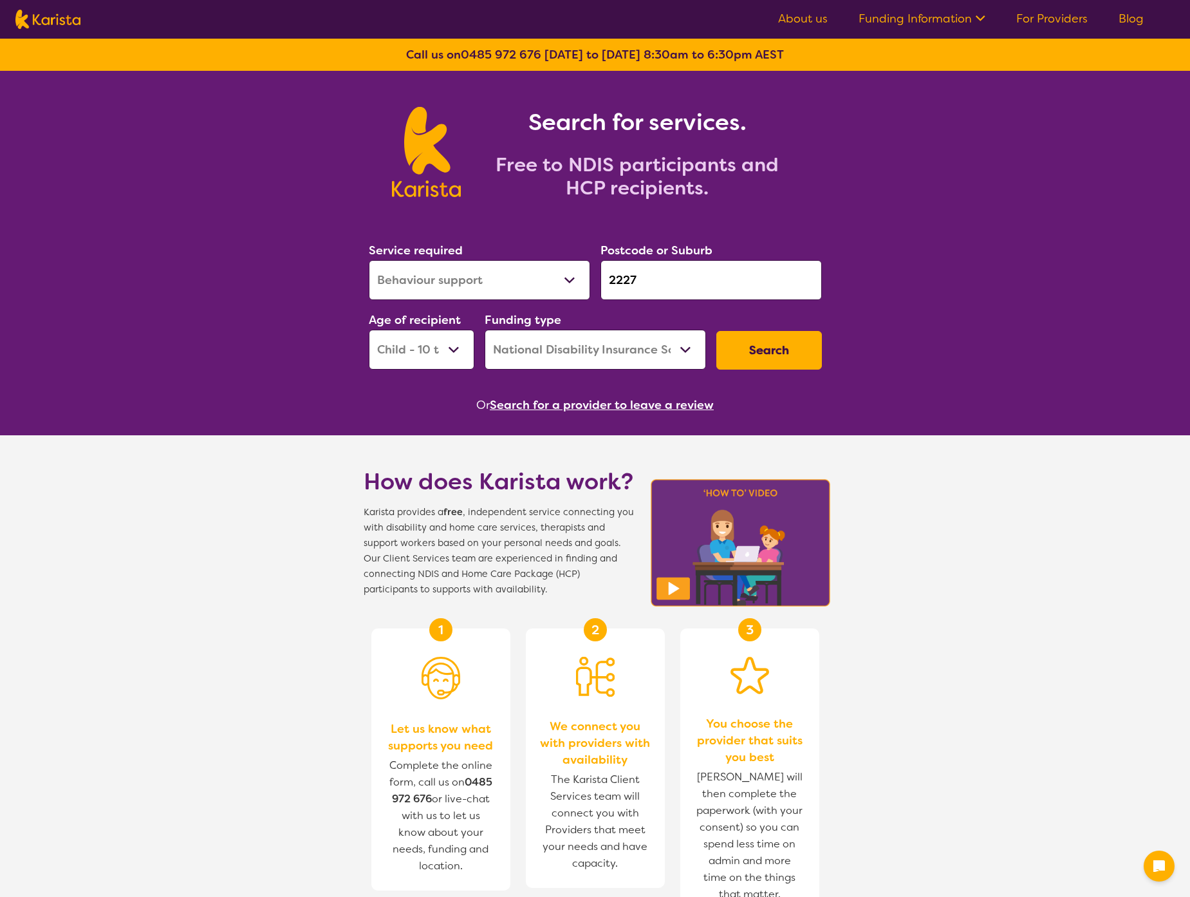
select select "Behaviour support"
select select "CH"
select select "NDIS"
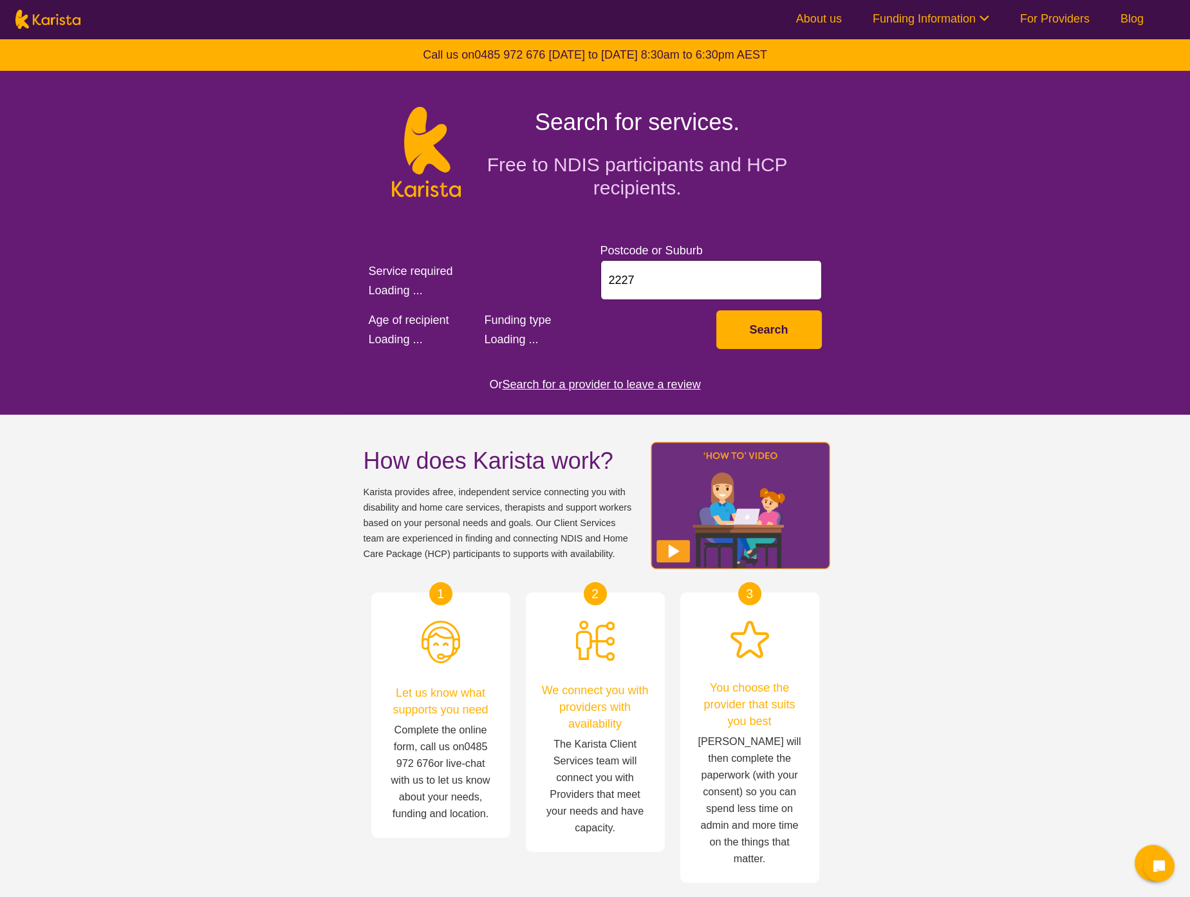
select select "CH"
select select "NDIS"
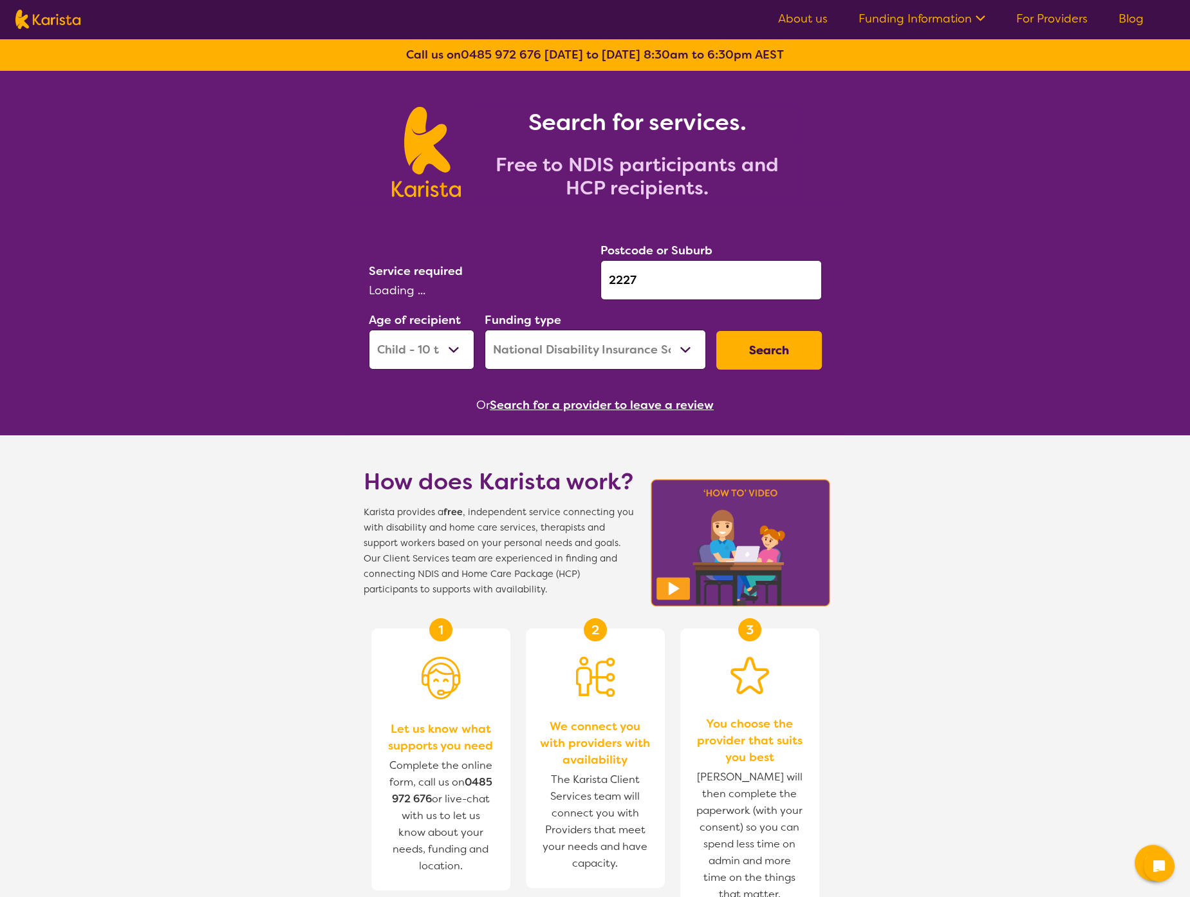
select select "Behaviour support"
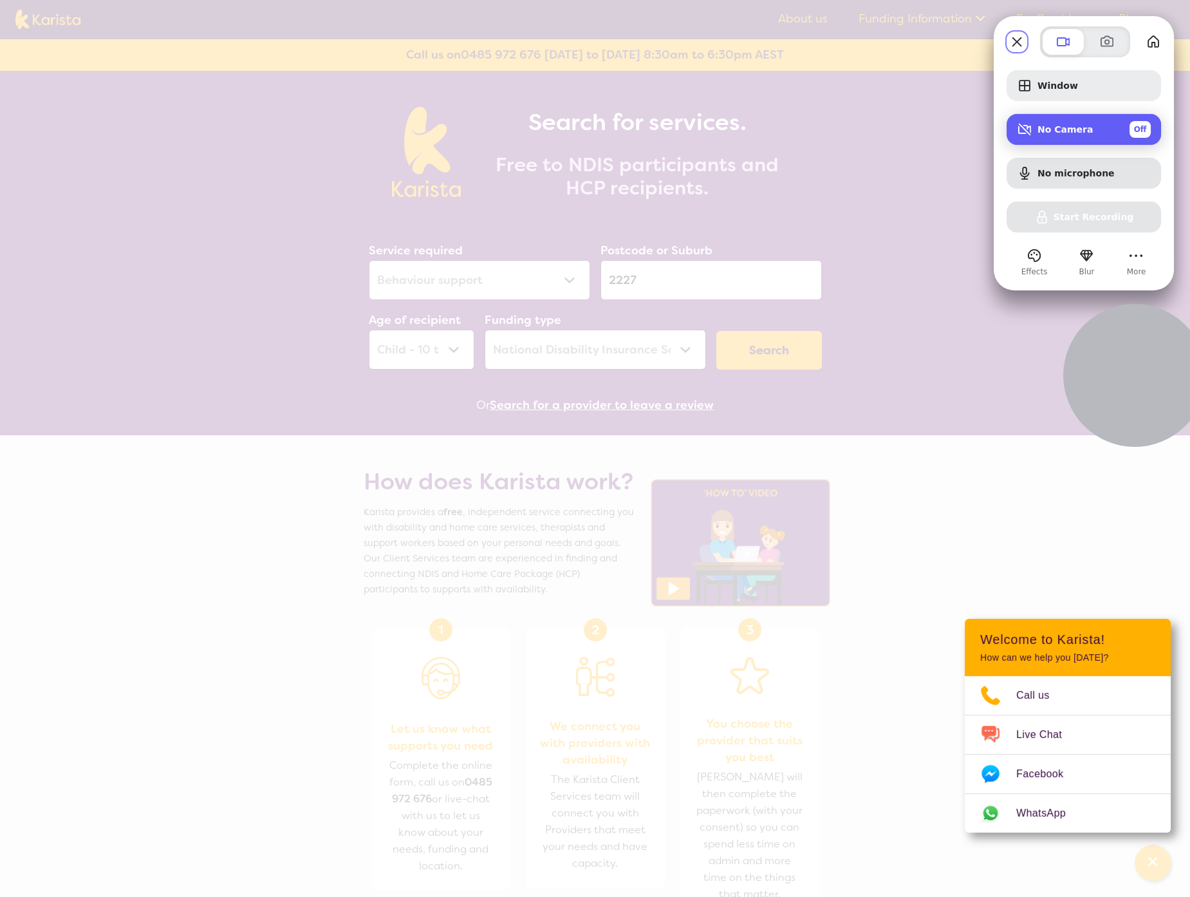
click at [1052, 129] on span "No Camera" at bounding box center [1065, 129] width 55 height 10
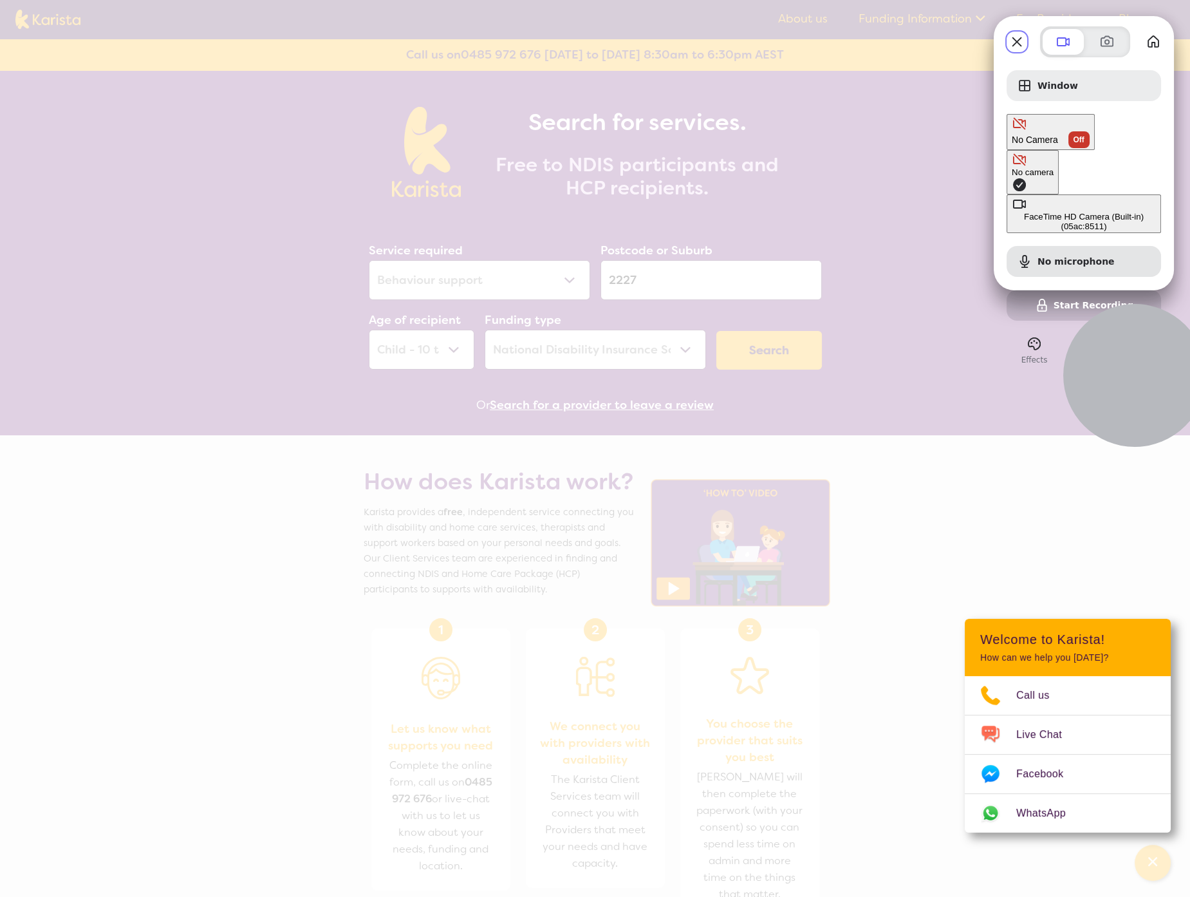
click at [1012, 167] on div "No camera" at bounding box center [1033, 172] width 42 height 10
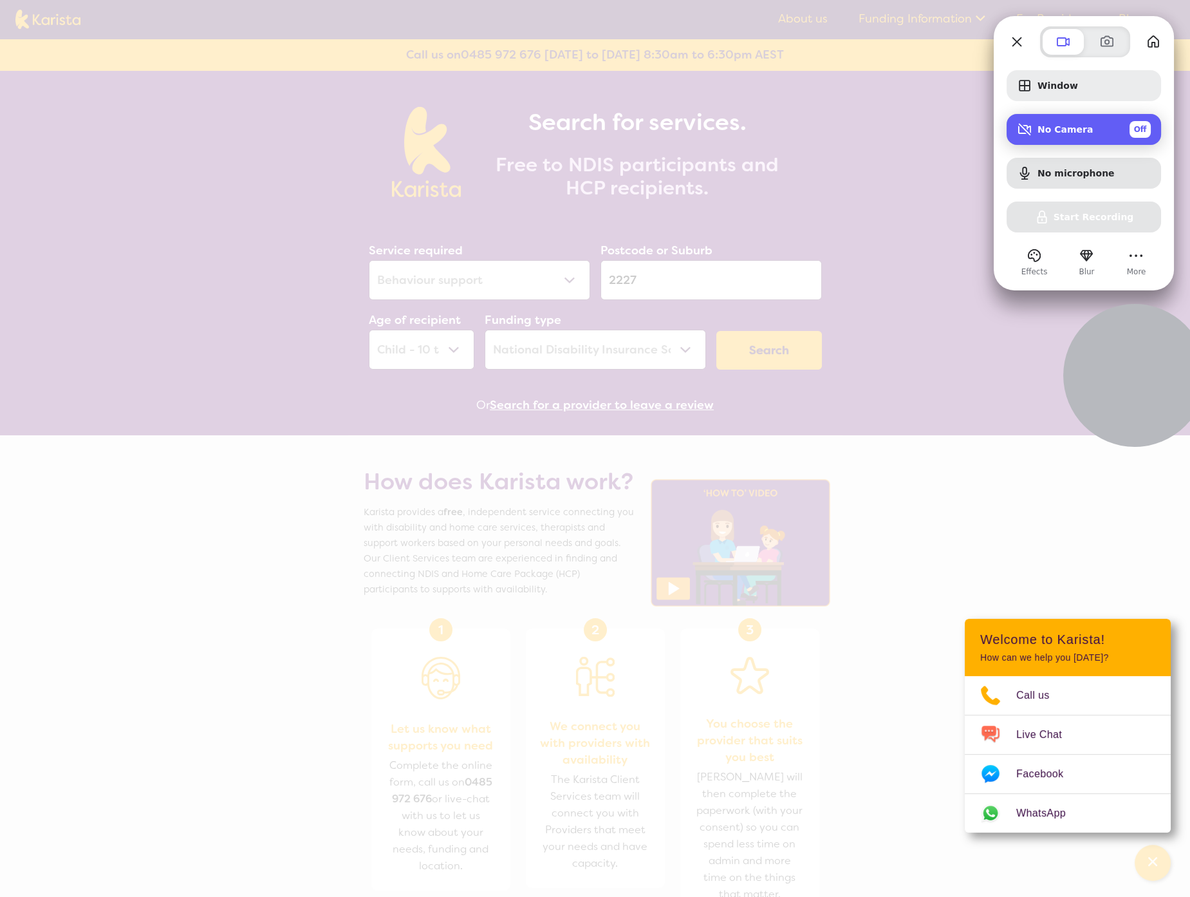
click at [1049, 129] on span "No Camera" at bounding box center [1065, 129] width 55 height 10
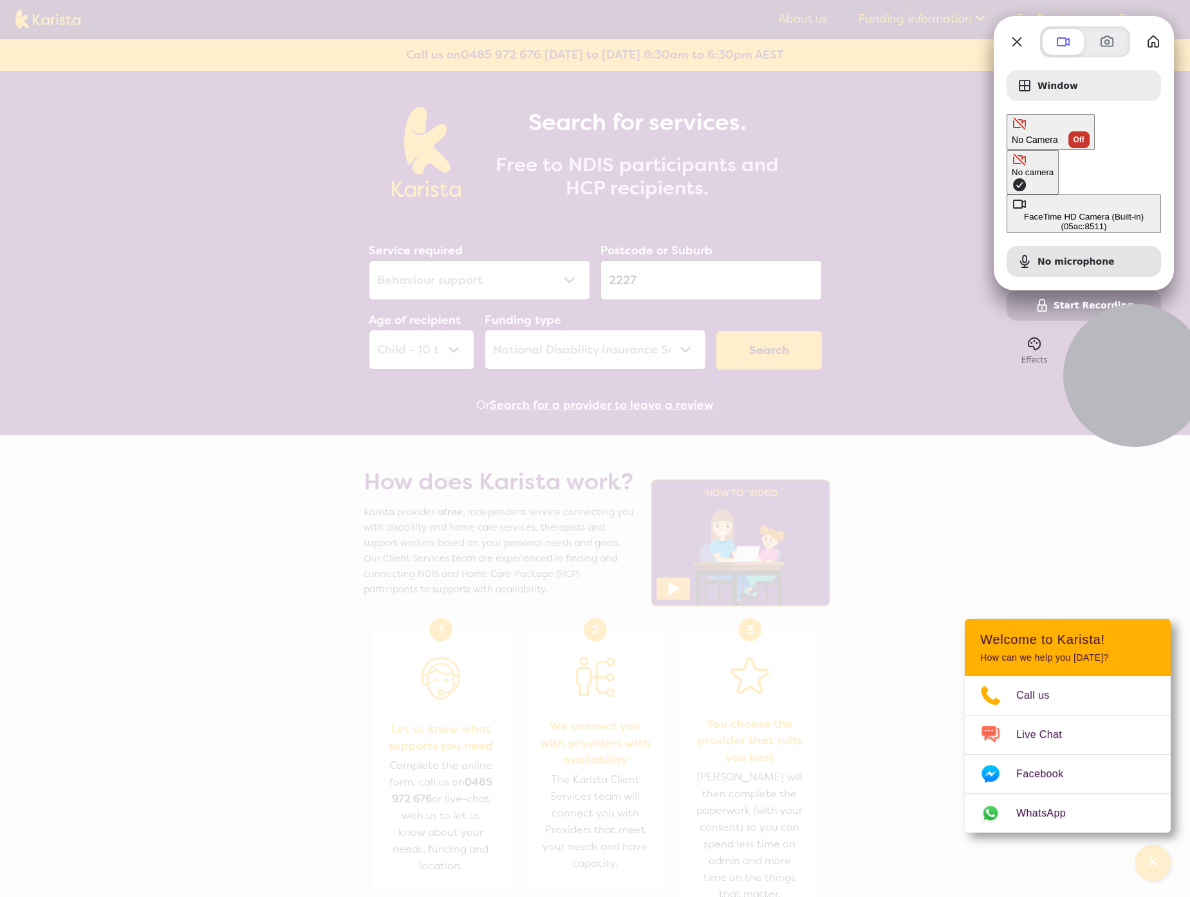
click at [1012, 212] on div "FaceTime HD Camera (Built-in) (05ac:8511)" at bounding box center [1084, 221] width 144 height 19
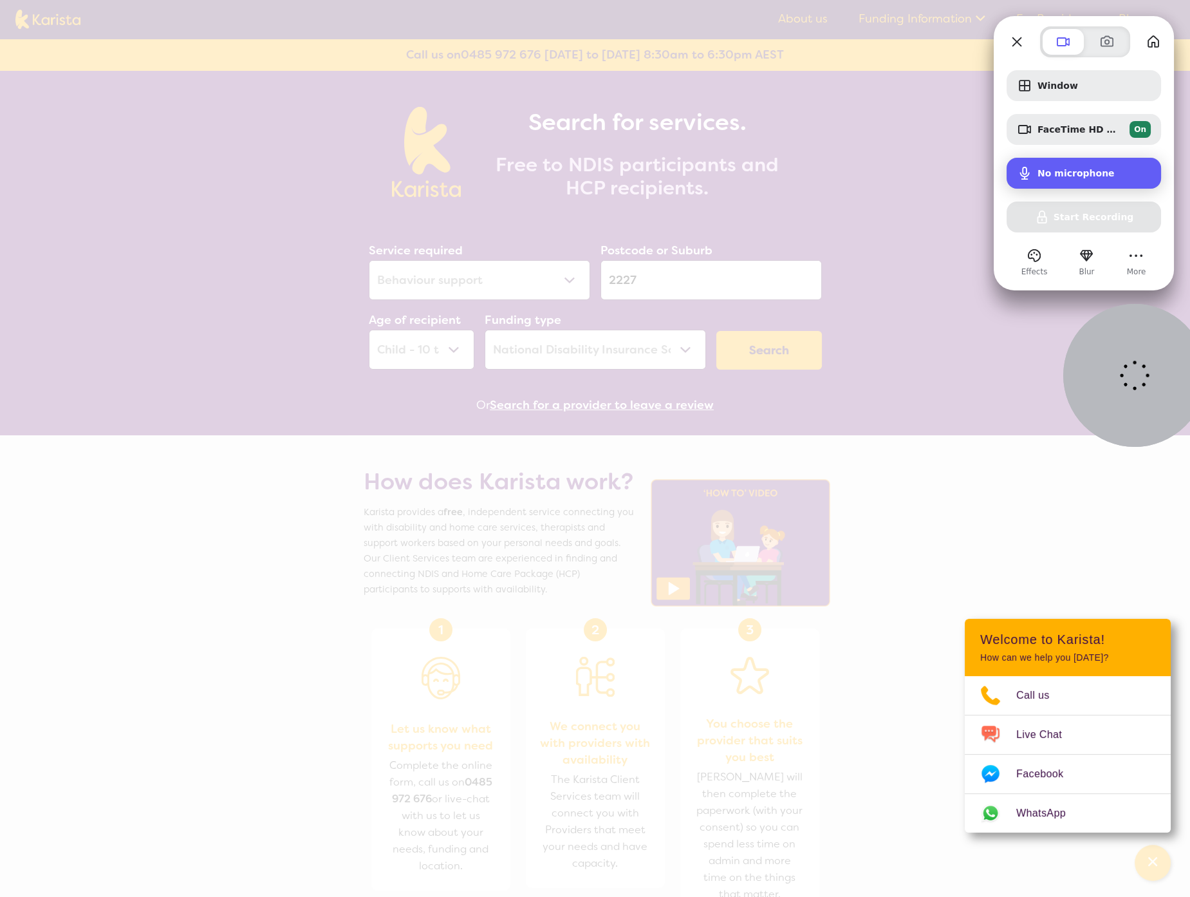
click at [1067, 172] on span "No microphone" at bounding box center [1076, 173] width 77 height 10
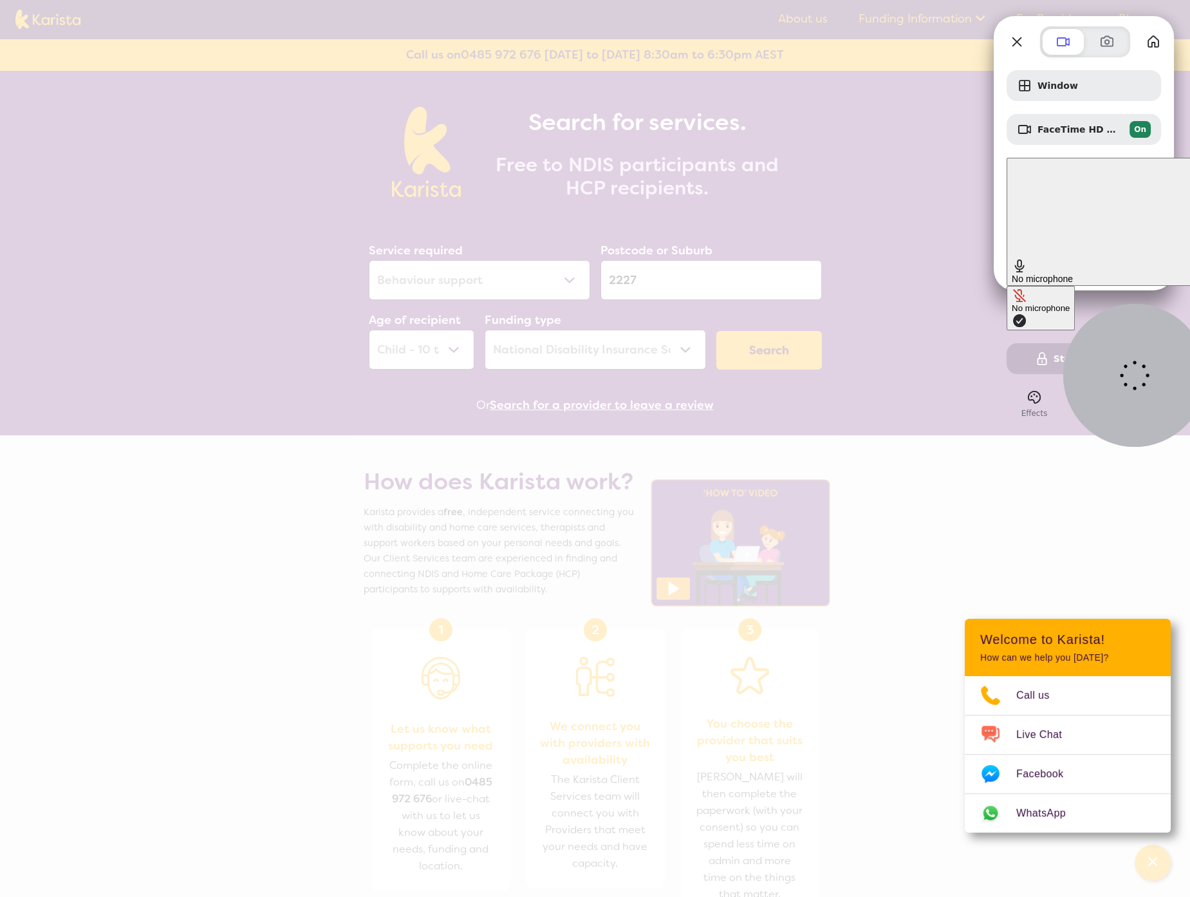
click at [1012, 313] on span "Microphone options" at bounding box center [1019, 320] width 15 height 15
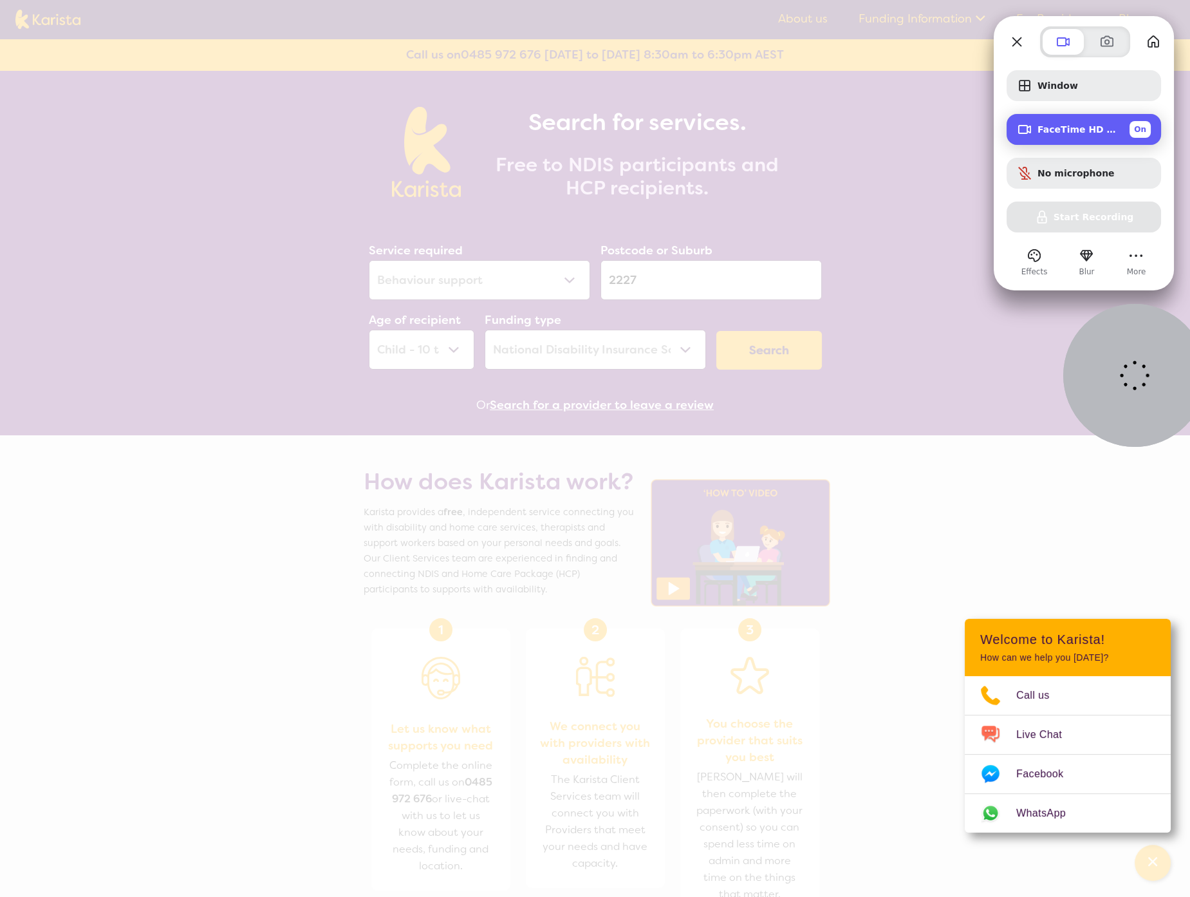
click at [1060, 139] on div "FaceTime HD Camera (Built-in) (05ac:8511) On" at bounding box center [1084, 129] width 154 height 31
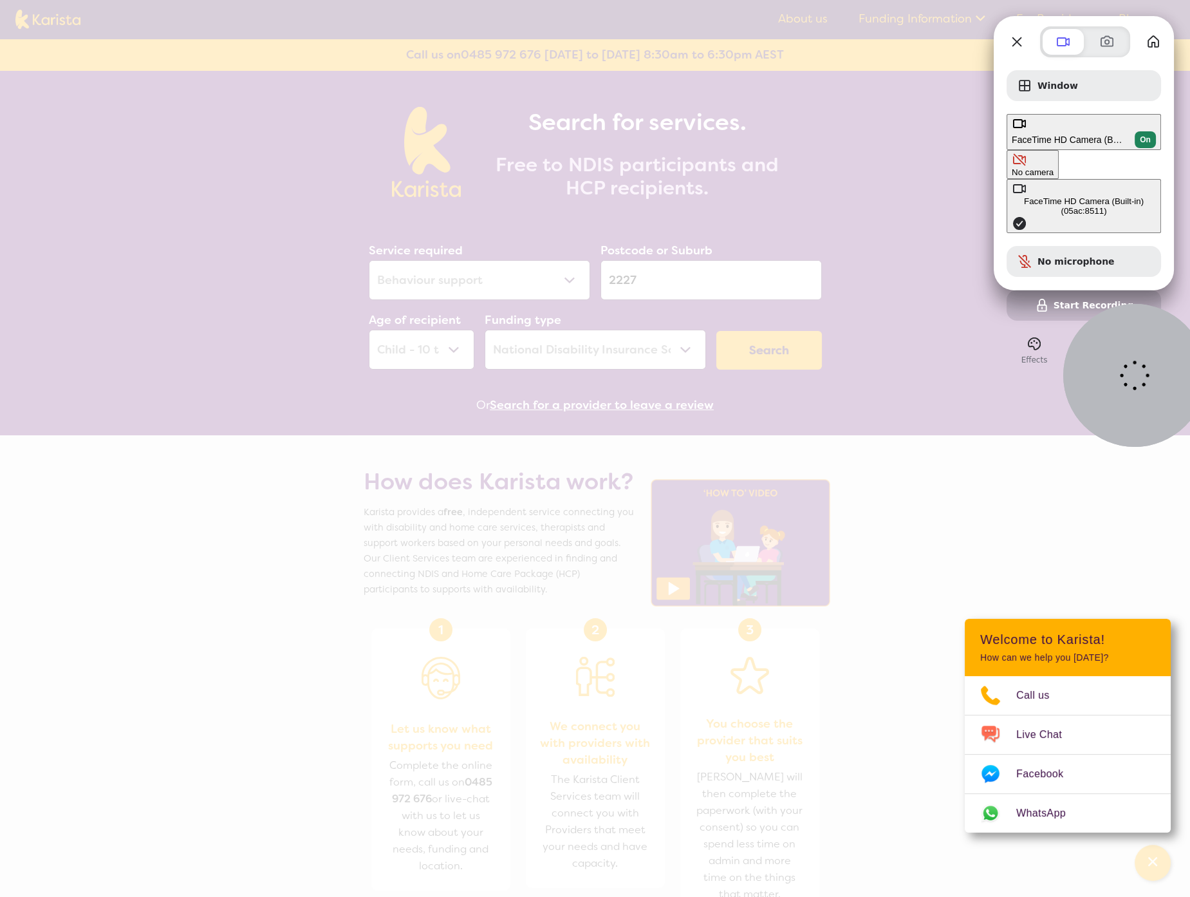
click at [1012, 167] on div "No camera" at bounding box center [1033, 172] width 42 height 10
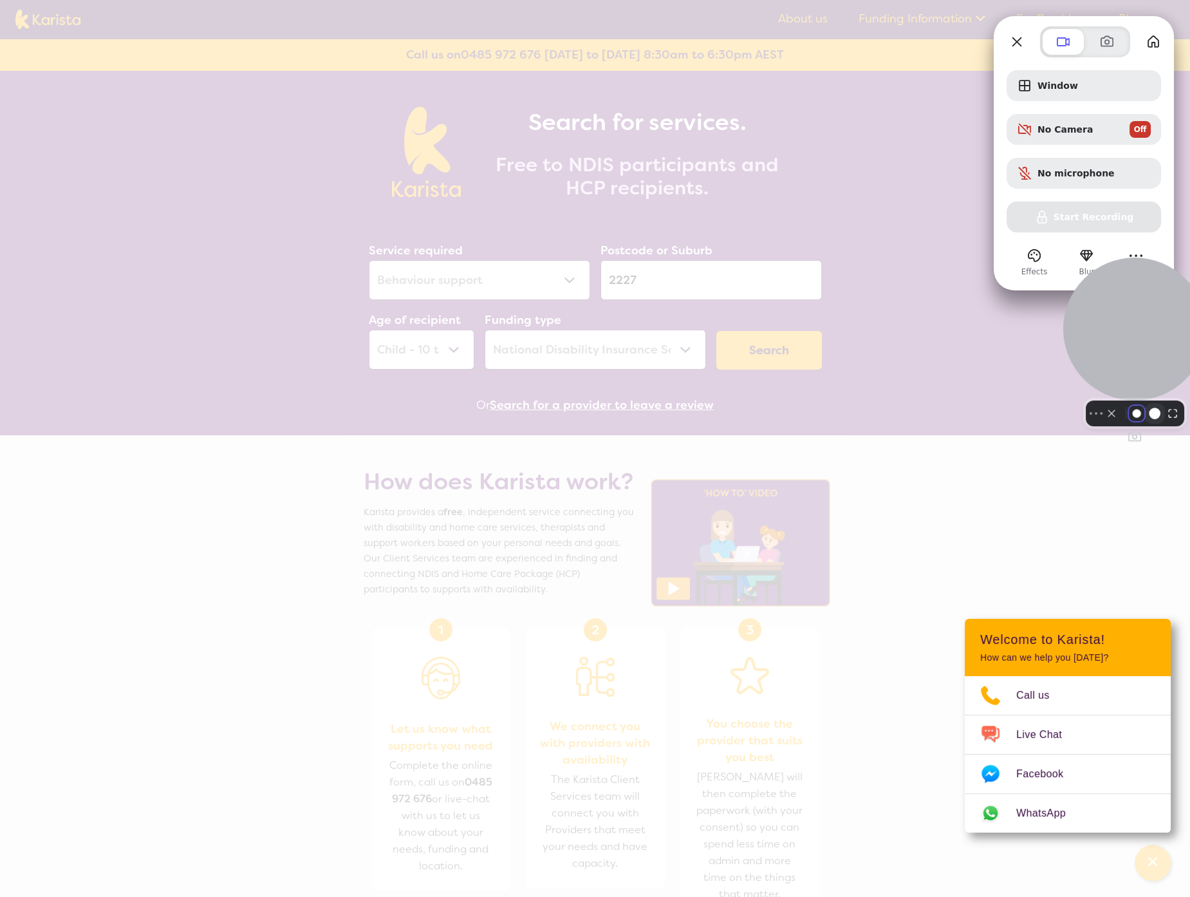
click at [1133, 423] on fieldset "Select video screen size" at bounding box center [1151, 413] width 57 height 21
click at [1125, 423] on button "Resize medium" at bounding box center [1133, 413] width 21 height 21
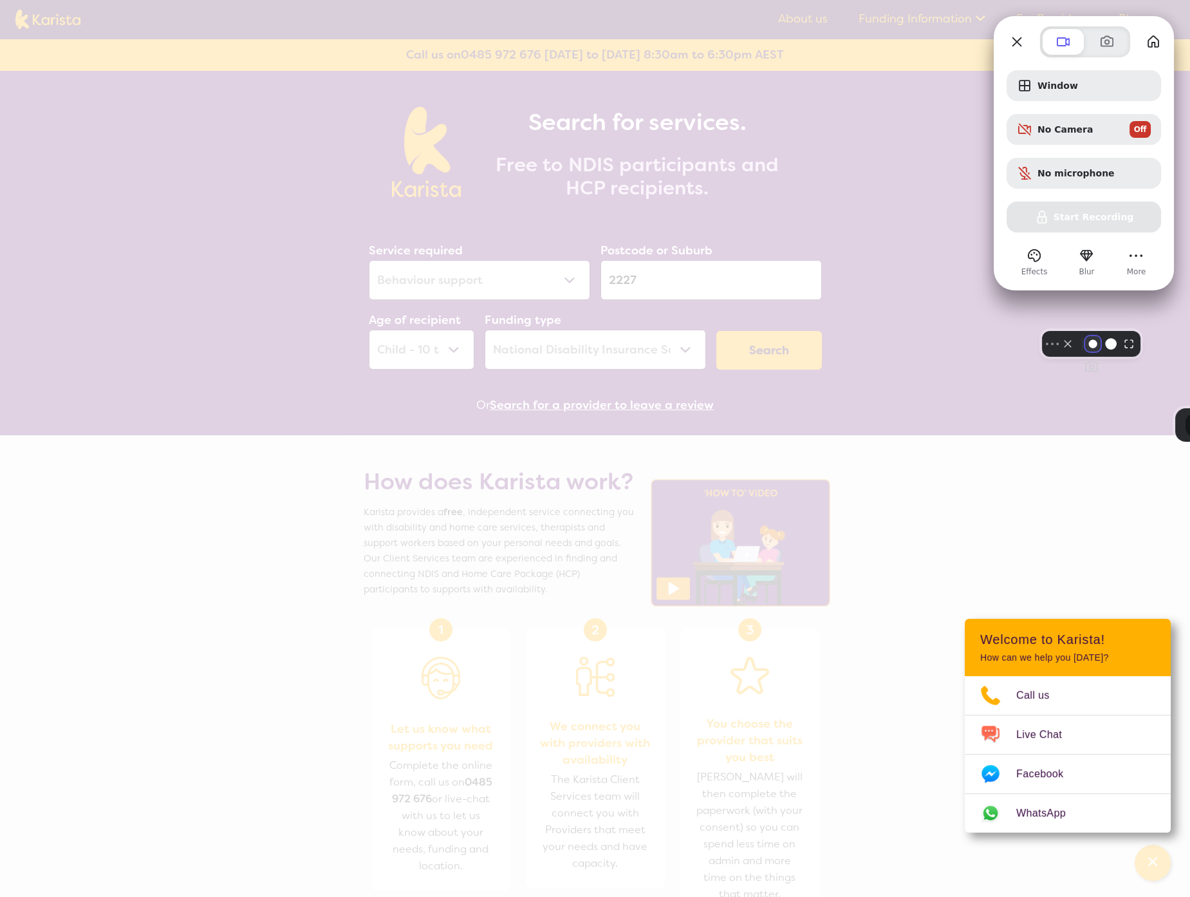
click at [1101, 351] on button "Resize small" at bounding box center [1092, 343] width 15 height 15
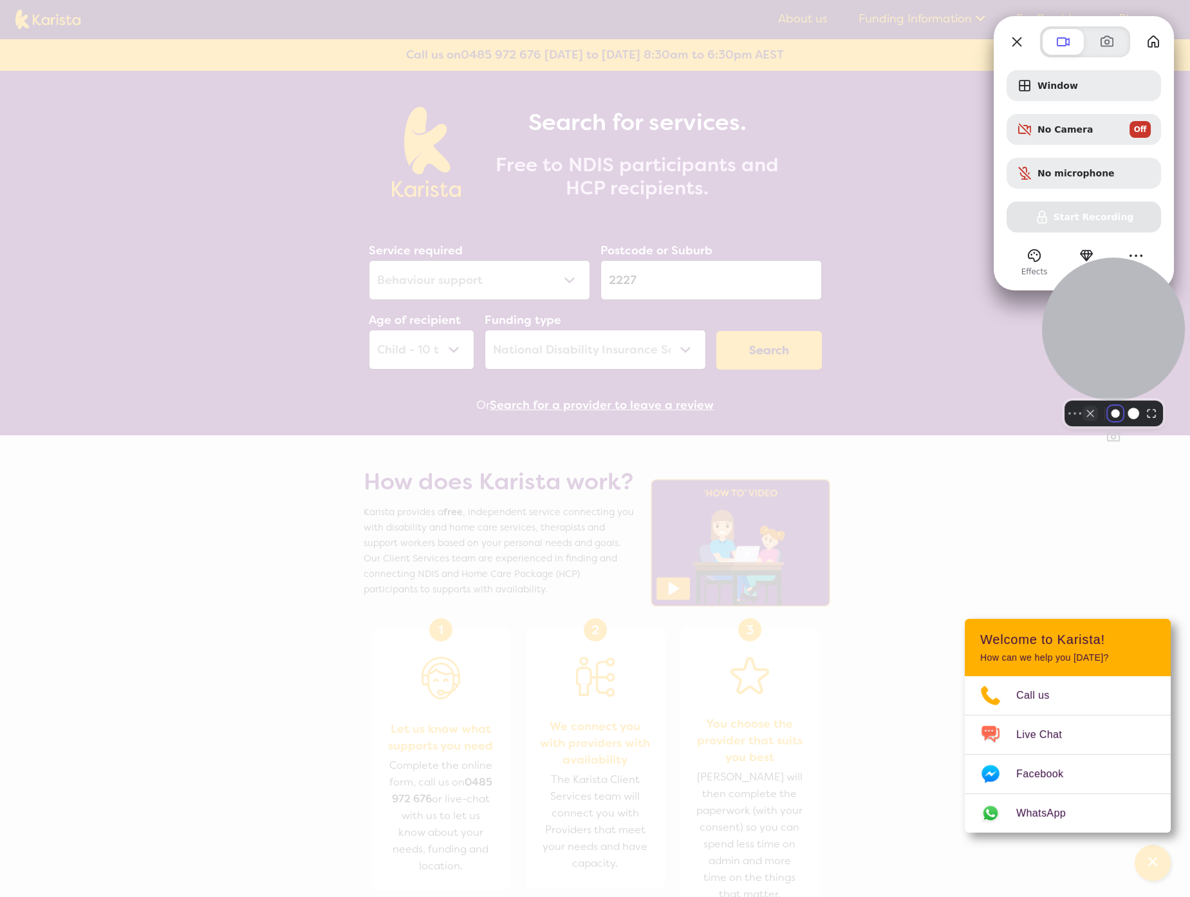
click at [1083, 421] on button "Camera off" at bounding box center [1090, 413] width 15 height 15
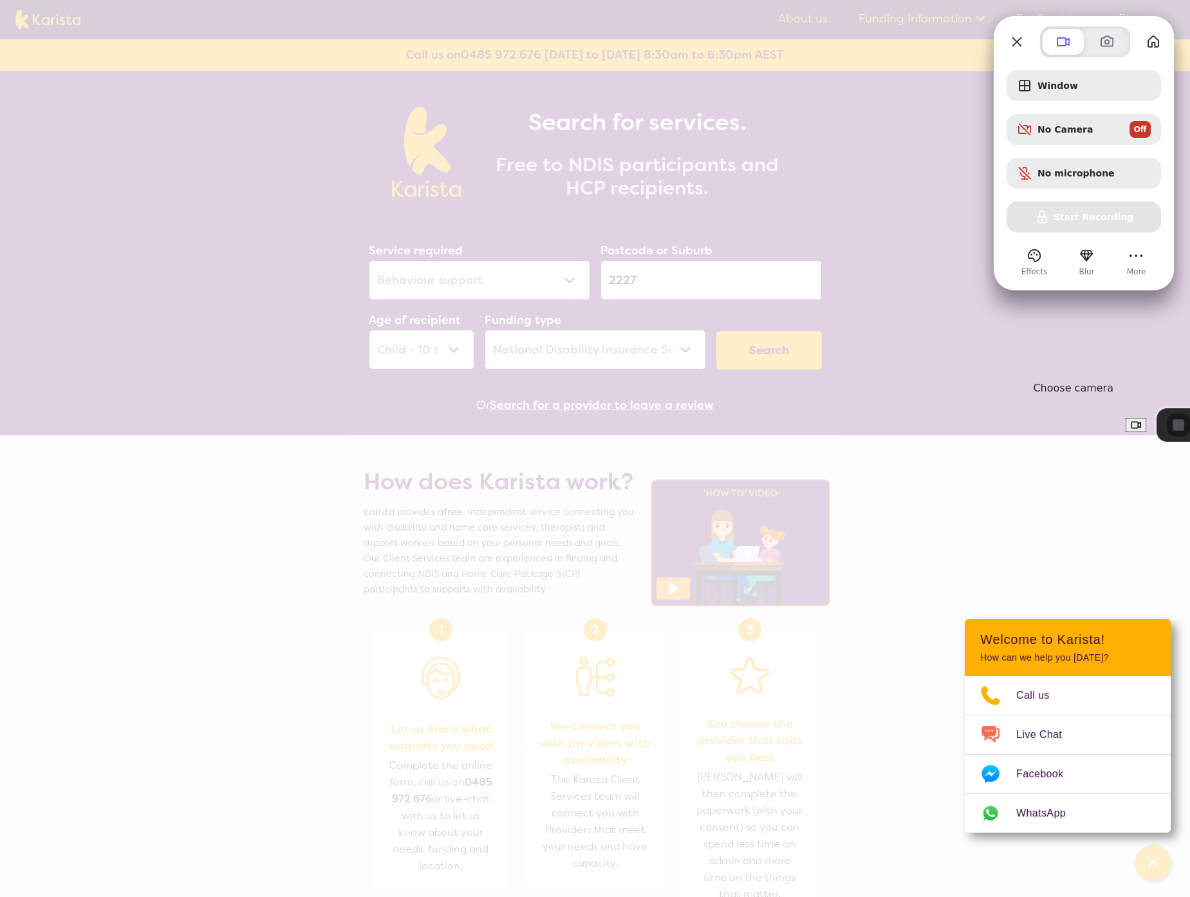
click at [1126, 426] on button "Choose camera" at bounding box center [1136, 425] width 21 height 15
click at [1111, 216] on div "Window No Camera Off No microphone Start Recording" at bounding box center [1084, 151] width 154 height 162
click at [691, 175] on div at bounding box center [595, 448] width 1190 height 897
click at [1129, 428] on button "Choose camera" at bounding box center [1141, 425] width 24 height 24
click at [1035, 484] on li "FaceTime HD Camera (Built-in) (05ac:8511)" at bounding box center [1088, 480] width 204 height 24
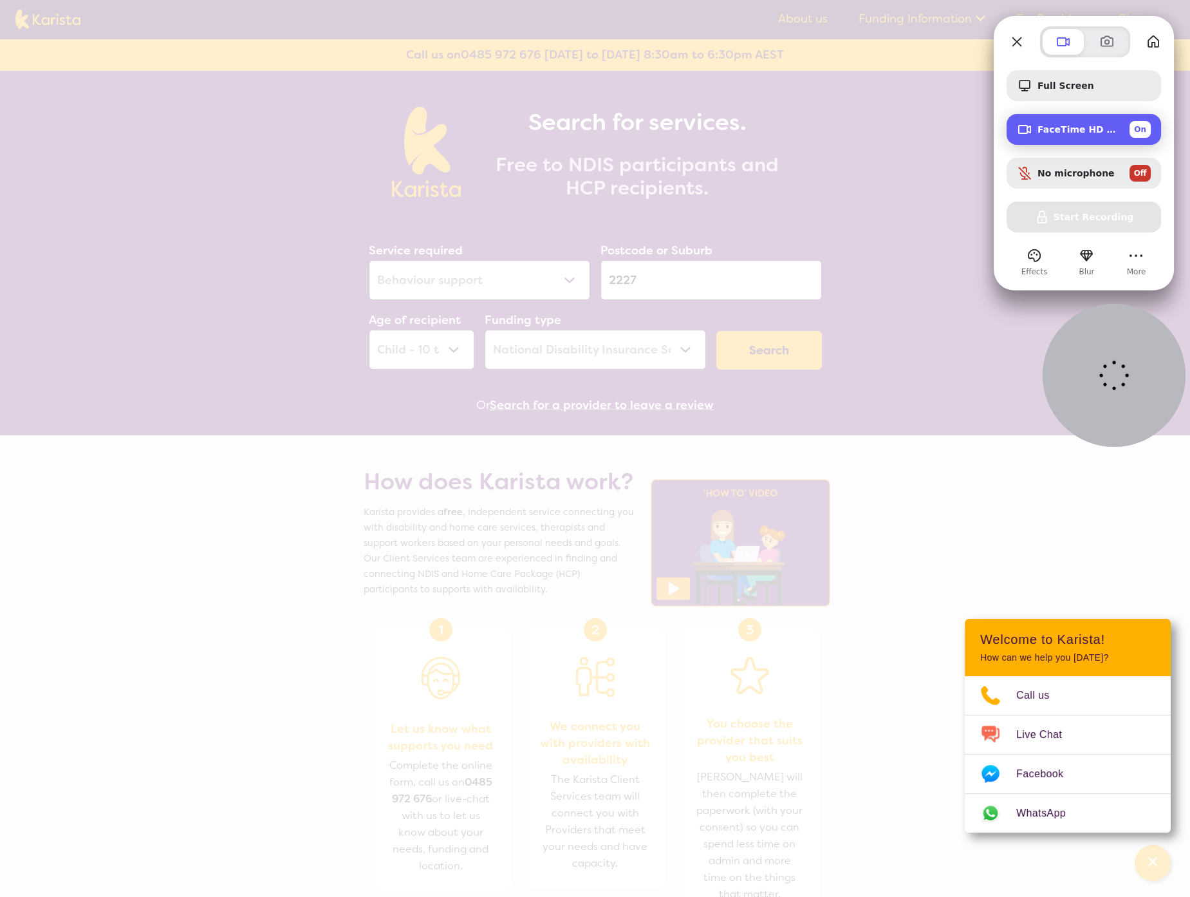
click at [1056, 131] on span "FaceTime HD Camera (Built-in) (05ac:8511)" at bounding box center [1079, 129] width 82 height 10
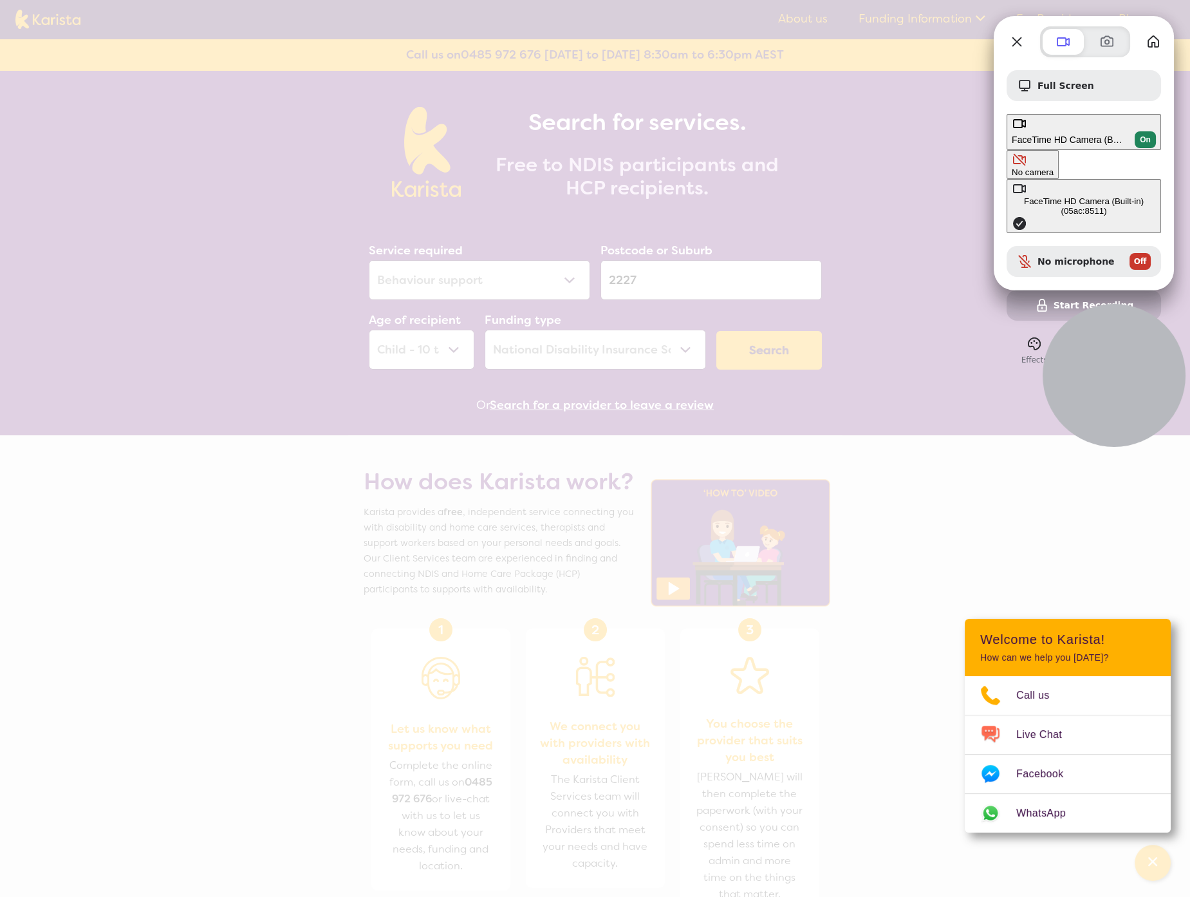
click at [1007, 150] on button "No camera" at bounding box center [1033, 164] width 52 height 29
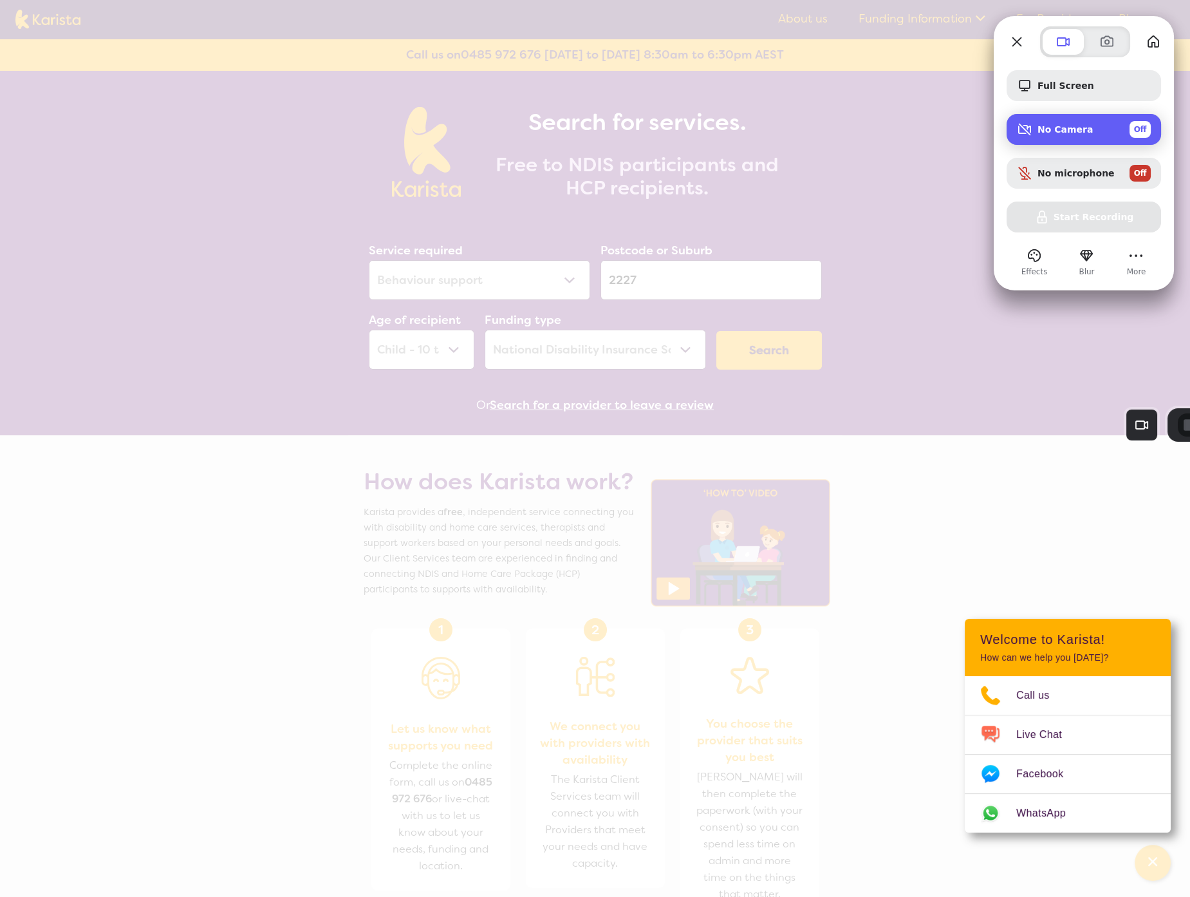
click at [1085, 126] on span "No Camera" at bounding box center [1065, 129] width 55 height 10
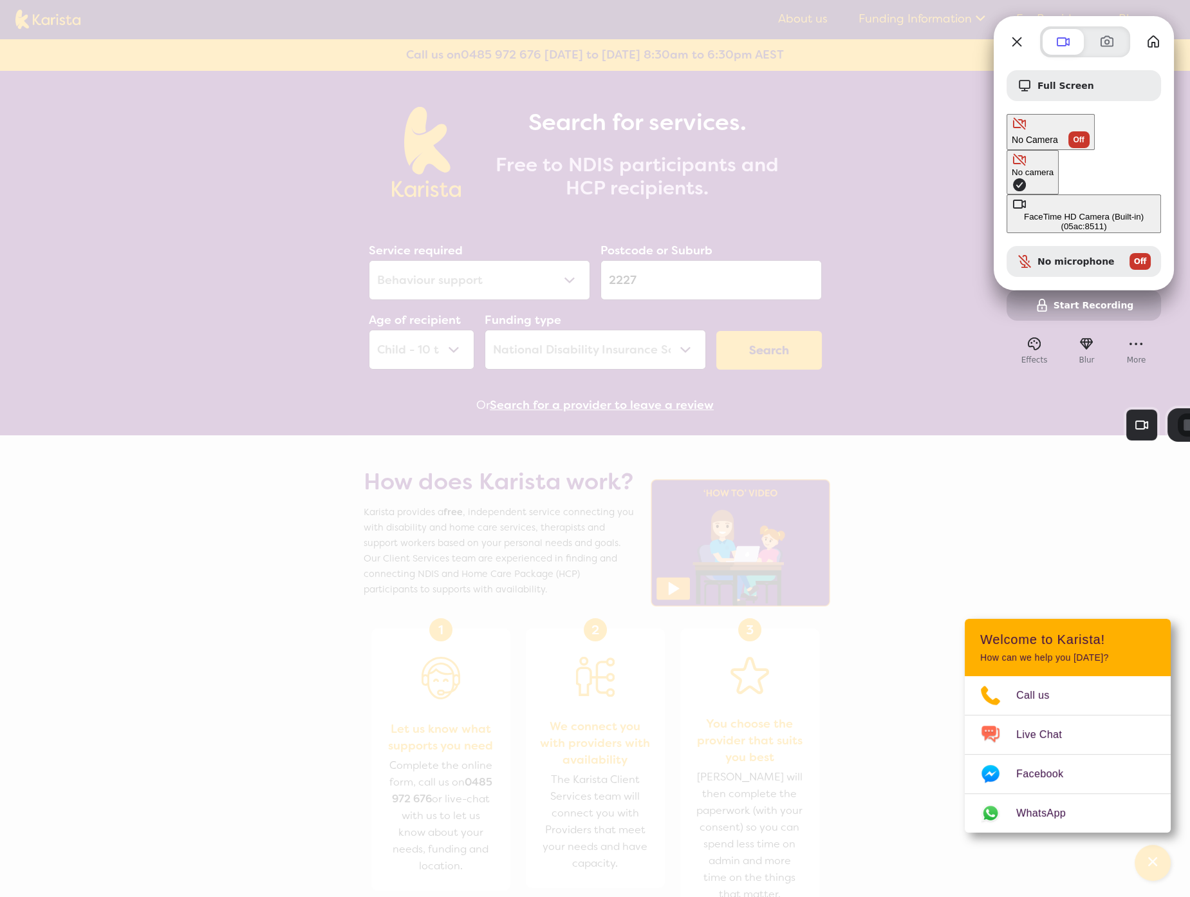
click at [1012, 212] on div "FaceTime HD Camera (Built-in) (05ac:8511)" at bounding box center [1084, 221] width 144 height 19
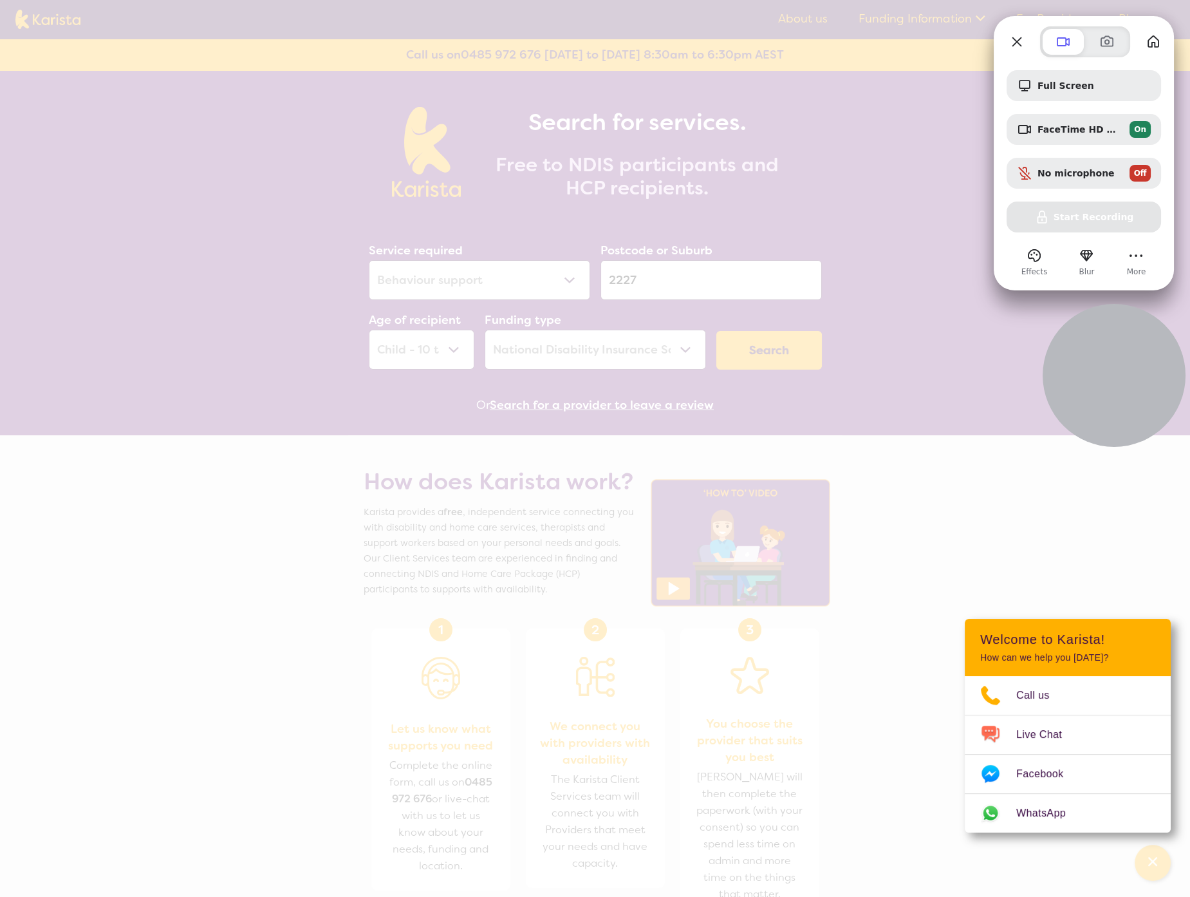
click at [1067, 218] on div "Full Screen FaceTime HD Camera (Built-in) (05ac:8511) On No microphone Off Star…" at bounding box center [1084, 151] width 154 height 162
click at [1065, 128] on span "FaceTime HD Camera (Built-in) (05ac:8511)" at bounding box center [1079, 129] width 82 height 10
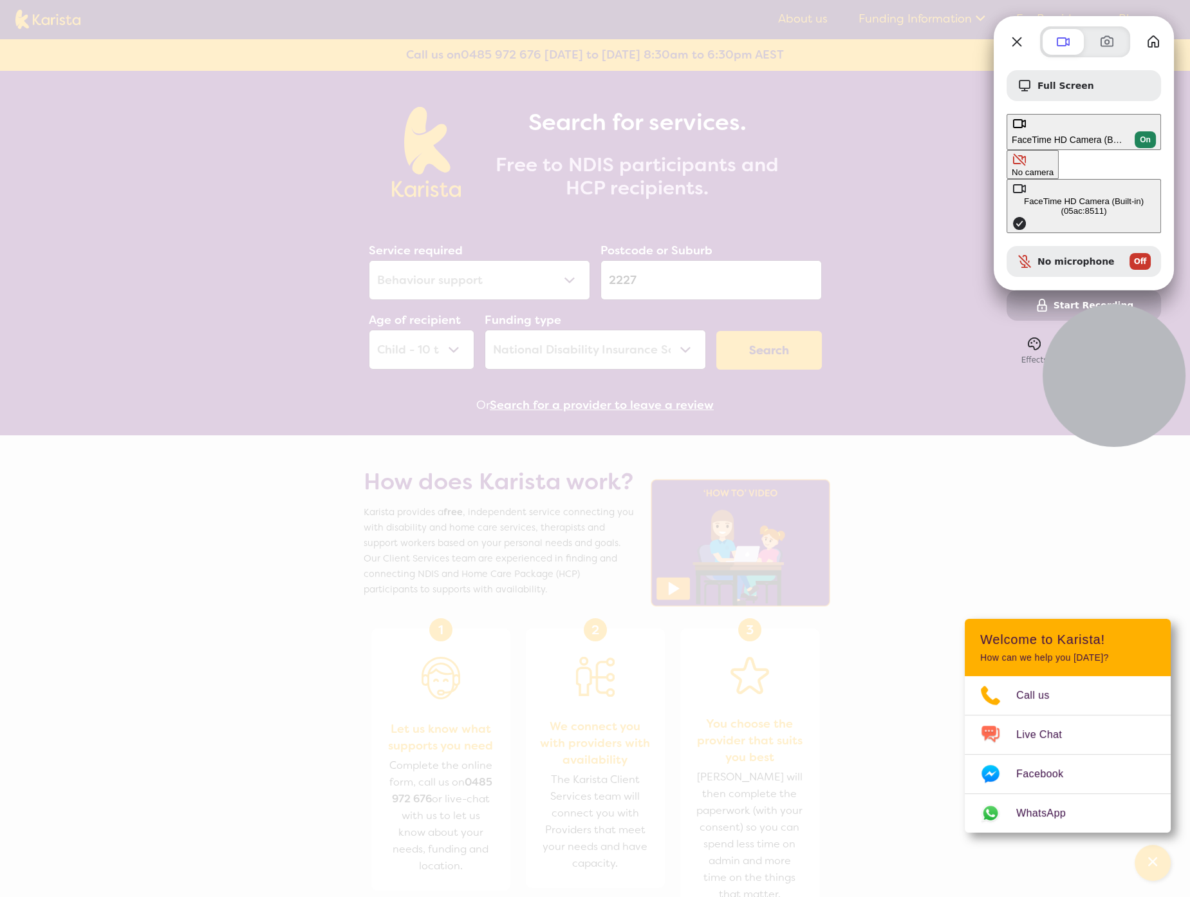
click at [1007, 150] on button "No camera" at bounding box center [1033, 164] width 52 height 29
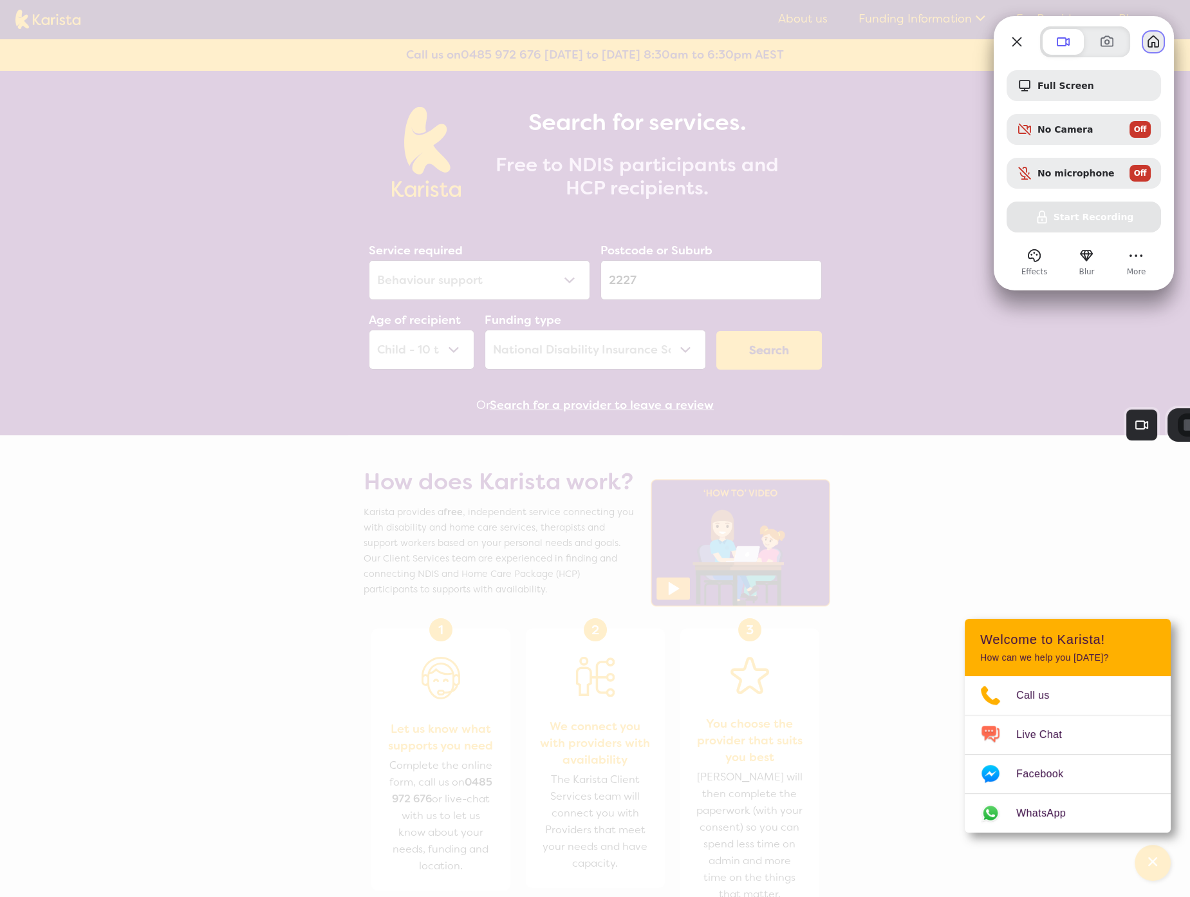
click at [1159, 39] on button "My library" at bounding box center [1153, 42] width 21 height 21
